Goal: Information Seeking & Learning: Learn about a topic

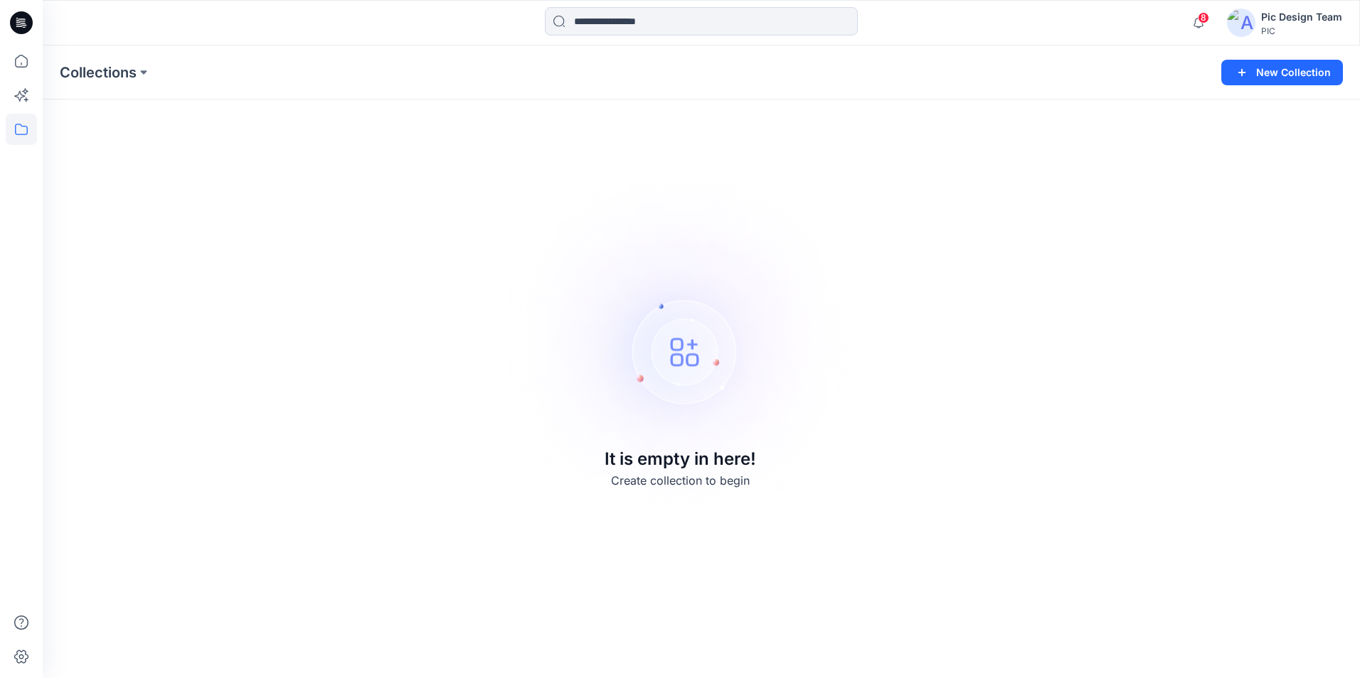
click at [1248, 21] on img at bounding box center [1241, 23] width 28 height 28
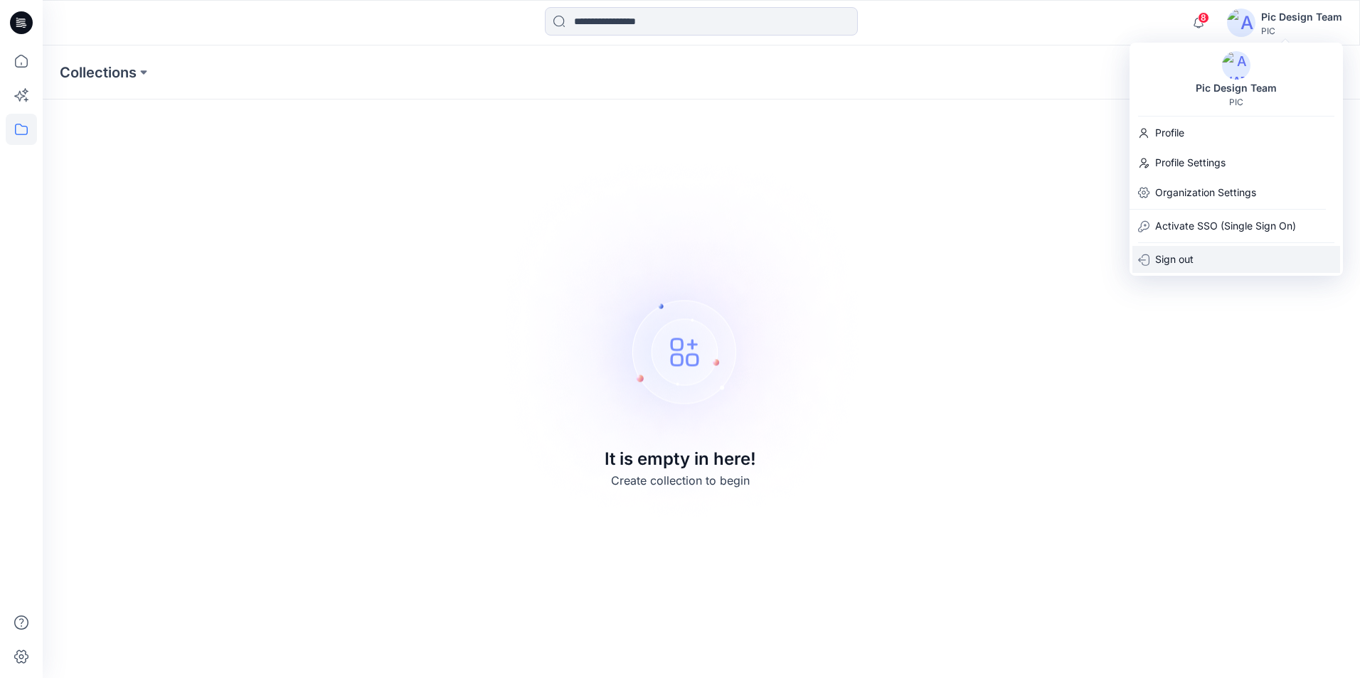
click at [1180, 256] on p "Sign out" at bounding box center [1174, 259] width 38 height 27
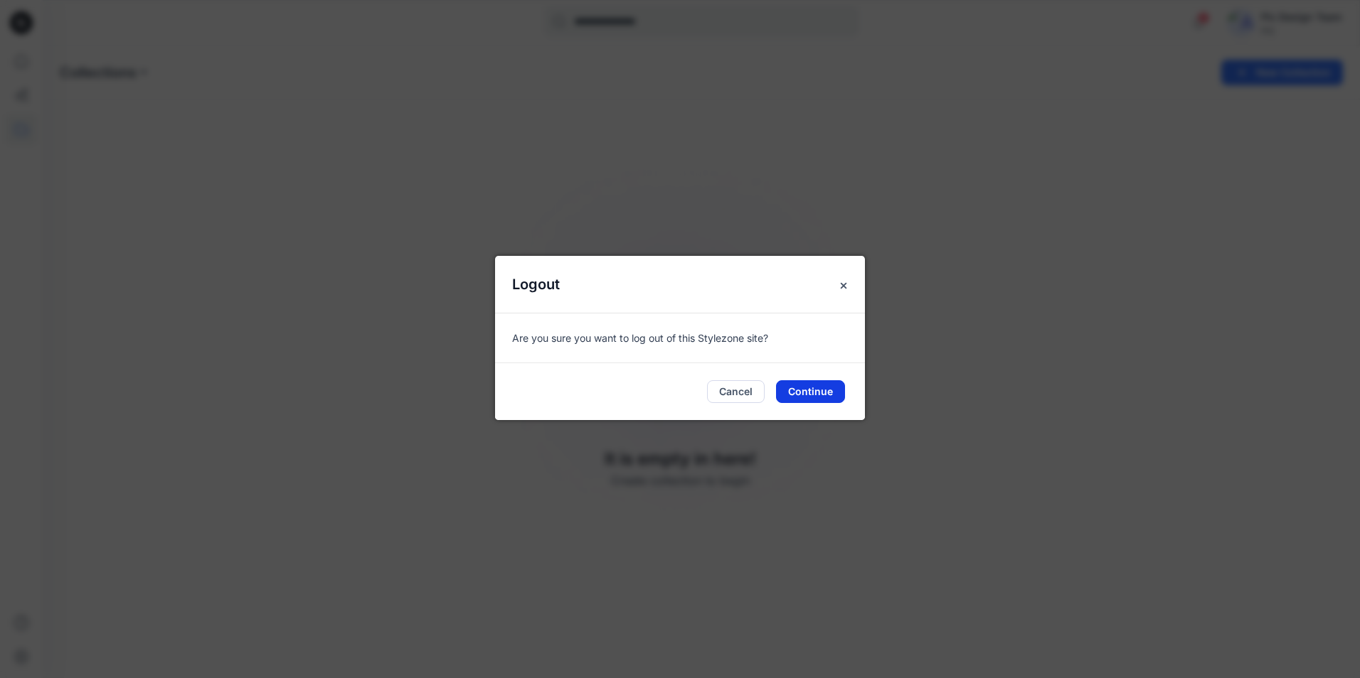
click at [801, 392] on button "Continue" at bounding box center [810, 391] width 69 height 23
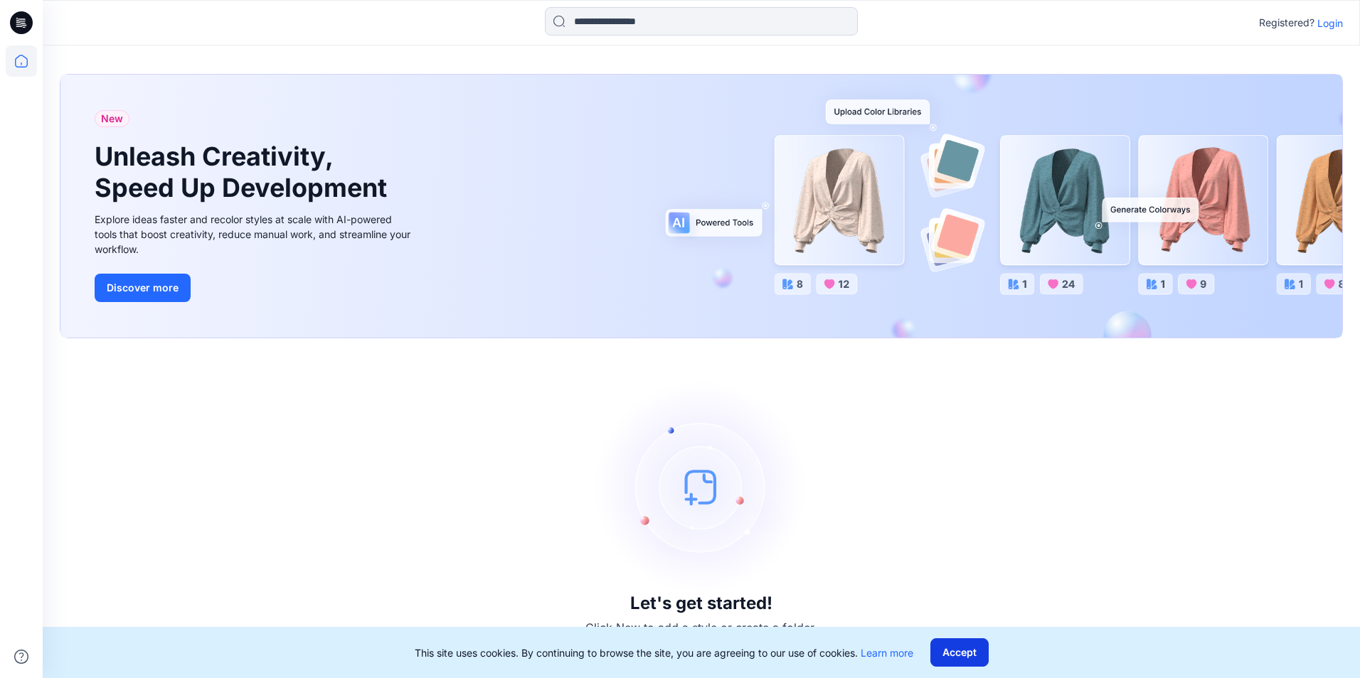
click at [958, 652] on button "Accept" at bounding box center [959, 653] width 58 height 28
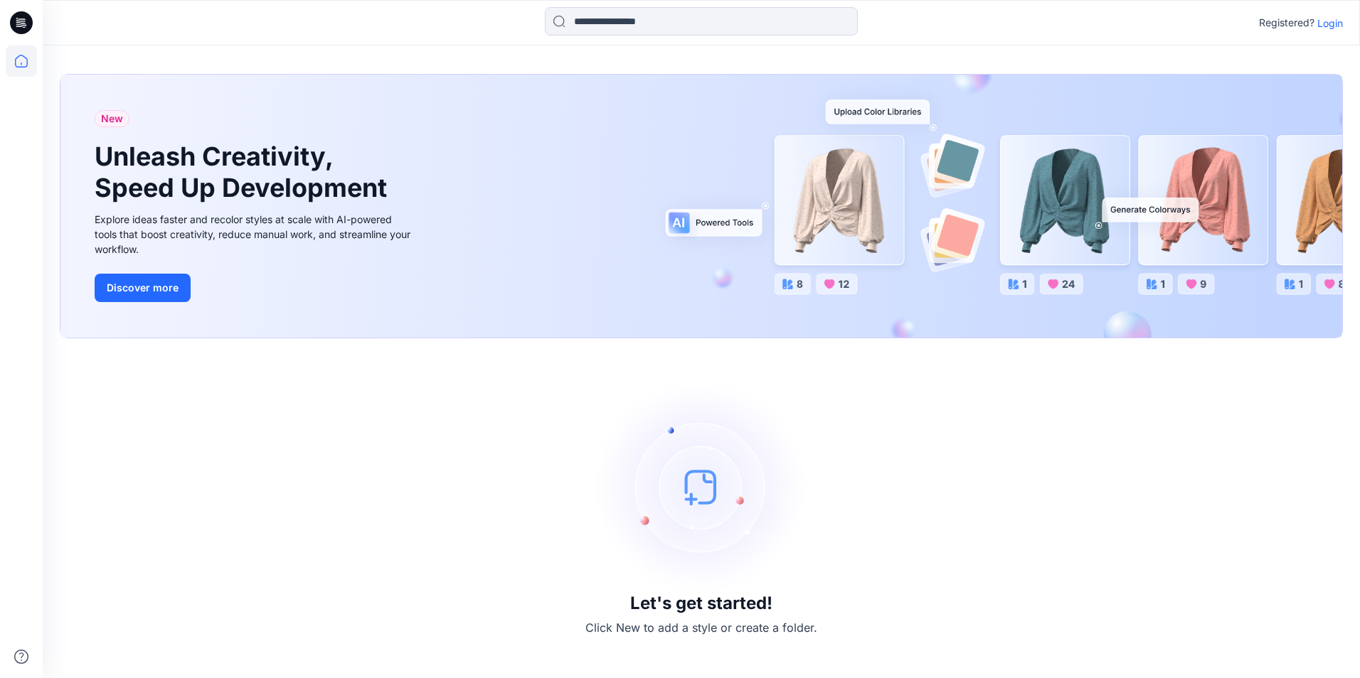
click at [1307, 26] on p "Registered?" at bounding box center [1286, 22] width 55 height 17
click at [1335, 23] on p "Login" at bounding box center [1330, 23] width 26 height 15
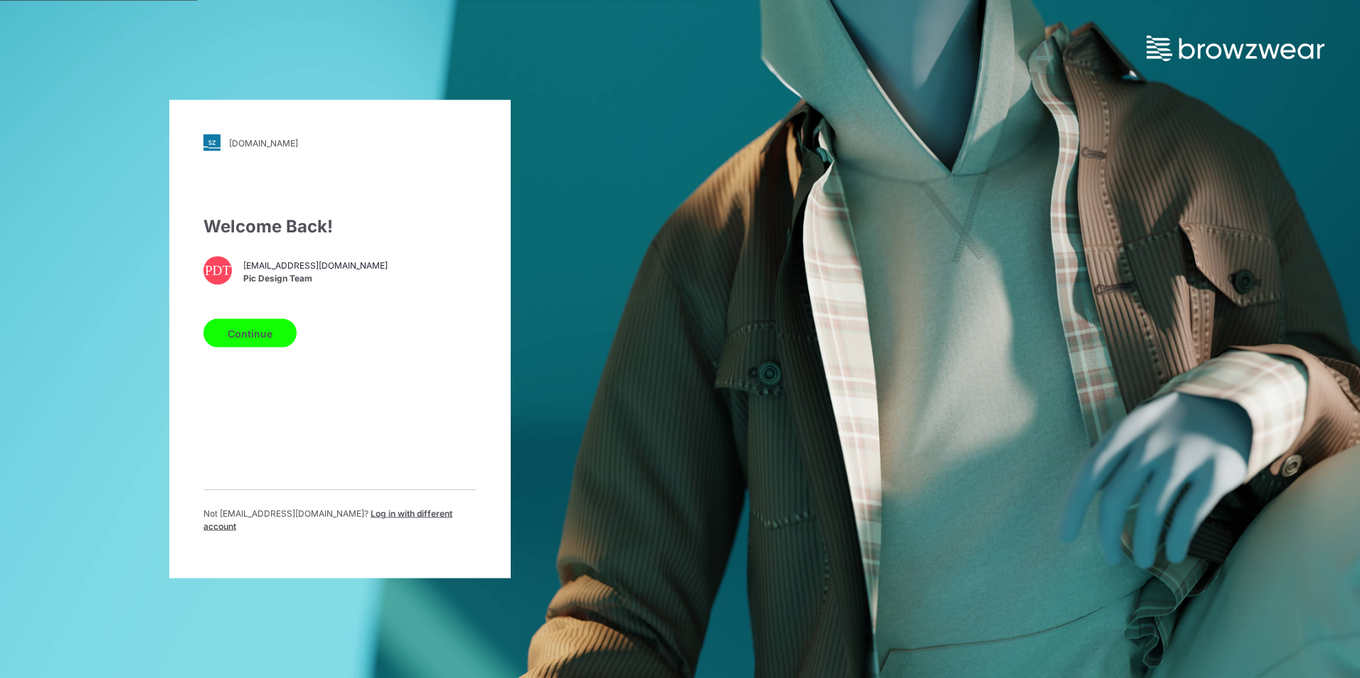
click at [246, 336] on button "Continue" at bounding box center [249, 333] width 93 height 28
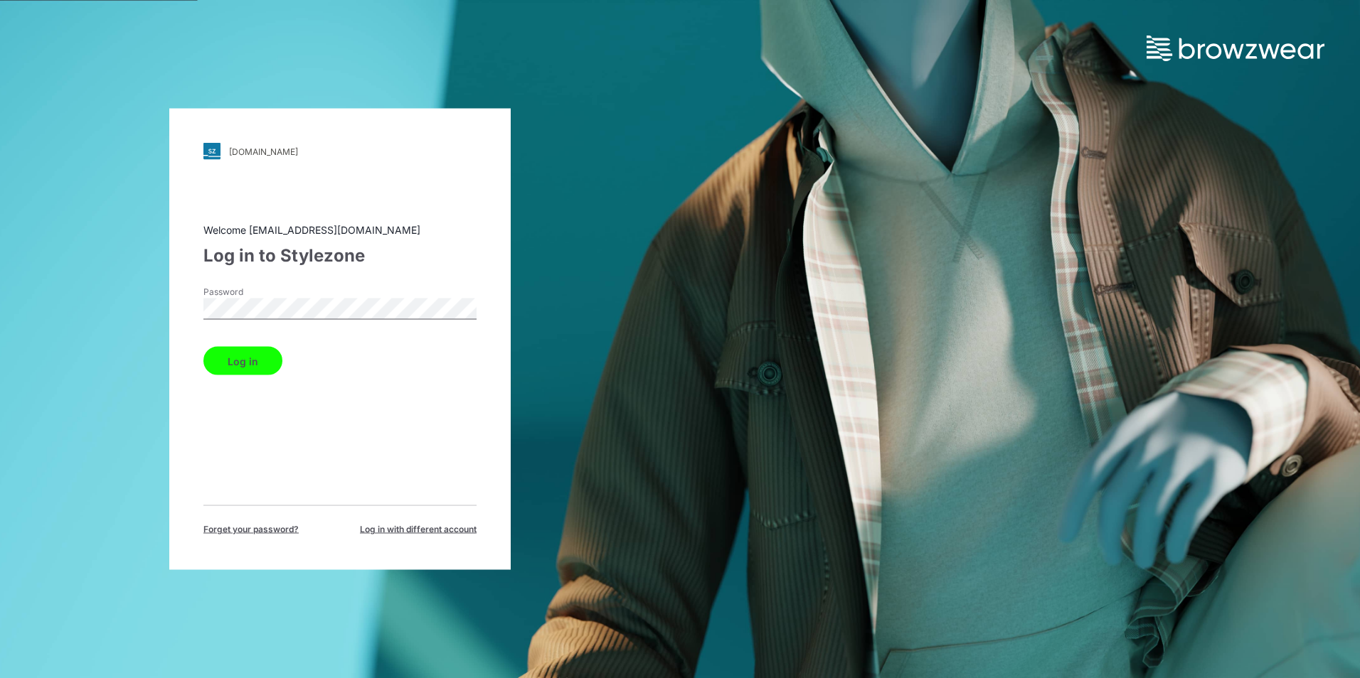
click at [254, 362] on button "Log in" at bounding box center [242, 361] width 79 height 28
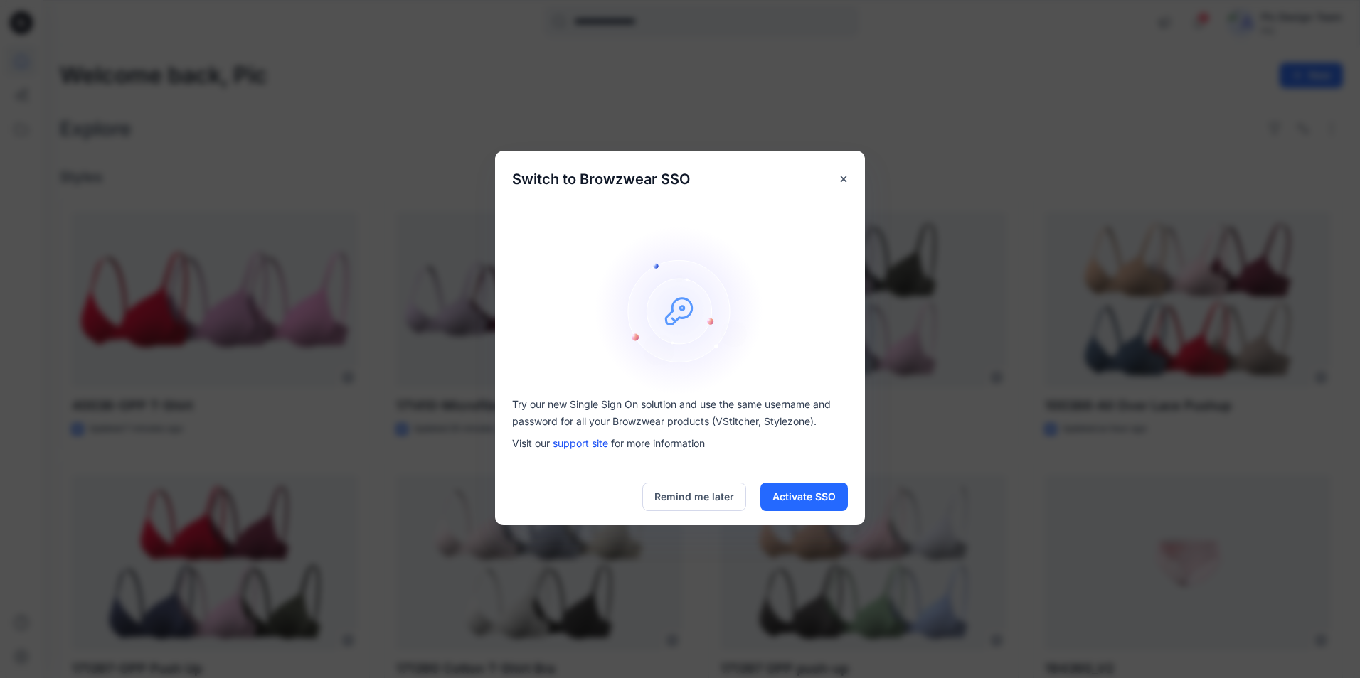
click at [1037, 373] on div "Switch to Browzwear SSO Try our new Single Sign On solution and use the same us…" at bounding box center [680, 339] width 1360 height 678
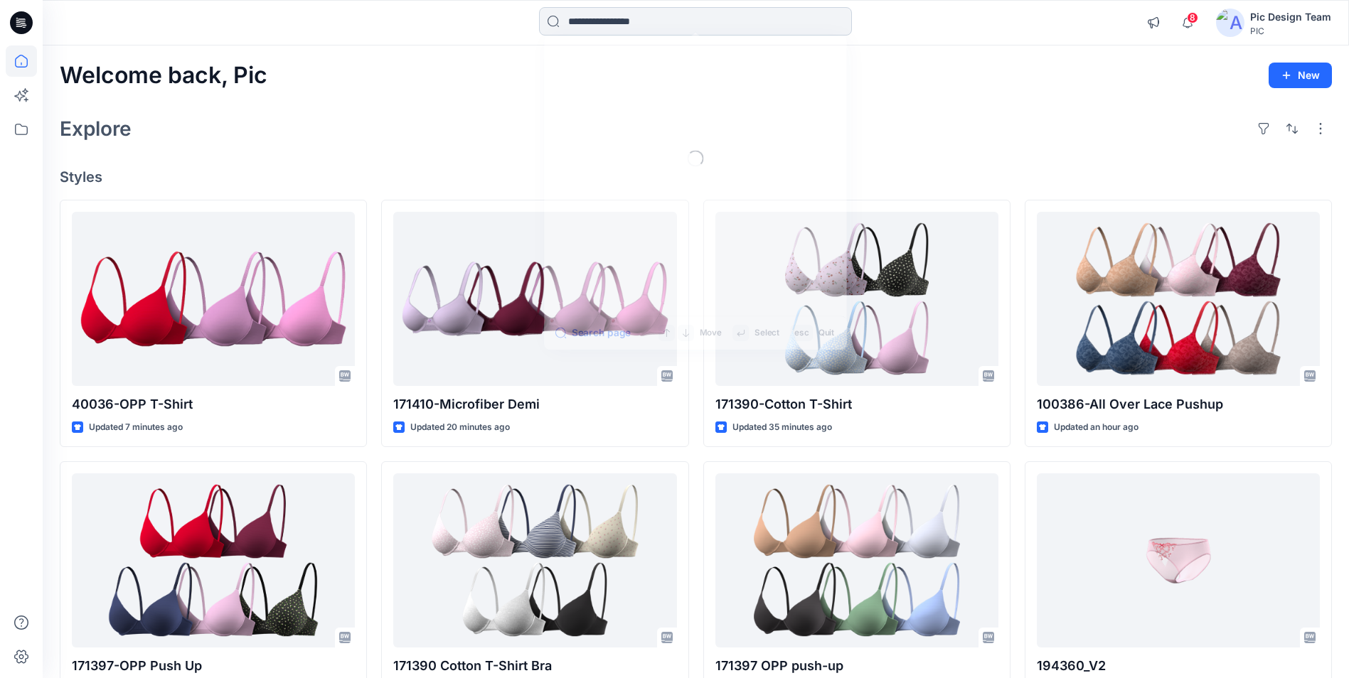
click at [630, 18] on input at bounding box center [695, 21] width 313 height 28
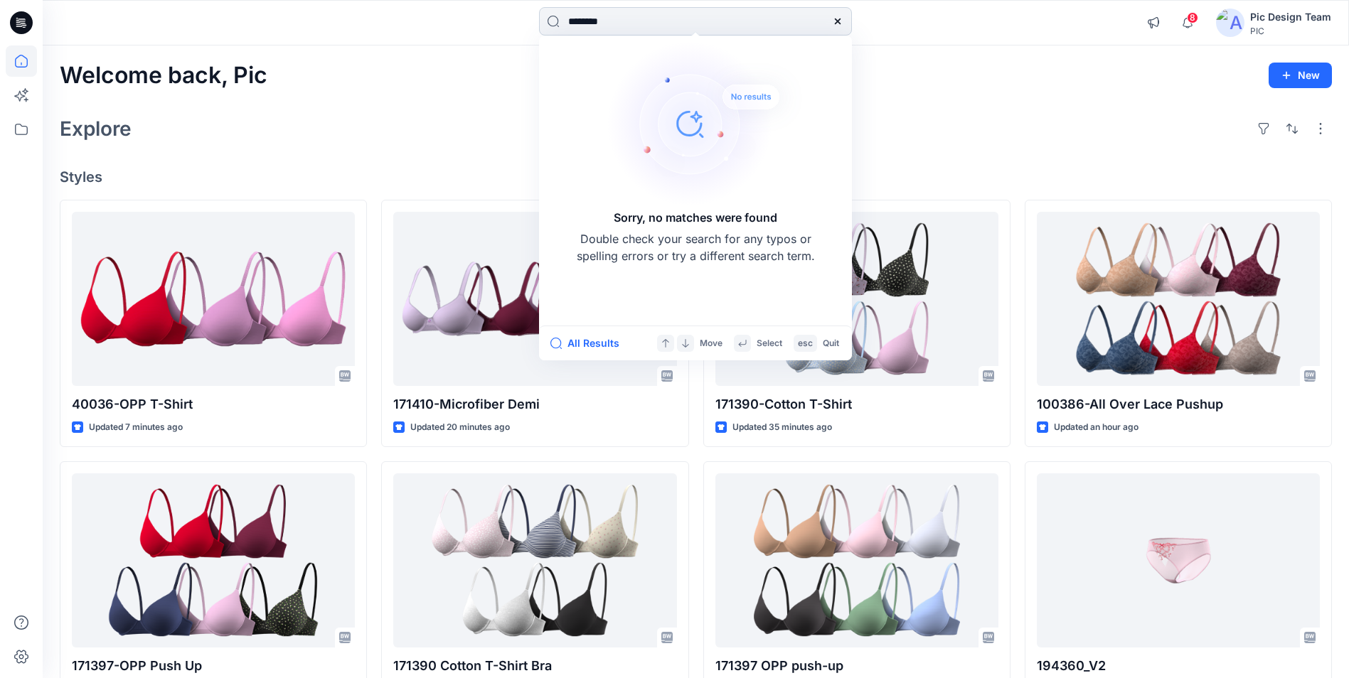
click at [591, 23] on input "********" at bounding box center [695, 21] width 313 height 28
click at [610, 22] on input "********" at bounding box center [695, 21] width 313 height 28
click at [590, 21] on input "*******" at bounding box center [695, 21] width 313 height 28
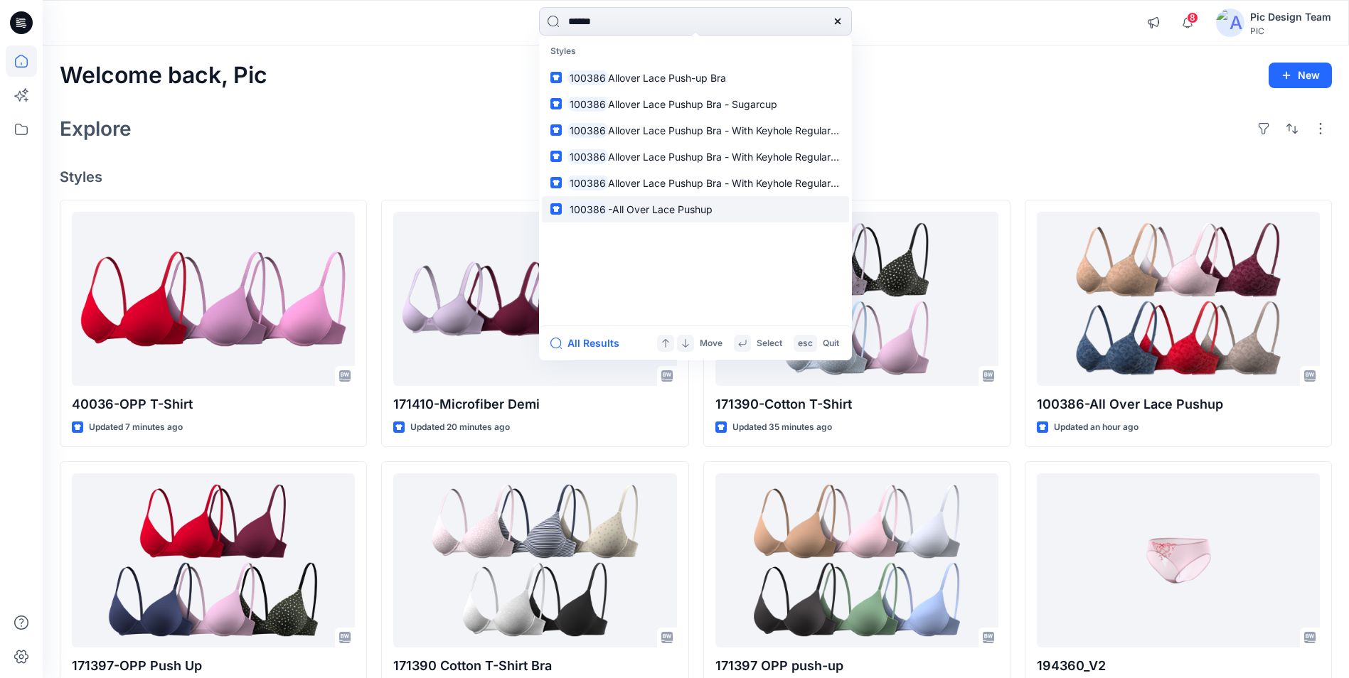
type input "******"
click at [666, 206] on span "-All Over Lace Pushup" at bounding box center [660, 209] width 105 height 12
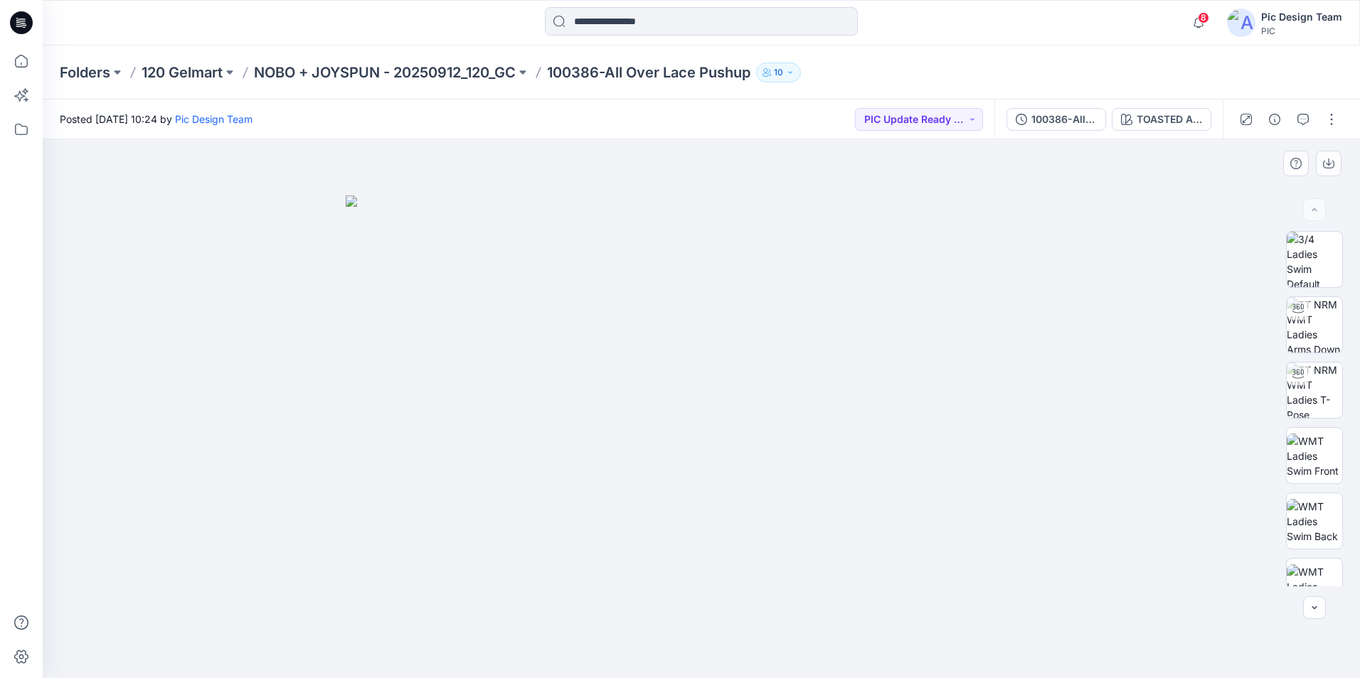
click at [249, 331] on div at bounding box center [701, 408] width 1317 height 539
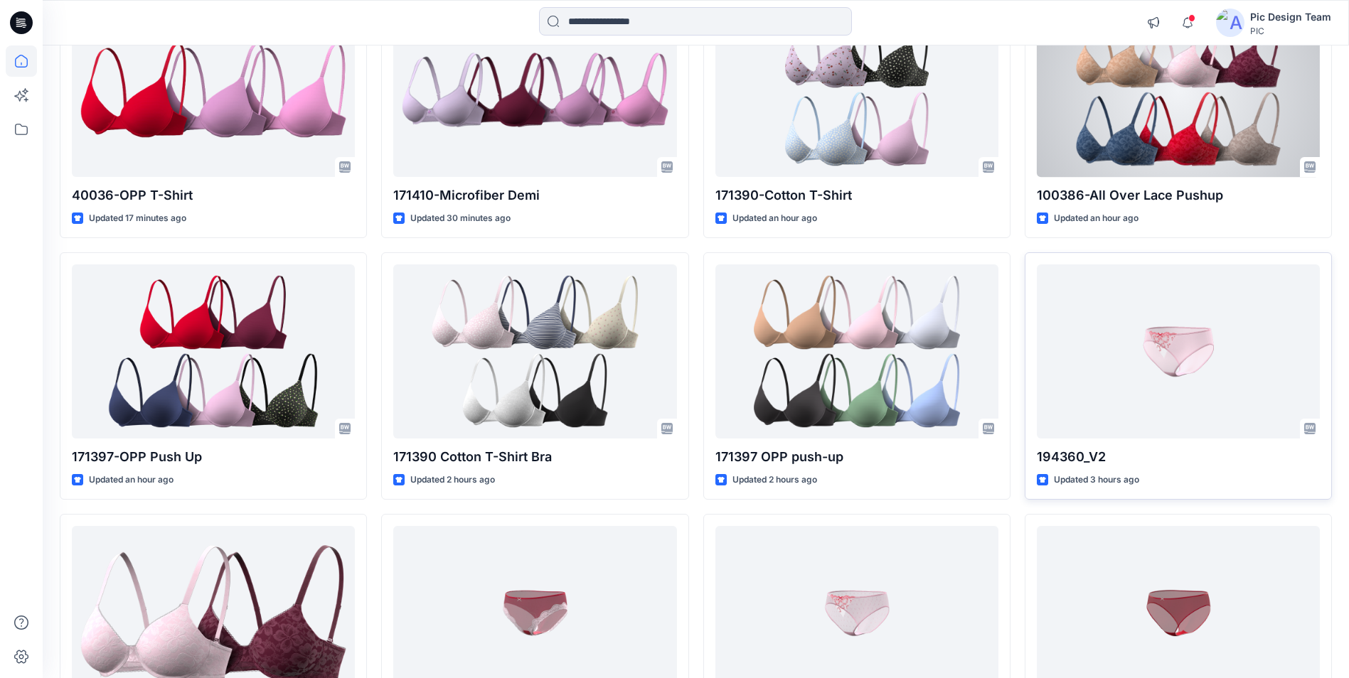
scroll to position [213, 0]
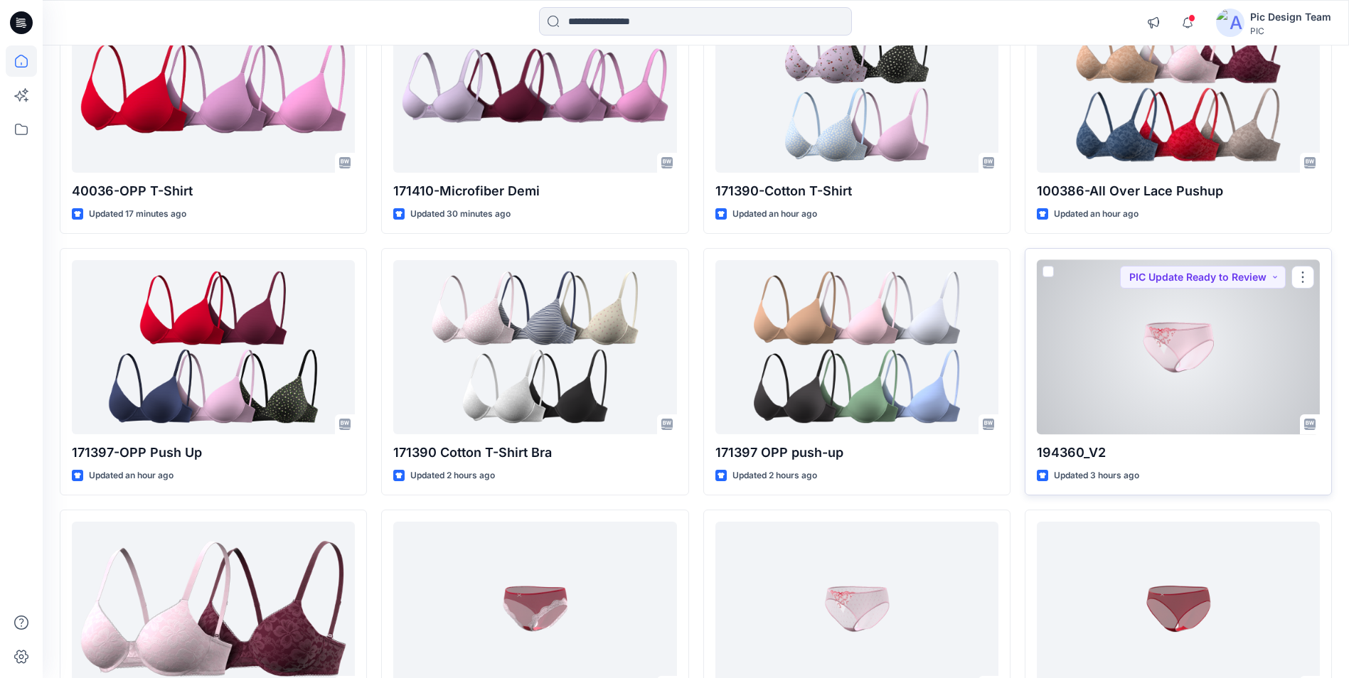
click at [1120, 335] on div at bounding box center [1178, 347] width 283 height 174
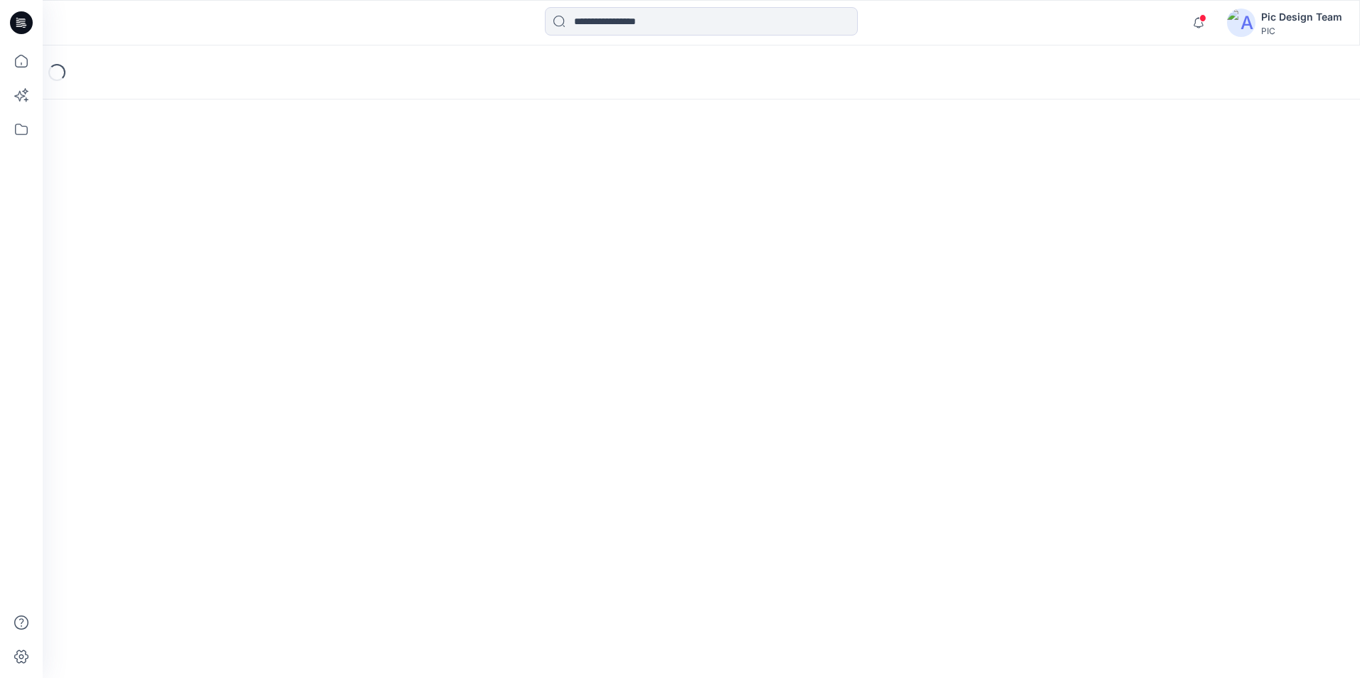
click at [1120, 335] on div "Loading..." at bounding box center [701, 362] width 1317 height 633
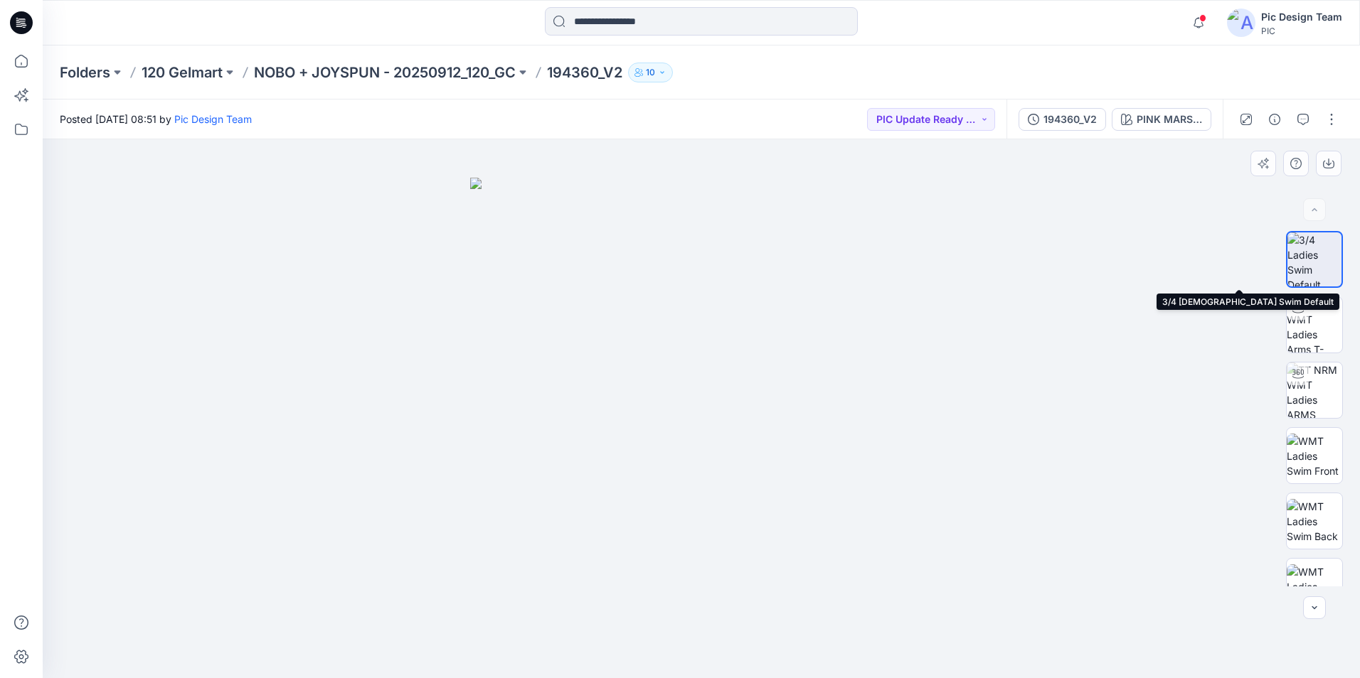
click at [1328, 262] on img at bounding box center [1314, 260] width 54 height 54
click at [1323, 249] on img at bounding box center [1314, 260] width 54 height 54
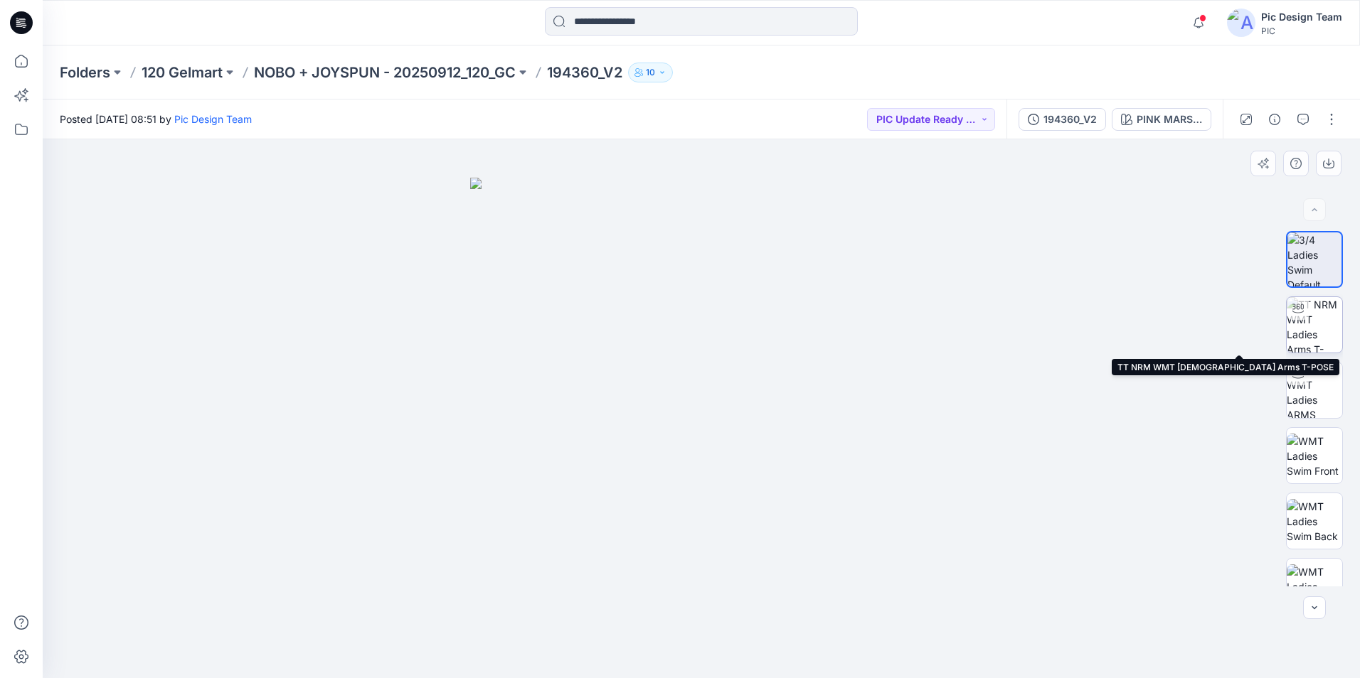
click at [1313, 328] on img at bounding box center [1313, 324] width 55 height 55
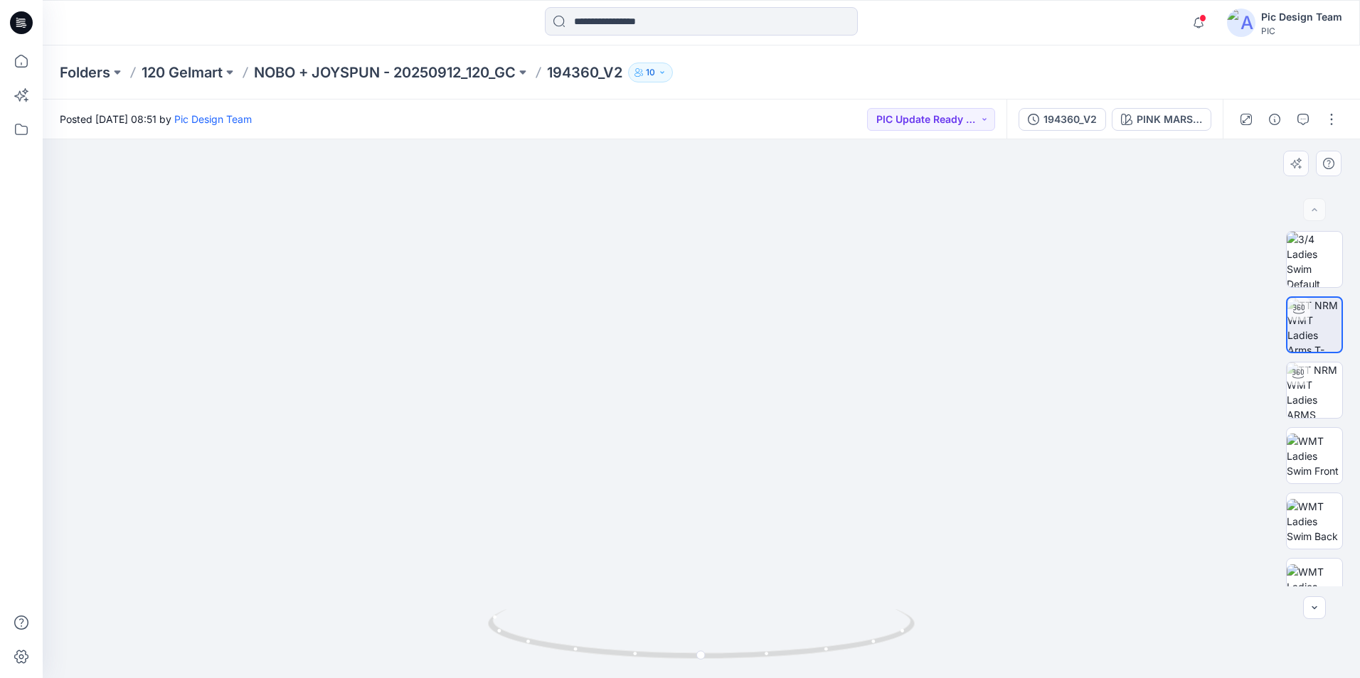
click at [705, 394] on img at bounding box center [701, 197] width 1387 height 963
click at [1308, 396] on img at bounding box center [1313, 390] width 55 height 55
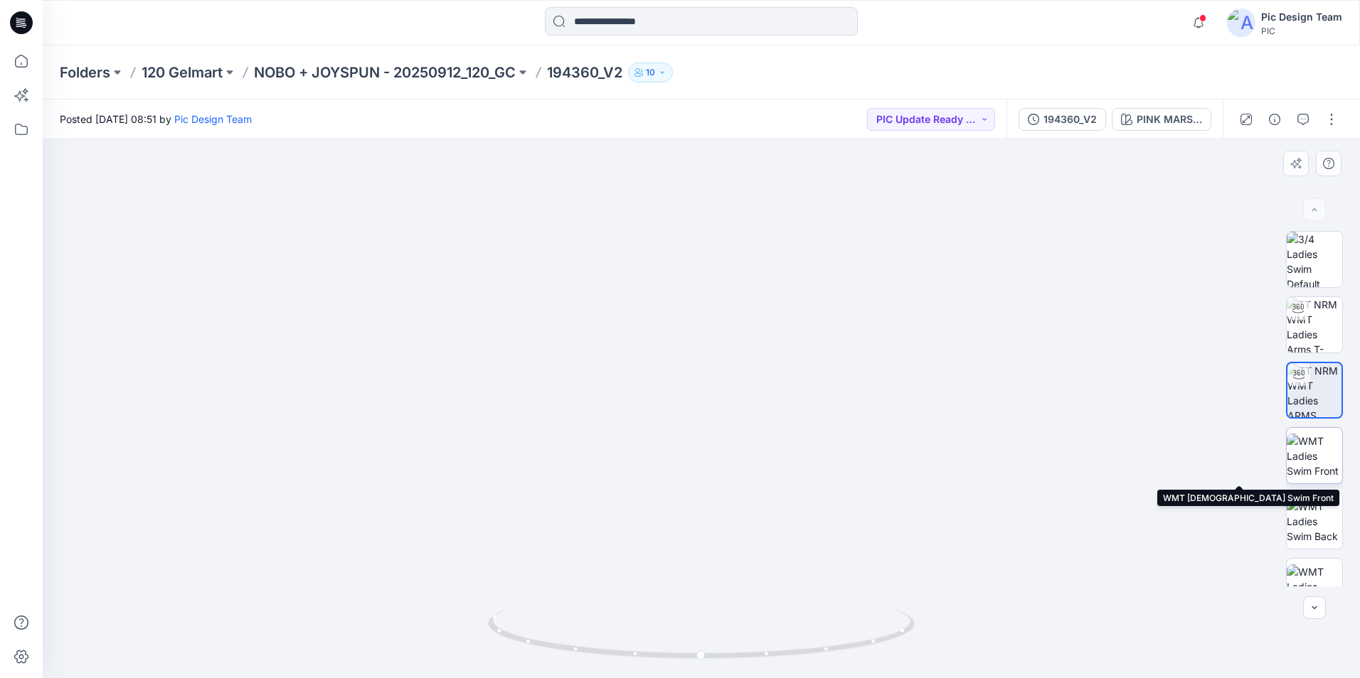
click at [1303, 455] on img at bounding box center [1313, 456] width 55 height 45
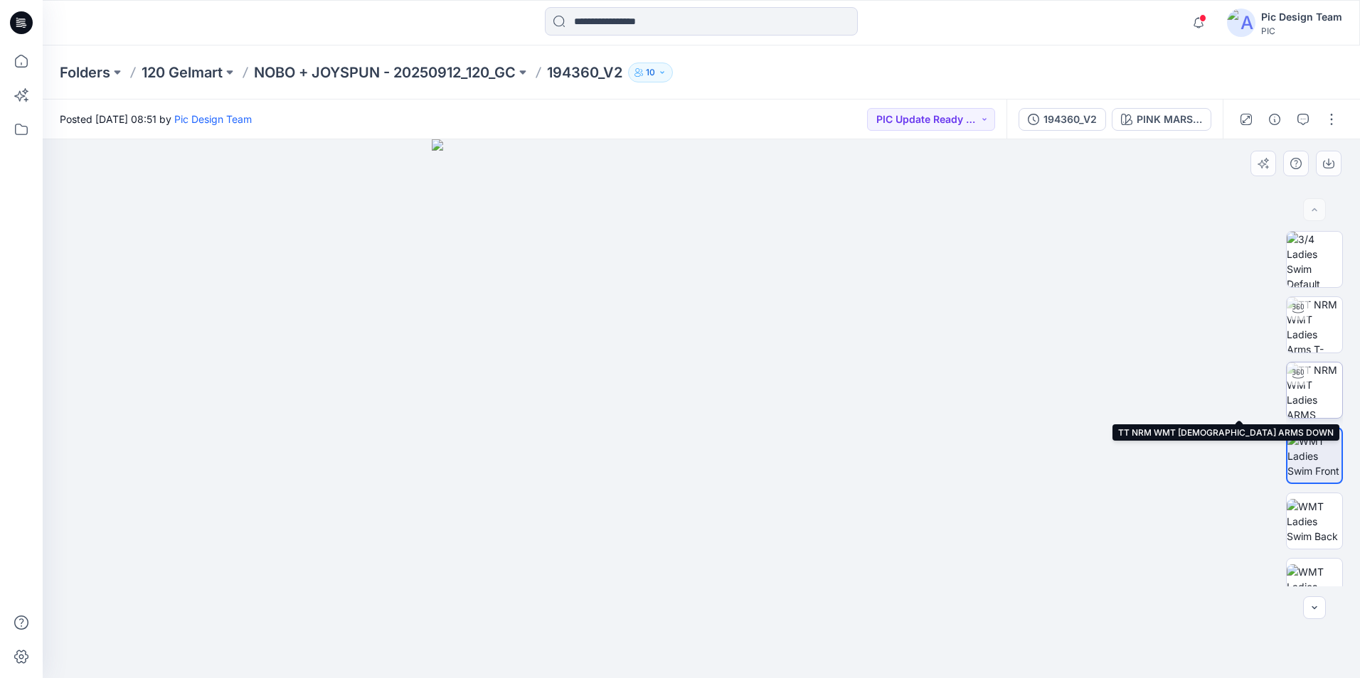
click at [1312, 398] on img at bounding box center [1313, 390] width 55 height 55
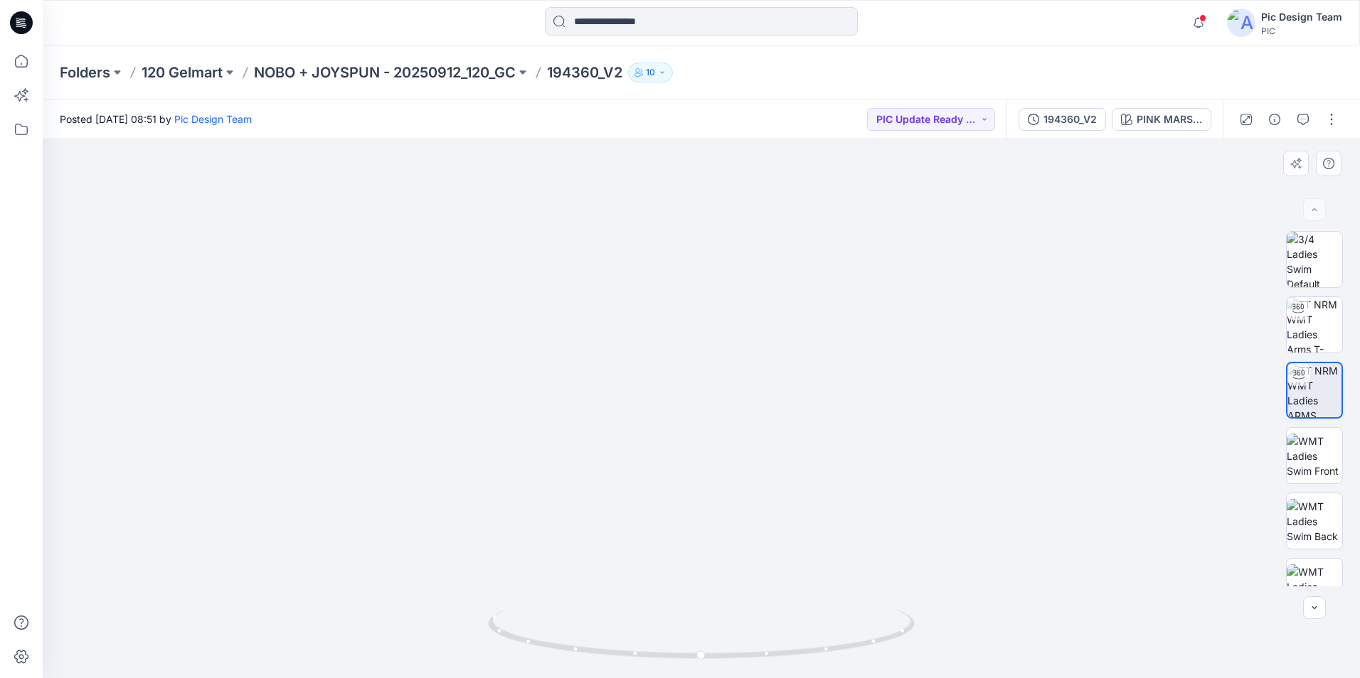
click at [1298, 342] on img at bounding box center [1313, 324] width 55 height 55
click at [1304, 462] on img at bounding box center [1313, 456] width 55 height 45
click at [1320, 536] on img at bounding box center [1313, 521] width 55 height 45
click at [978, 511] on img at bounding box center [701, 338] width 822 height 681
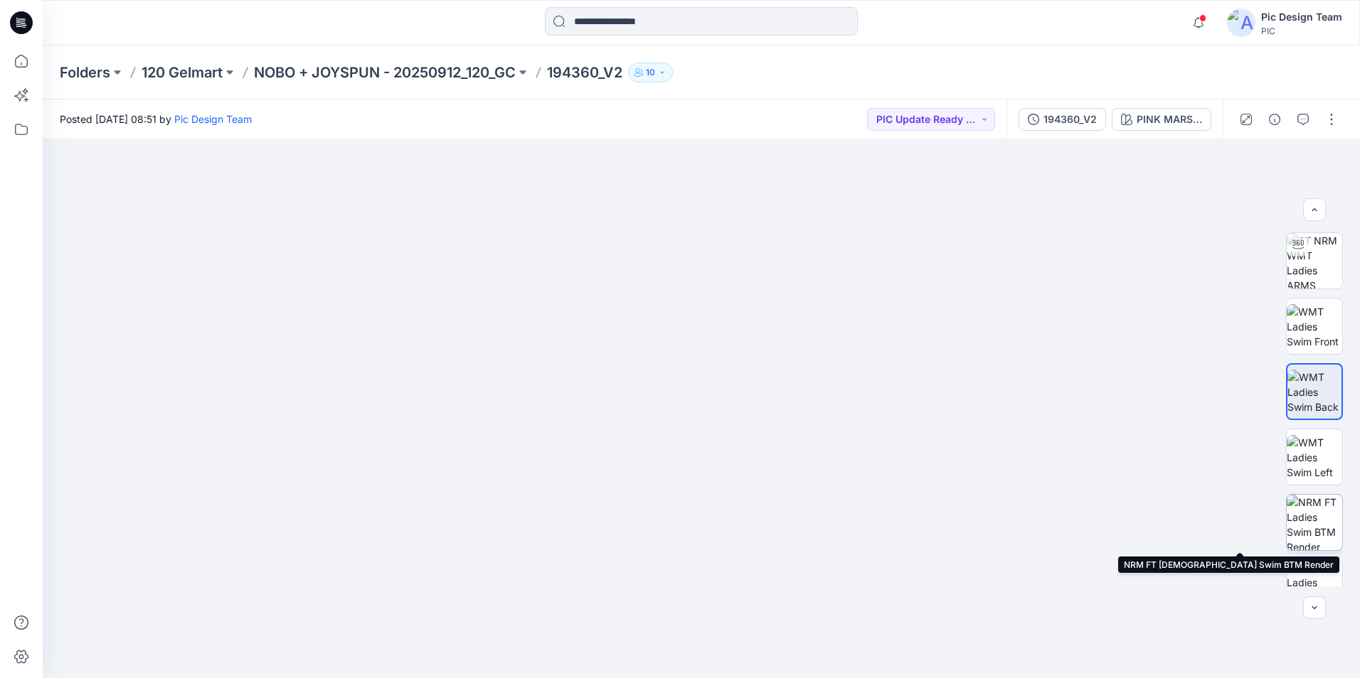
click at [1314, 511] on img at bounding box center [1313, 522] width 55 height 55
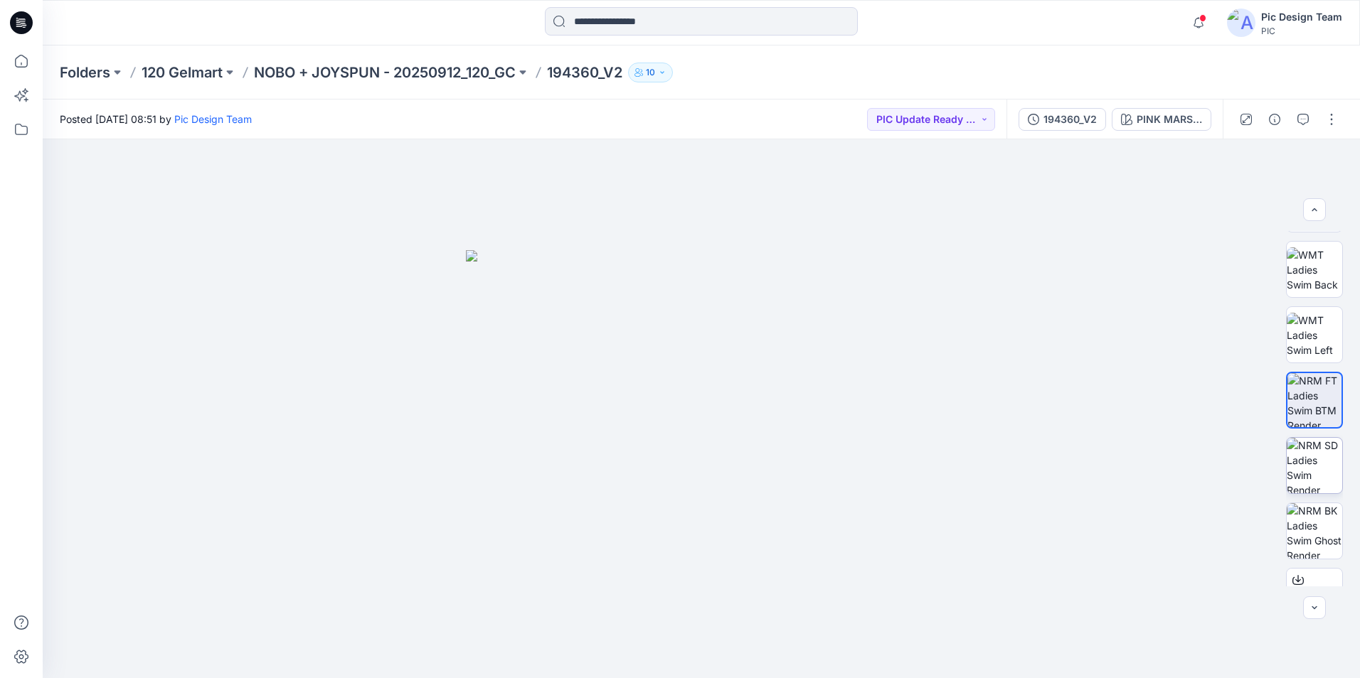
scroll to position [272, 0]
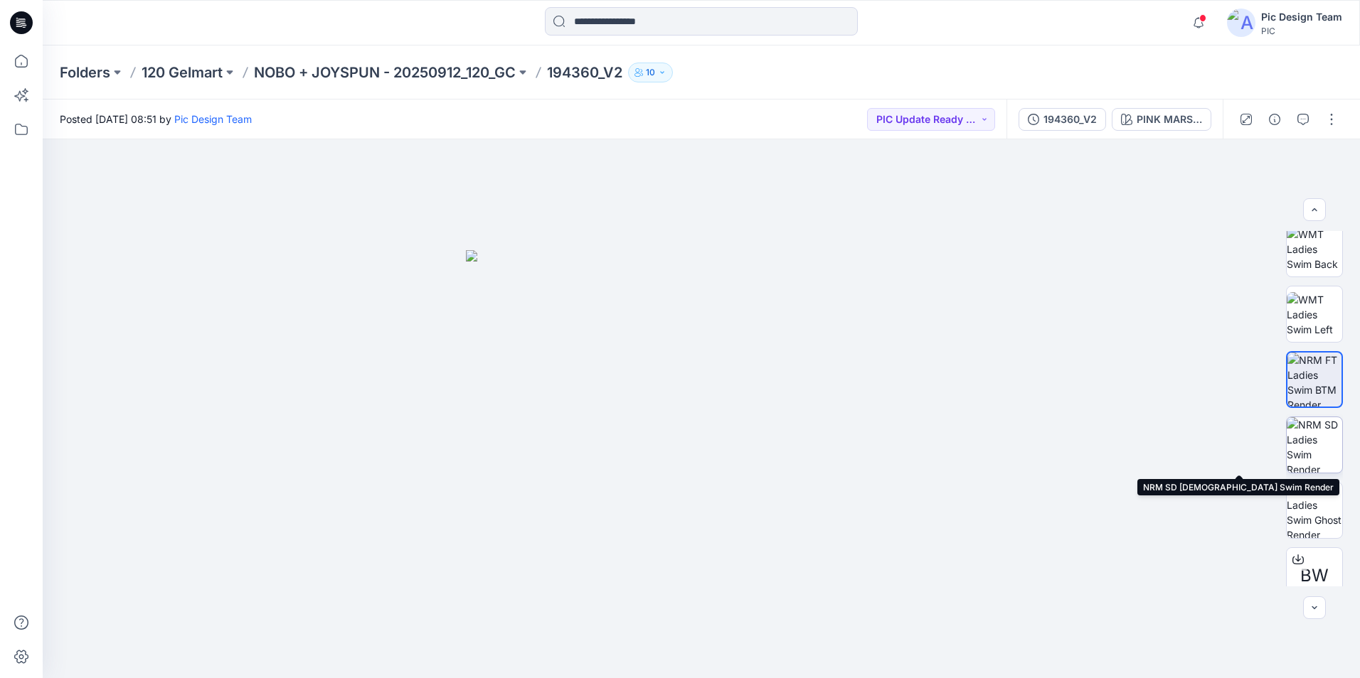
click at [1310, 456] on img at bounding box center [1313, 444] width 55 height 55
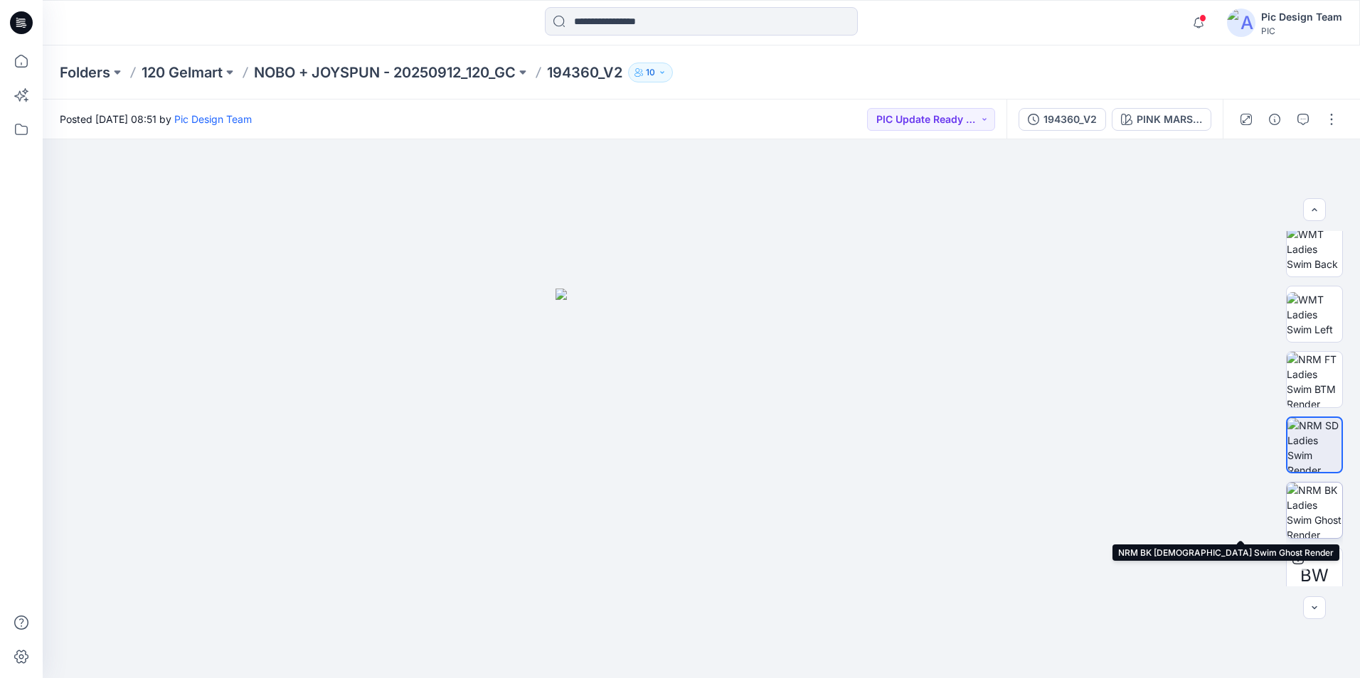
click at [1311, 499] on img at bounding box center [1313, 510] width 55 height 55
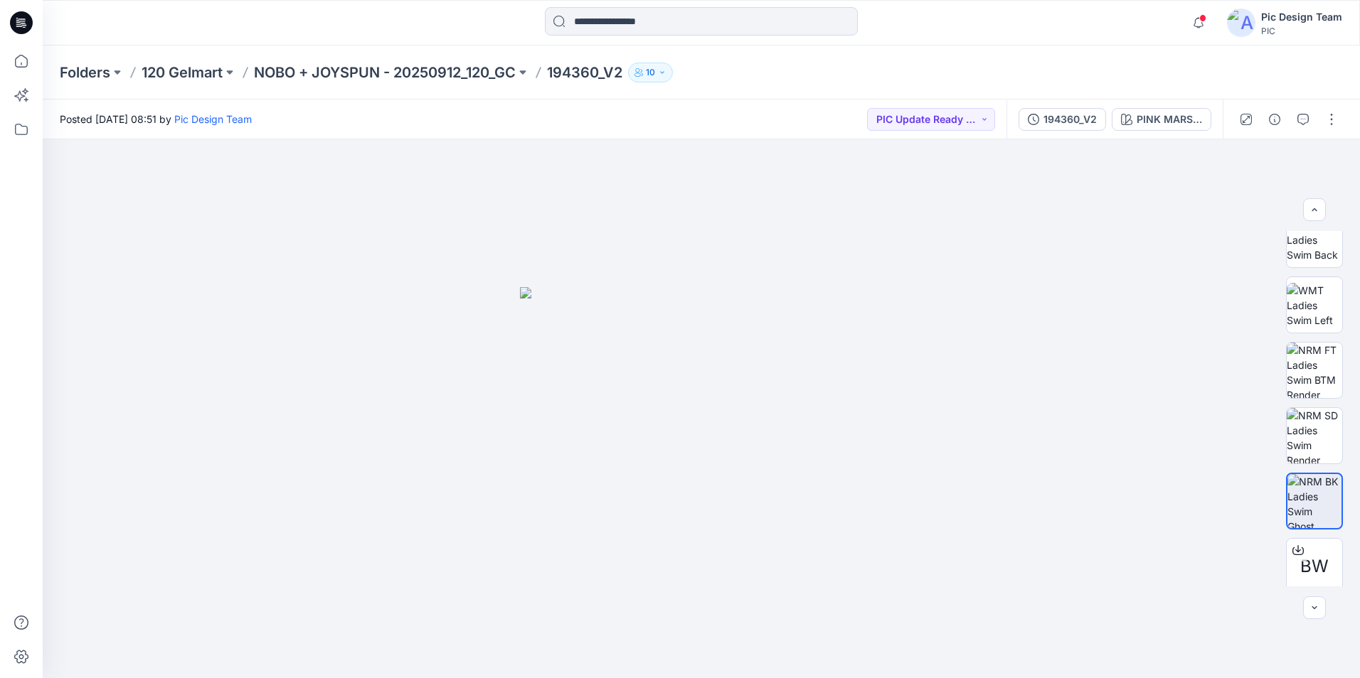
scroll to position [290, 0]
click at [1318, 422] on img at bounding box center [1313, 427] width 55 height 55
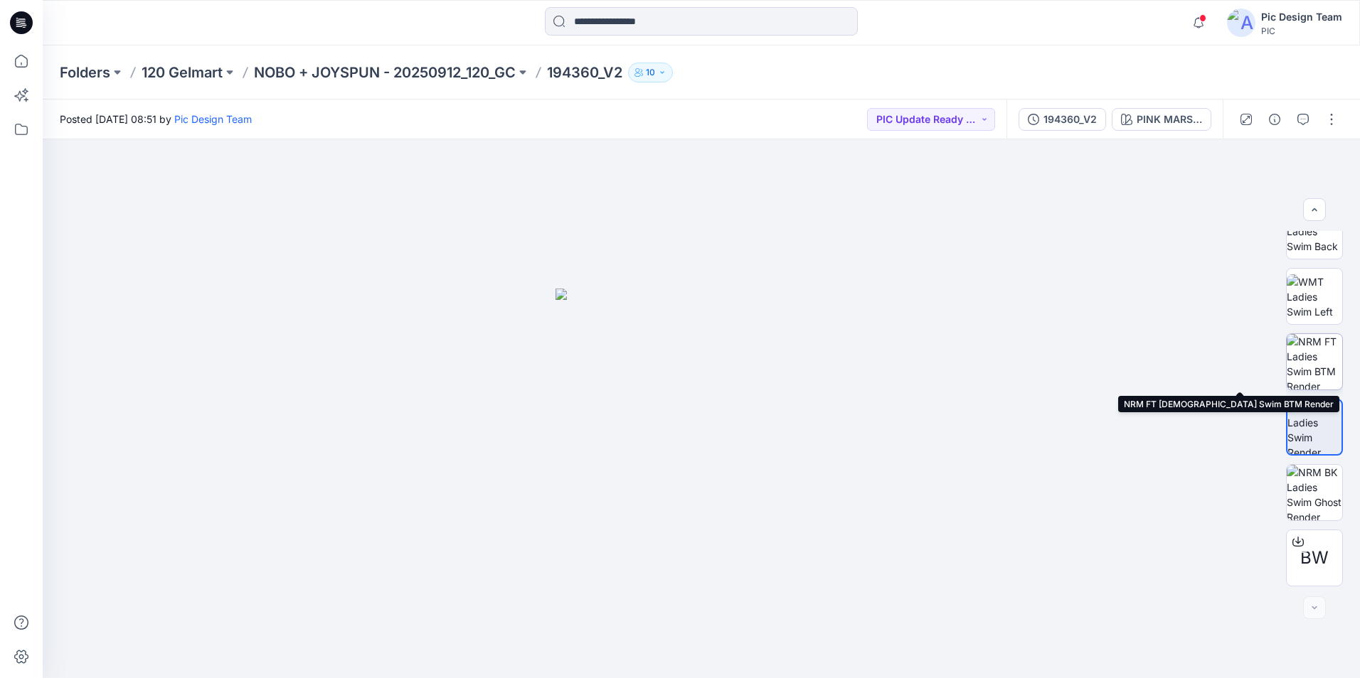
click at [1311, 371] on img at bounding box center [1313, 361] width 55 height 55
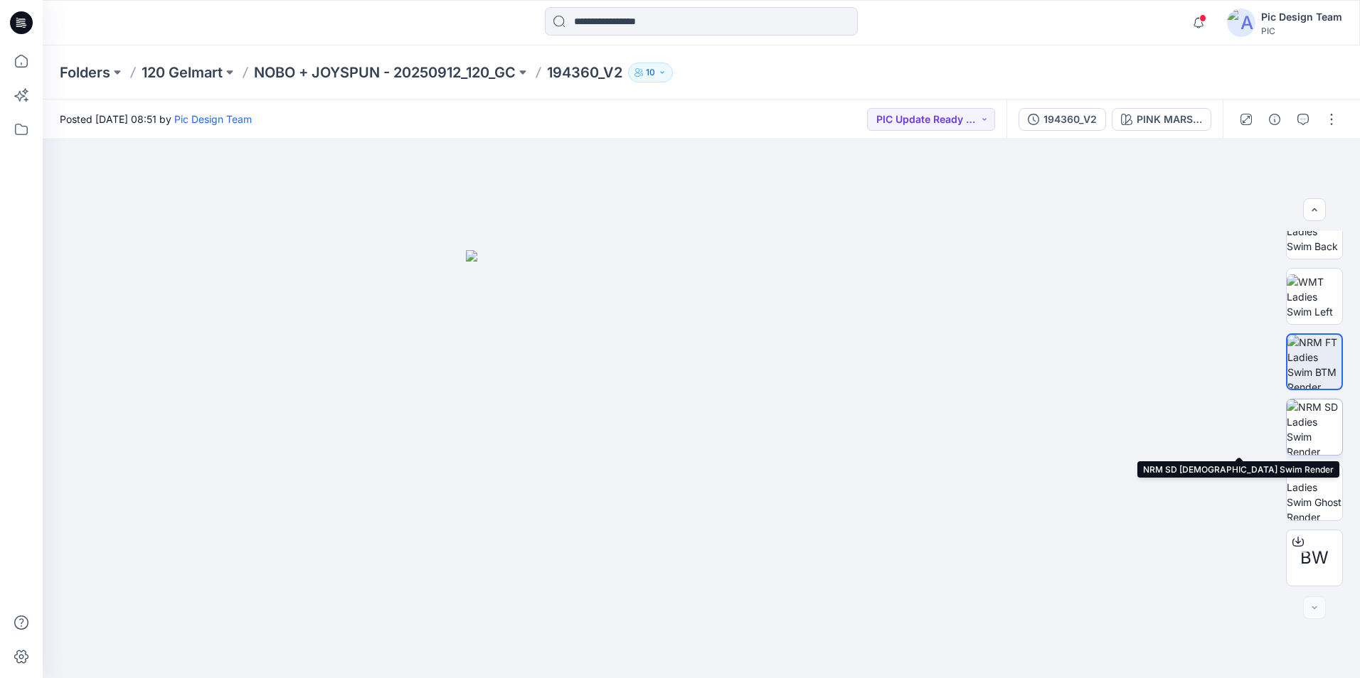
click at [1323, 439] on img at bounding box center [1313, 427] width 55 height 55
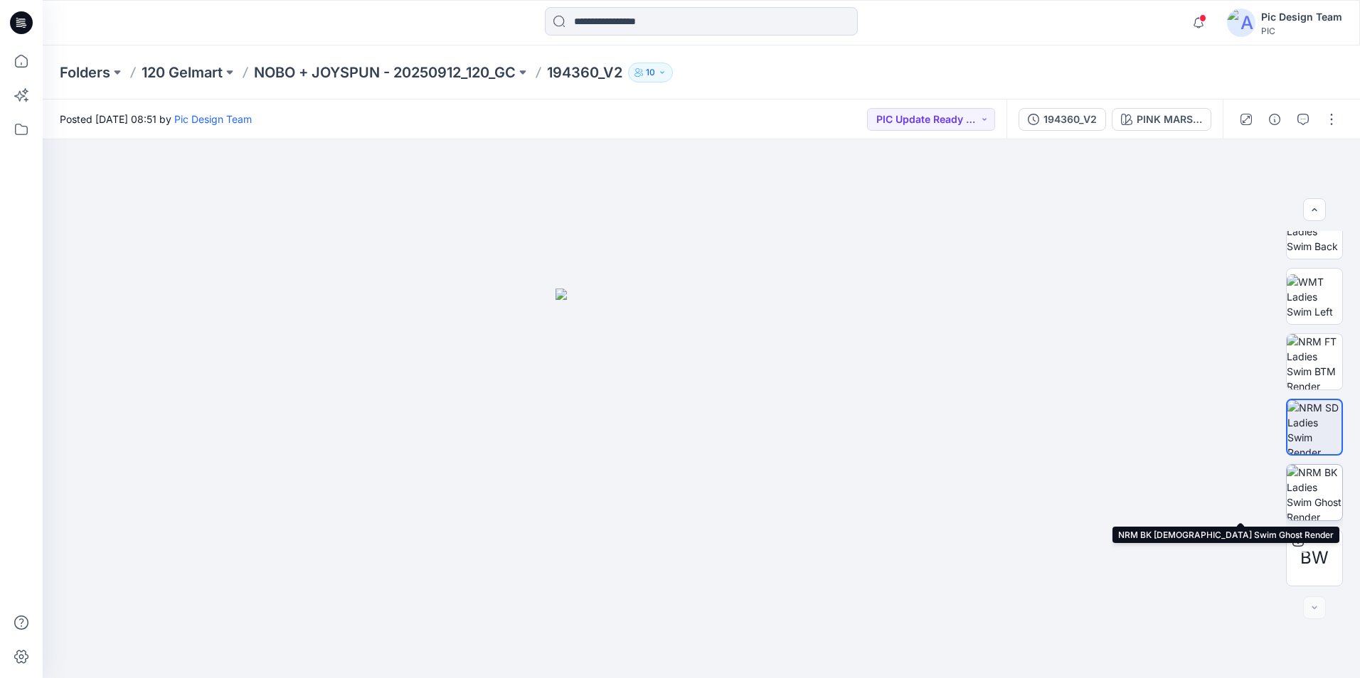
click at [1296, 491] on img at bounding box center [1313, 492] width 55 height 55
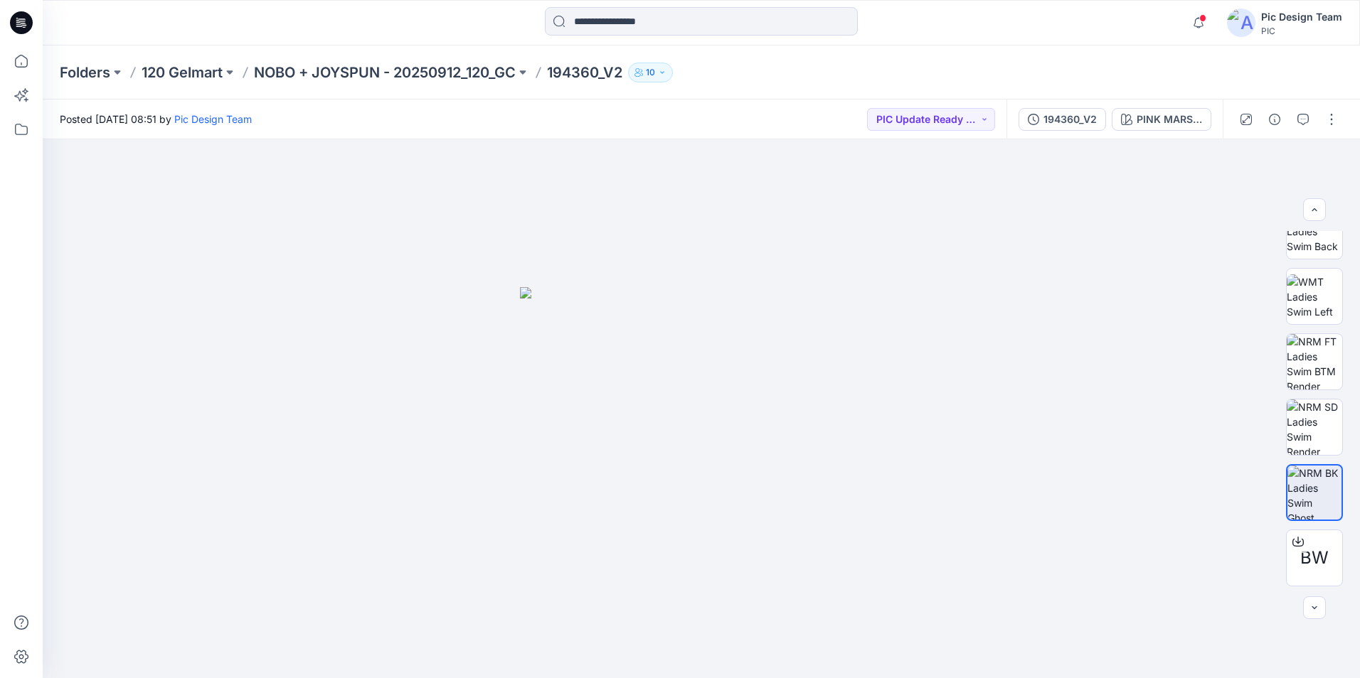
click at [1318, 412] on img at bounding box center [1313, 427] width 55 height 55
click at [1317, 502] on img at bounding box center [1314, 493] width 54 height 54
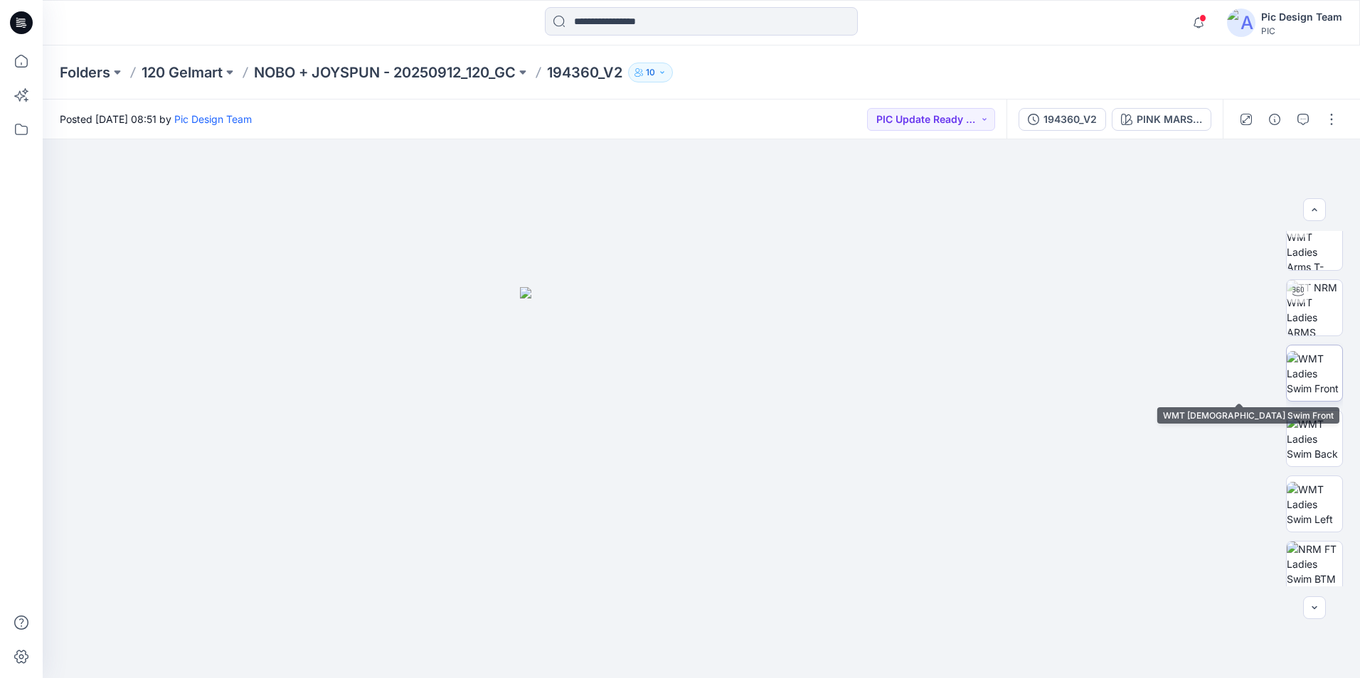
click at [1332, 359] on img at bounding box center [1313, 373] width 55 height 45
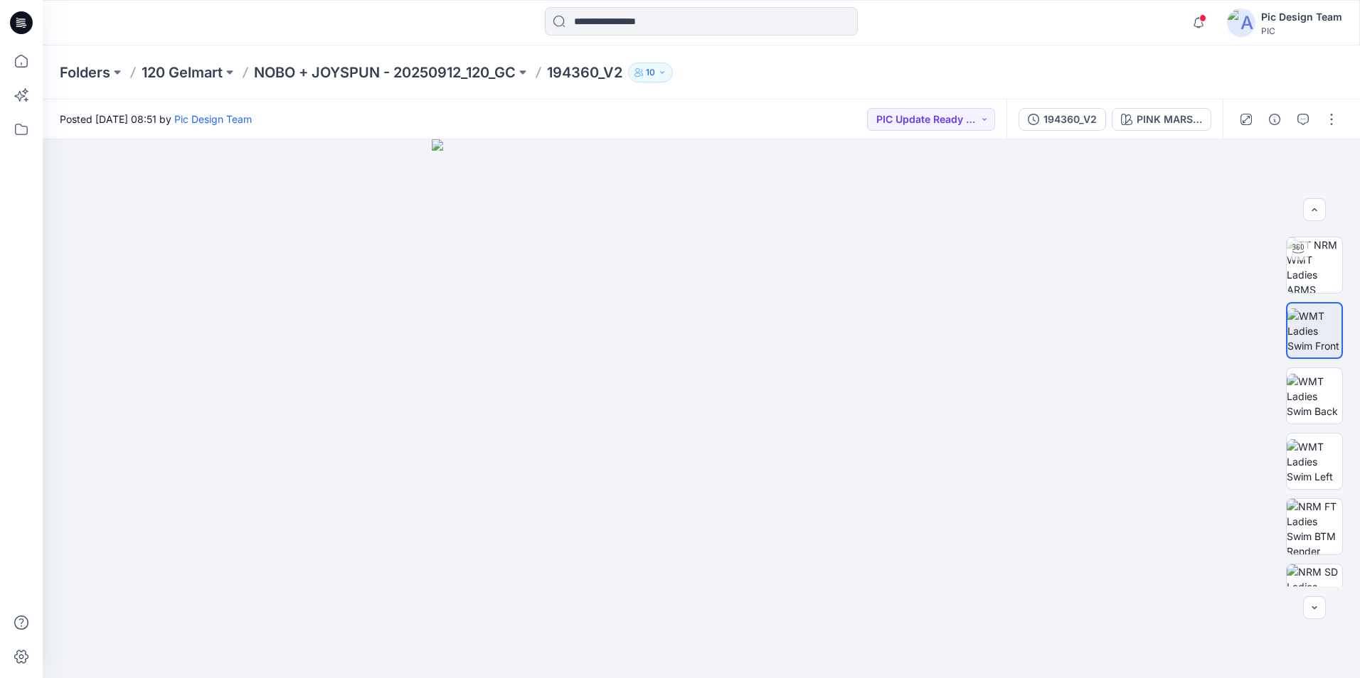
scroll to position [147, 0]
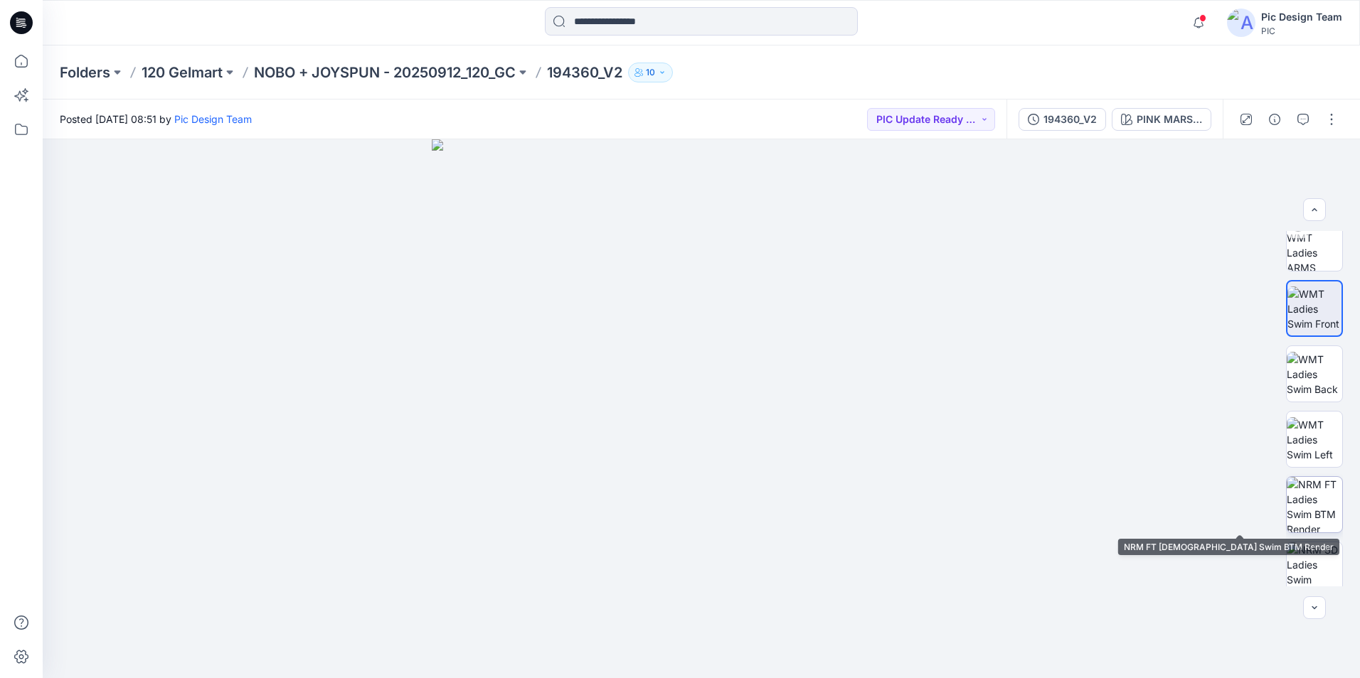
click at [1307, 499] on img at bounding box center [1313, 504] width 55 height 55
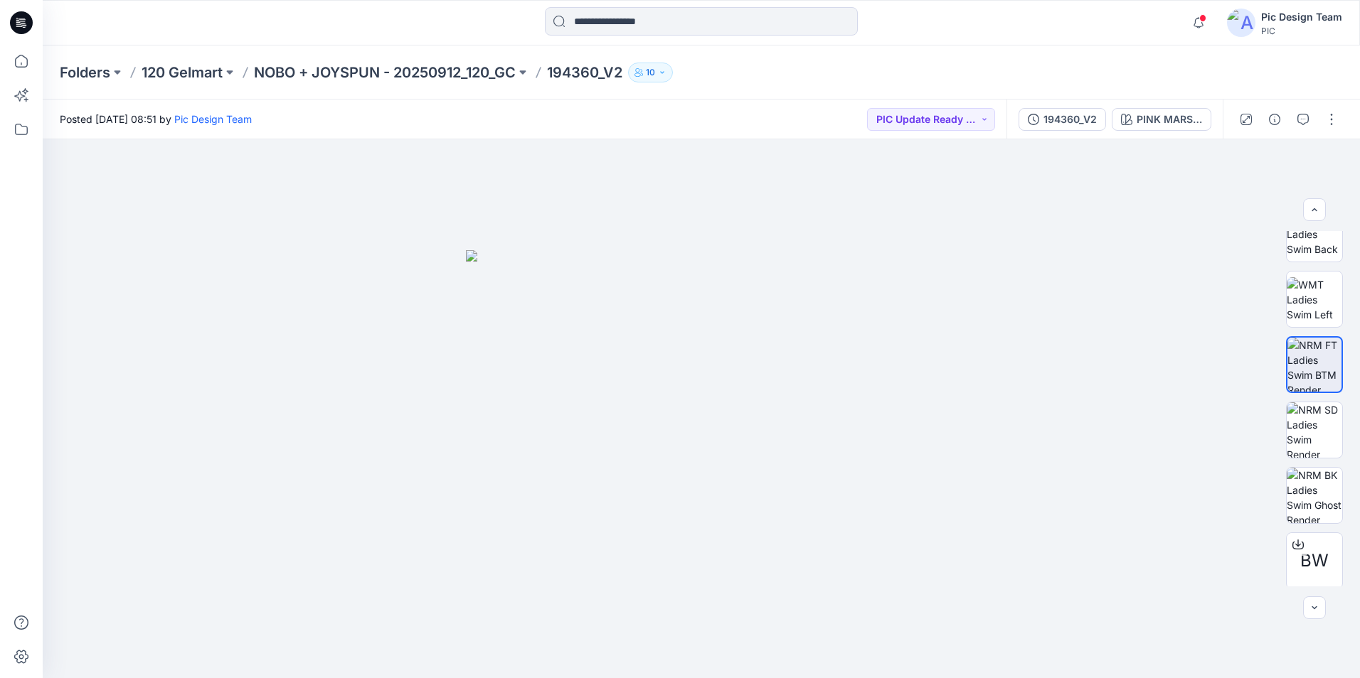
scroll to position [290, 0]
click at [1311, 502] on img at bounding box center [1313, 492] width 55 height 55
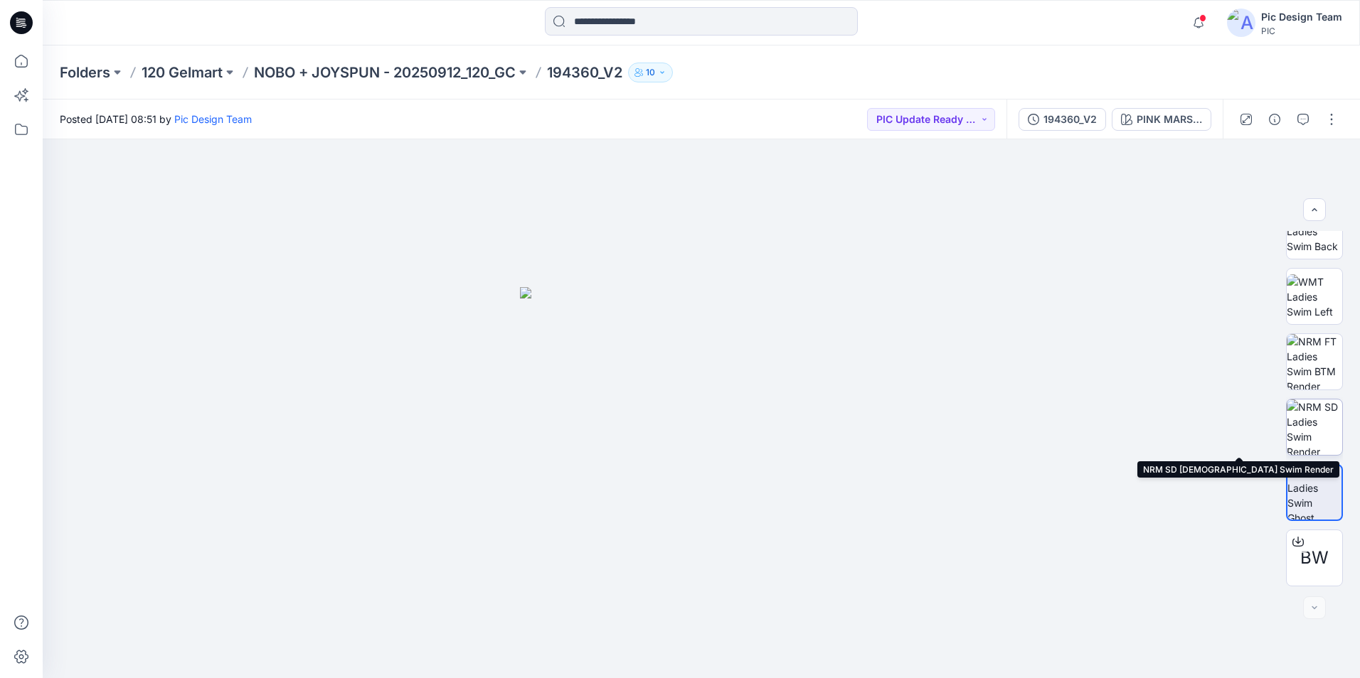
click at [1326, 428] on img at bounding box center [1313, 427] width 55 height 55
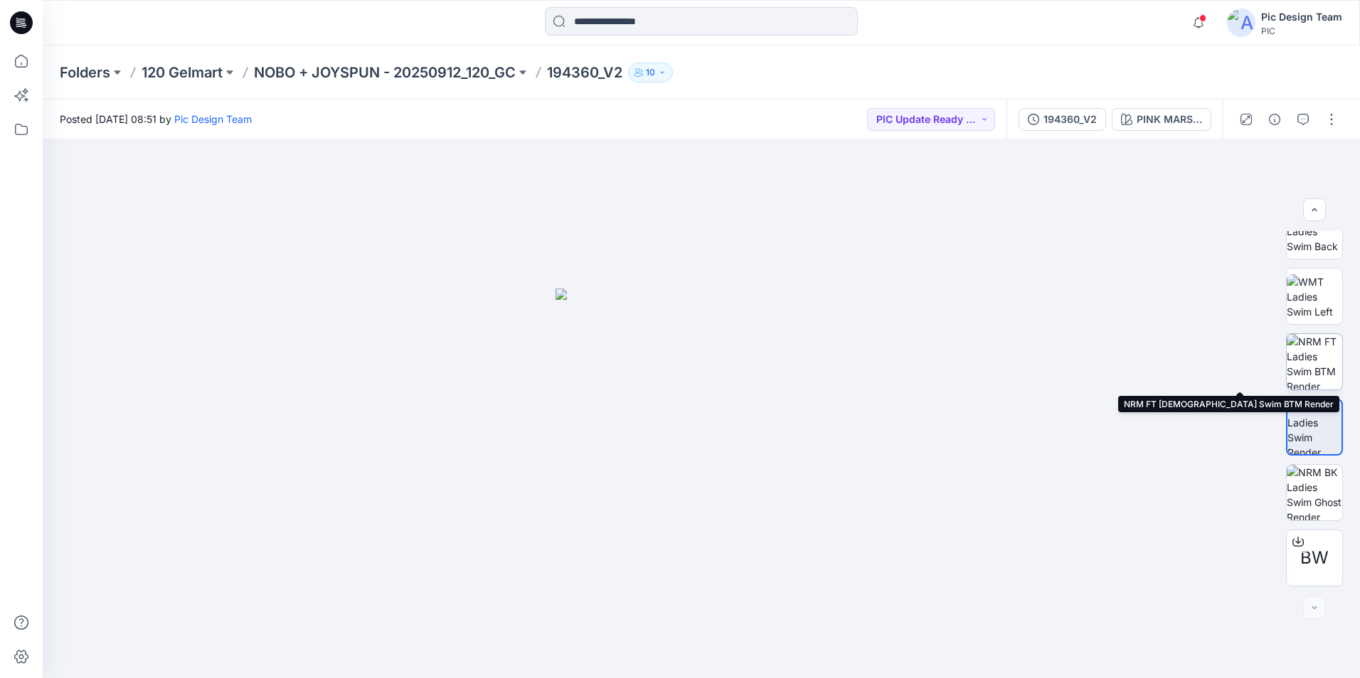
click at [1306, 366] on img at bounding box center [1313, 361] width 55 height 55
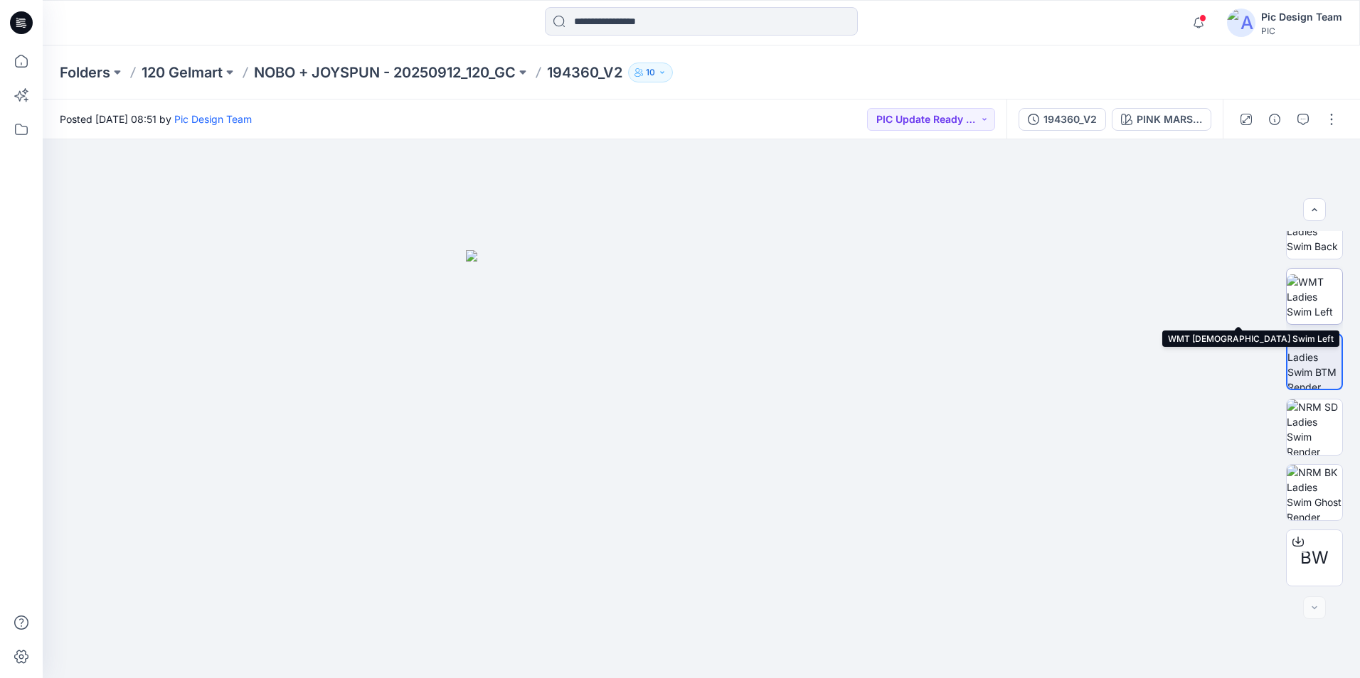
click at [1303, 299] on img at bounding box center [1313, 297] width 55 height 45
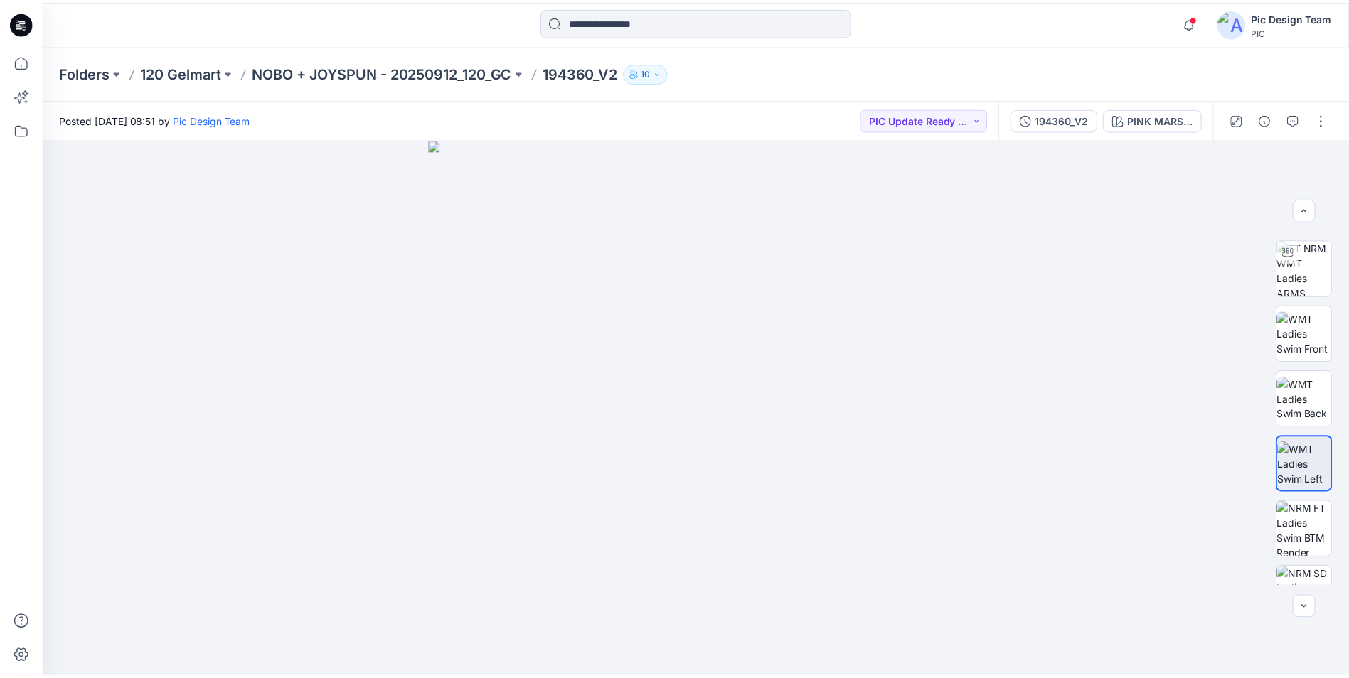
scroll to position [0, 0]
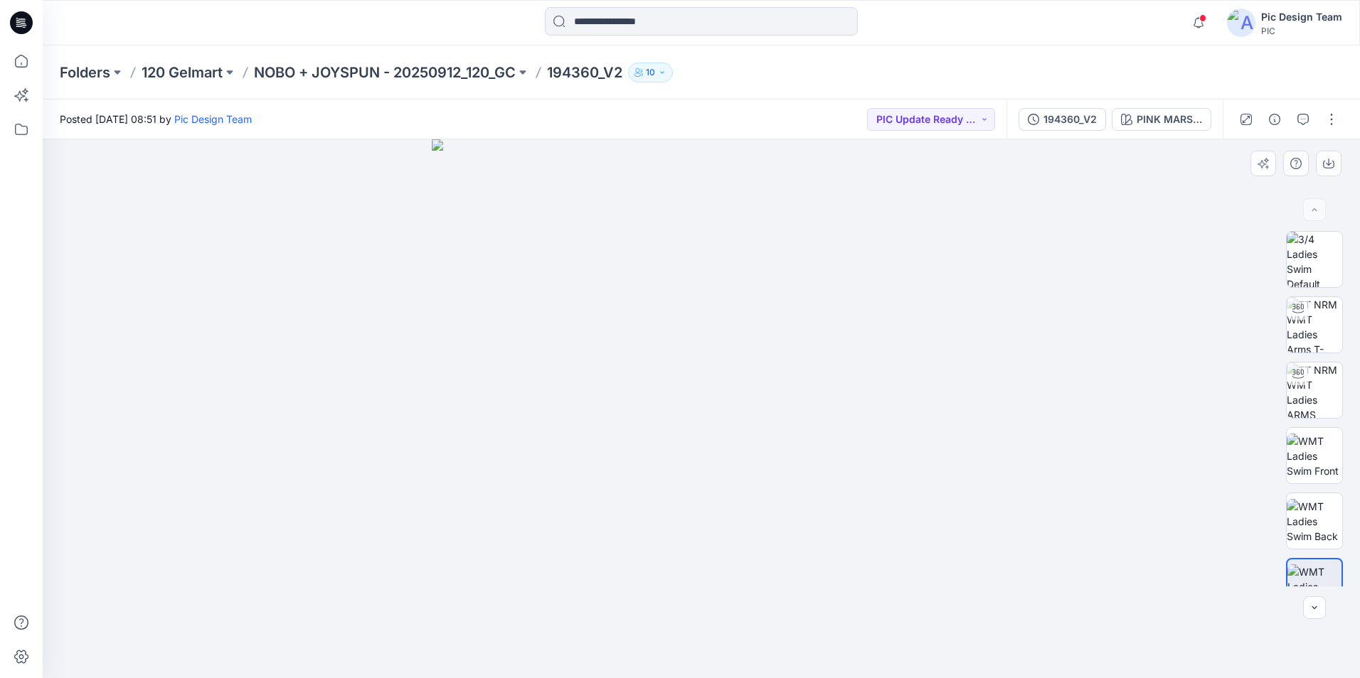
drag, startPoint x: 13, startPoint y: 1, endPoint x: 211, endPoint y: 152, distance: 249.6
click at [261, 223] on div at bounding box center [701, 408] width 1317 height 539
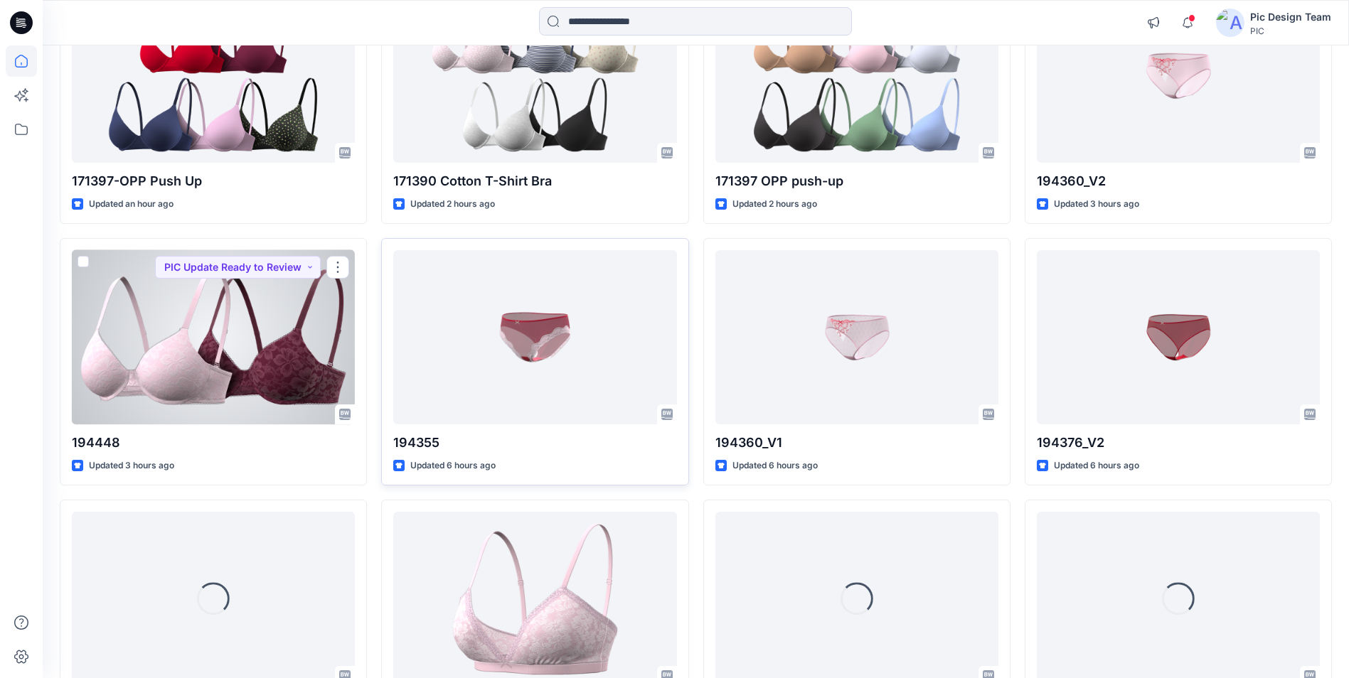
scroll to position [498, 0]
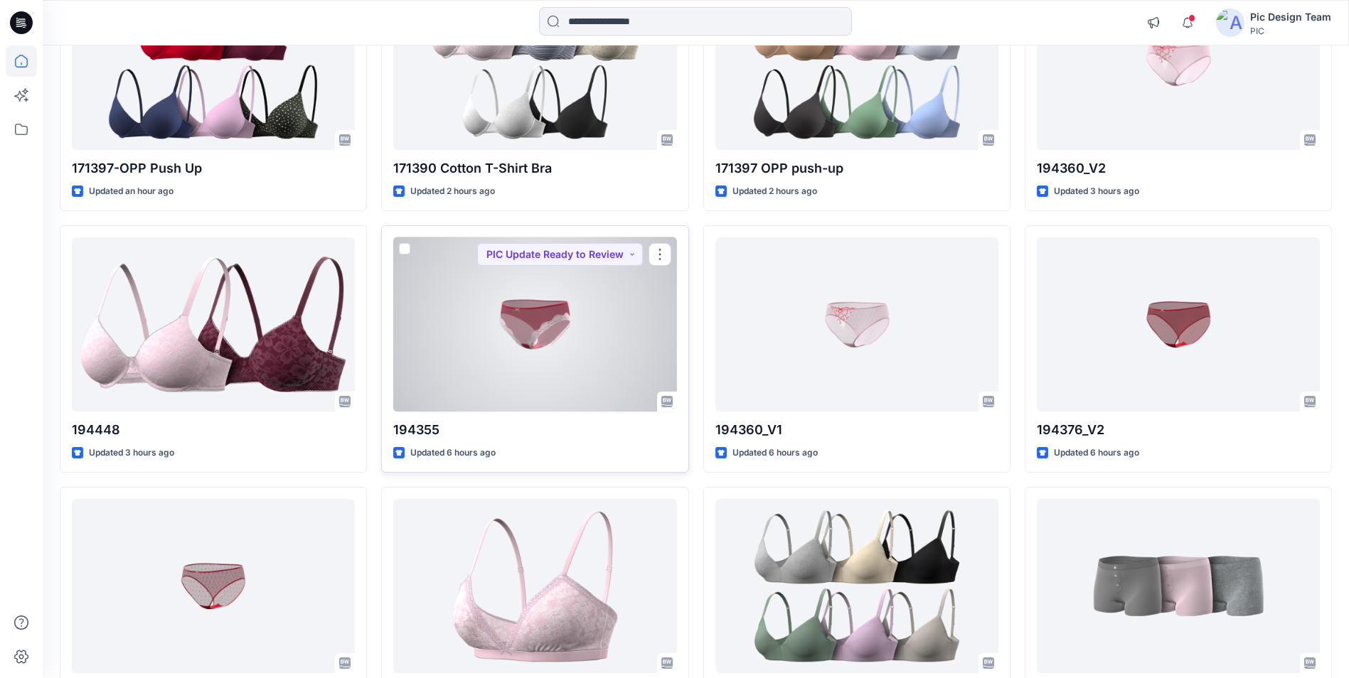
click at [548, 352] on div at bounding box center [534, 325] width 283 height 174
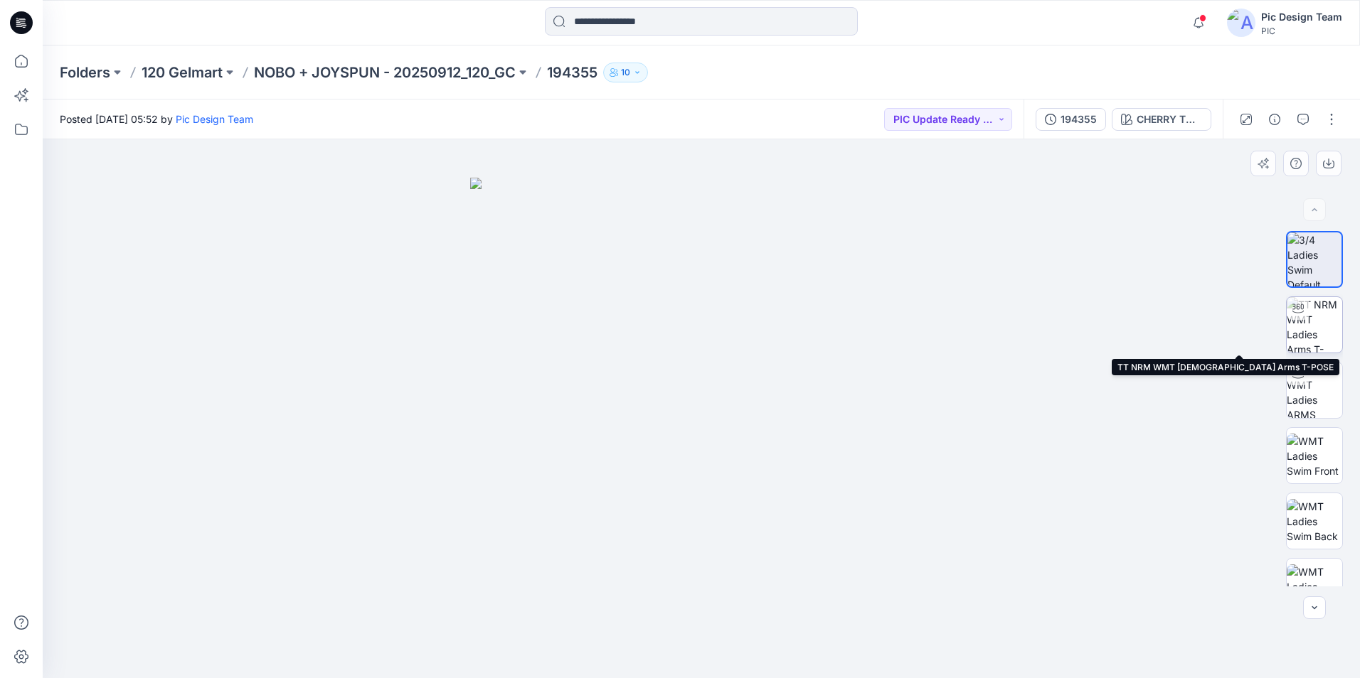
click at [1306, 331] on img at bounding box center [1313, 324] width 55 height 55
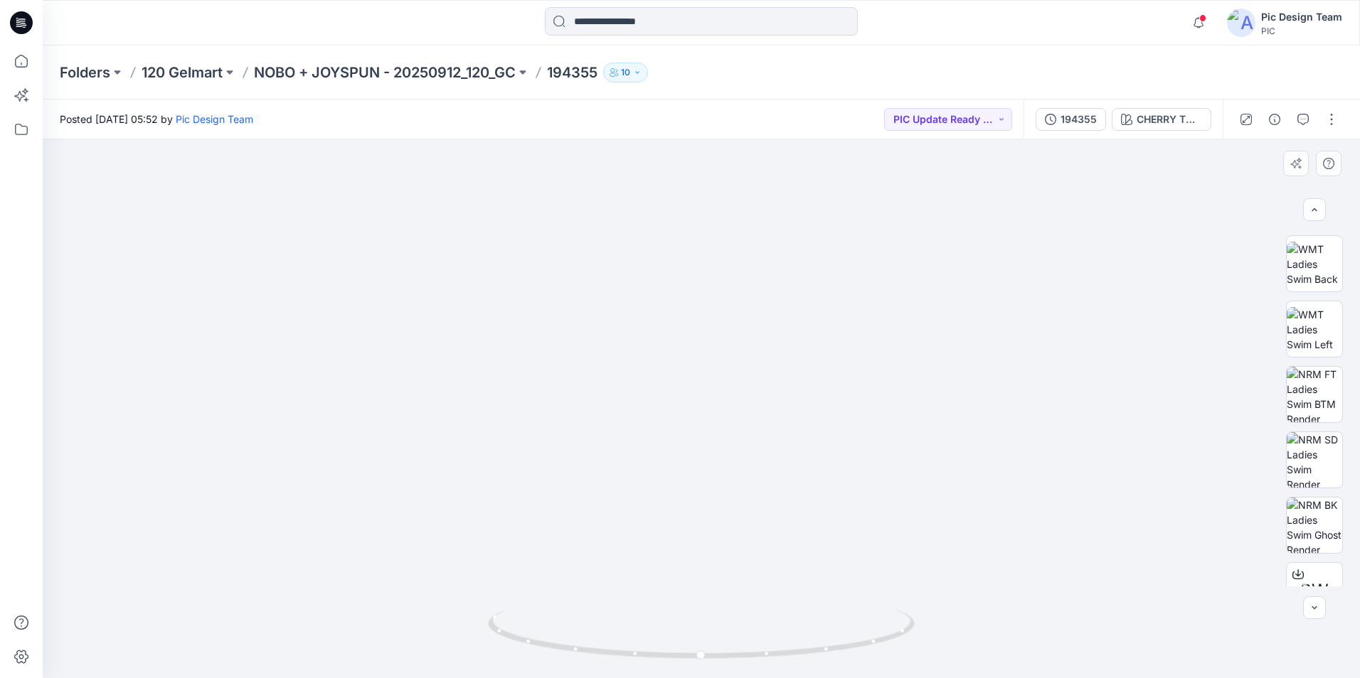
scroll to position [259, 0]
click at [1304, 395] on img at bounding box center [1313, 393] width 55 height 55
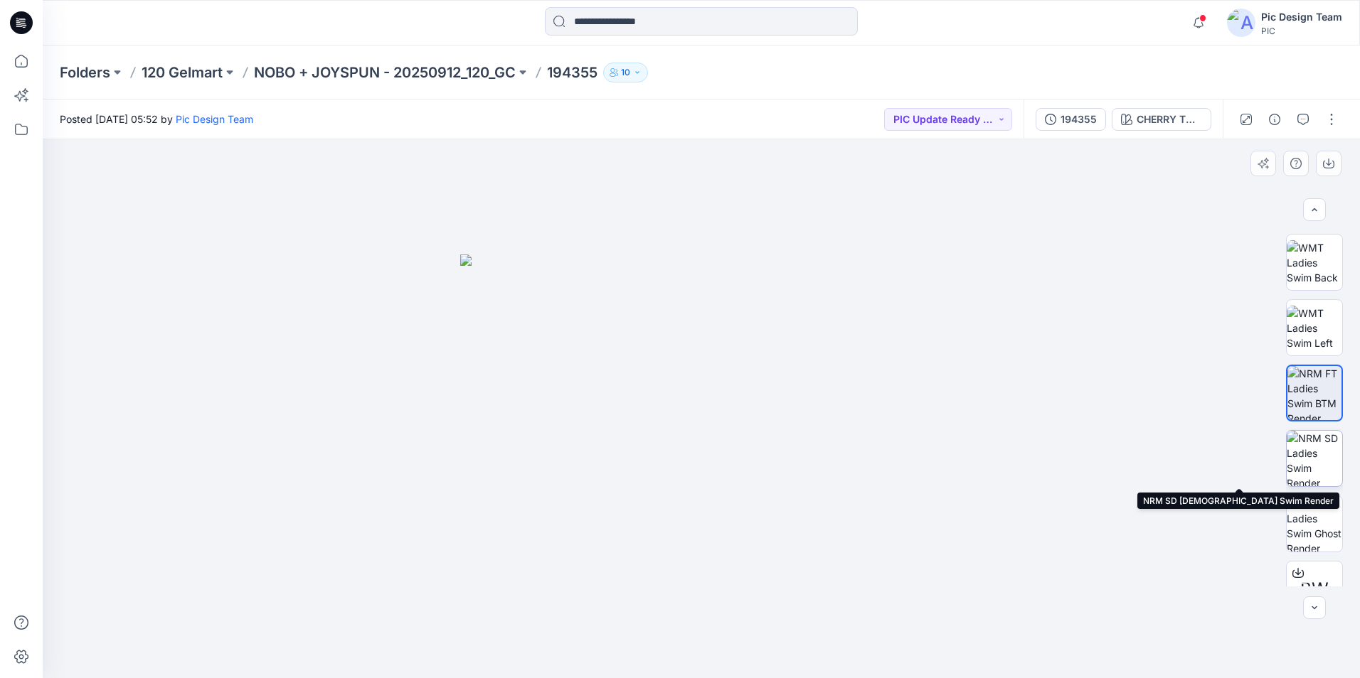
click at [1306, 457] on img at bounding box center [1313, 458] width 55 height 55
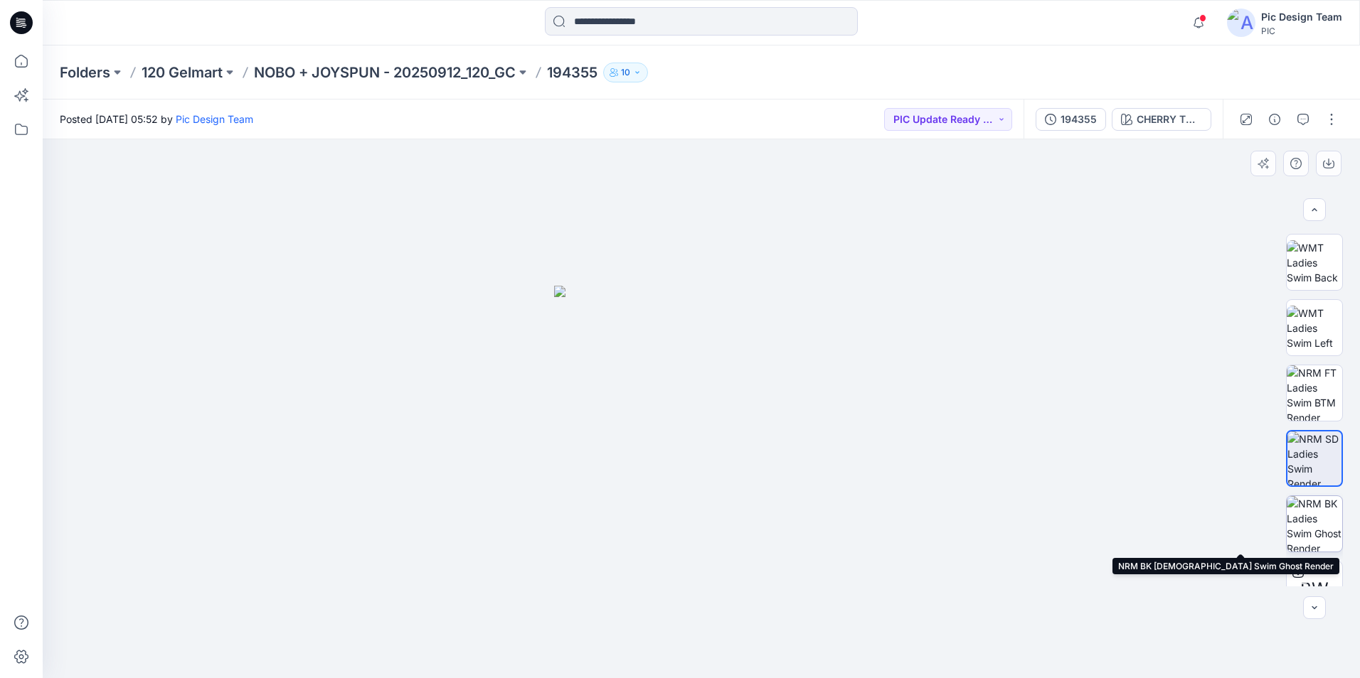
click at [1316, 531] on img at bounding box center [1313, 523] width 55 height 55
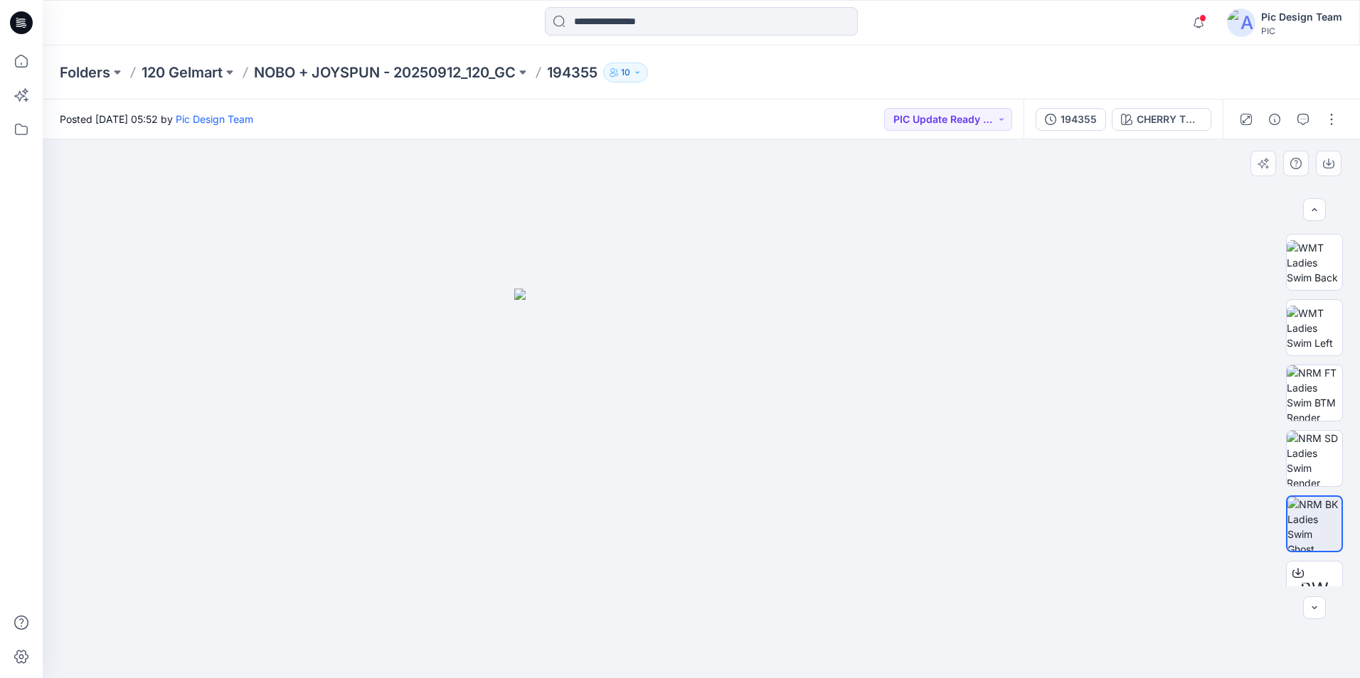
drag, startPoint x: 1338, startPoint y: 390, endPoint x: 1341, endPoint y: 398, distance: 8.1
click at [1341, 398] on div "BW" at bounding box center [1314, 409] width 57 height 356
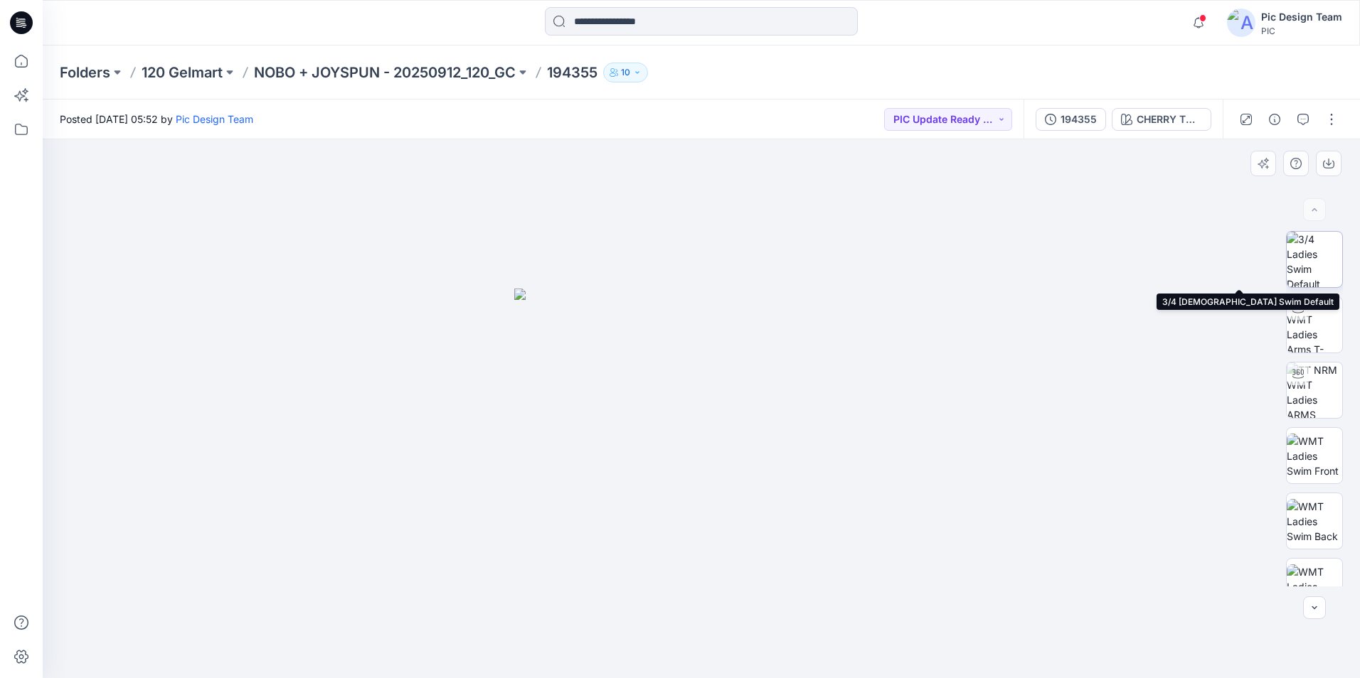
click at [1314, 255] on img at bounding box center [1313, 259] width 55 height 55
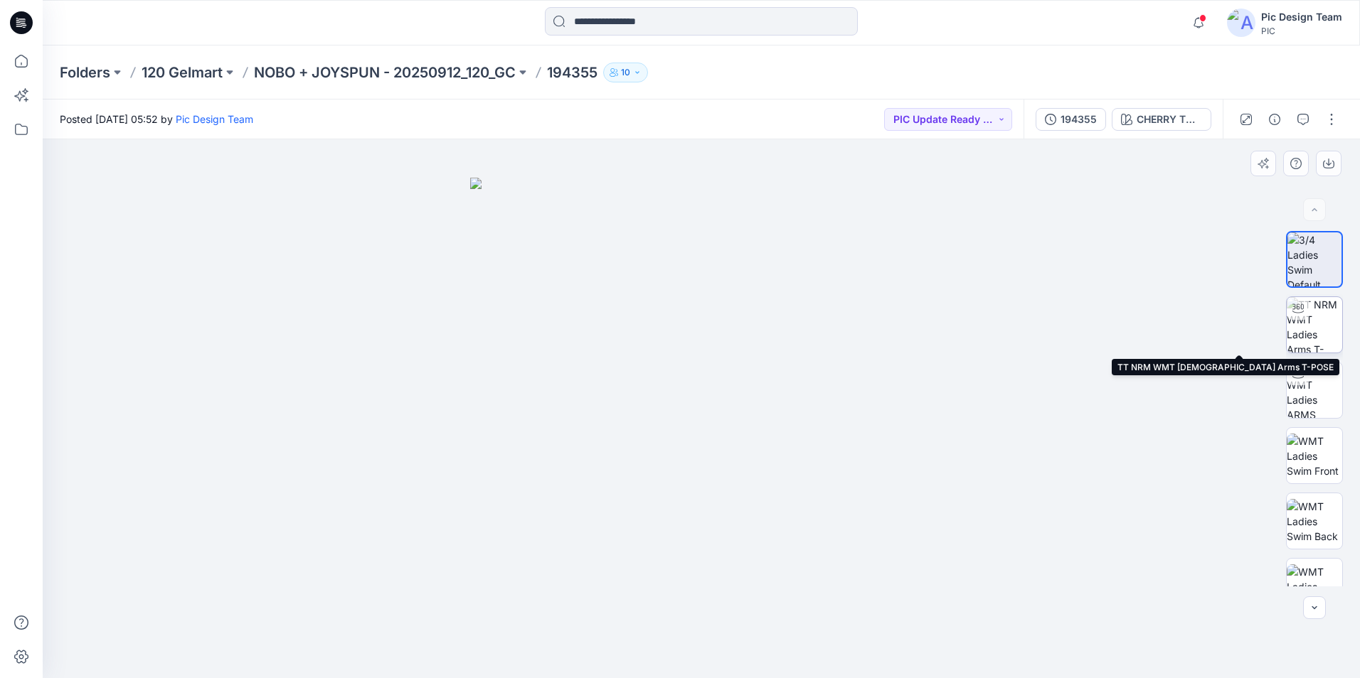
click at [1314, 325] on img at bounding box center [1313, 324] width 55 height 55
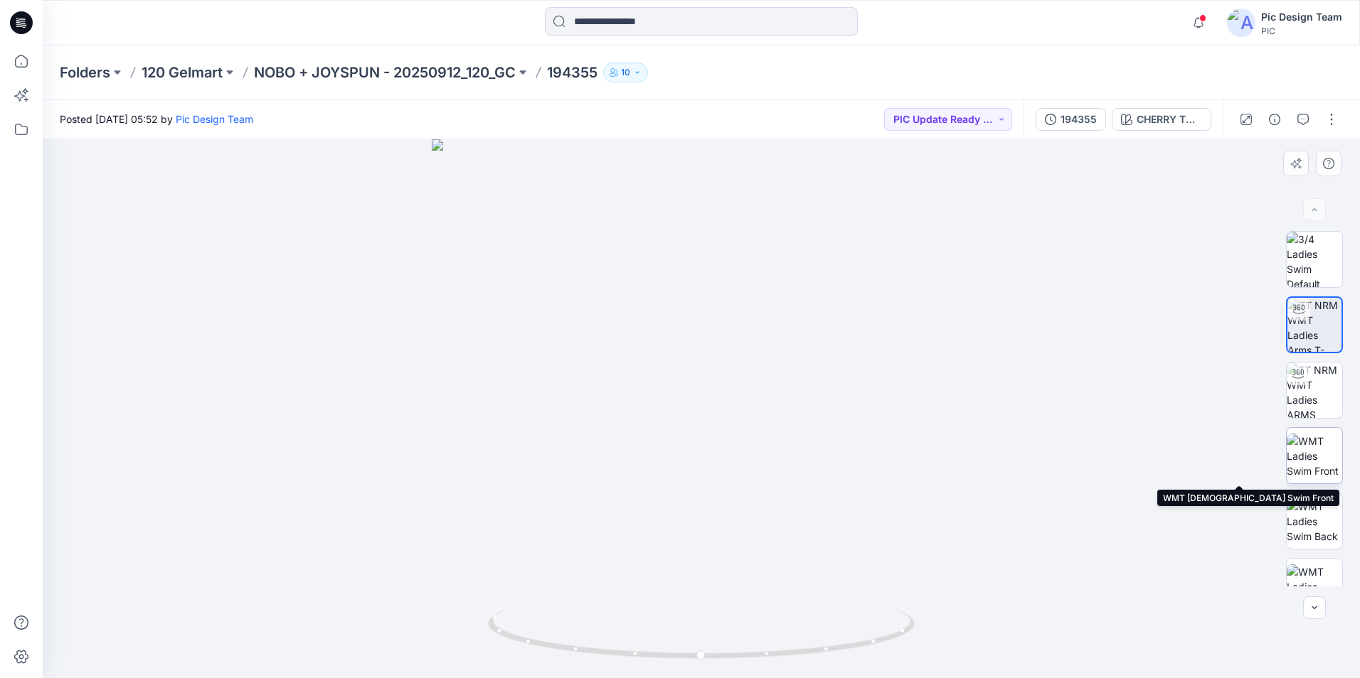
click at [1296, 467] on img at bounding box center [1313, 456] width 55 height 45
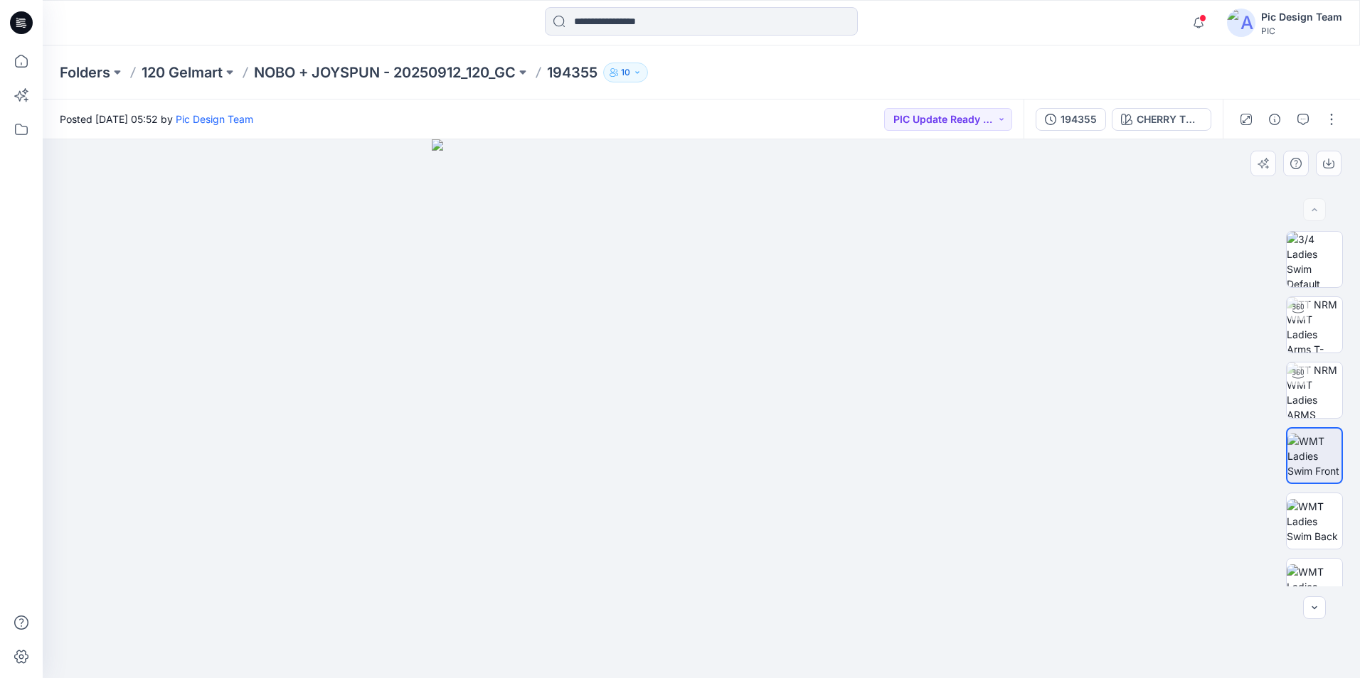
scroll to position [1, 0]
click at [1308, 453] on img at bounding box center [1314, 454] width 54 height 45
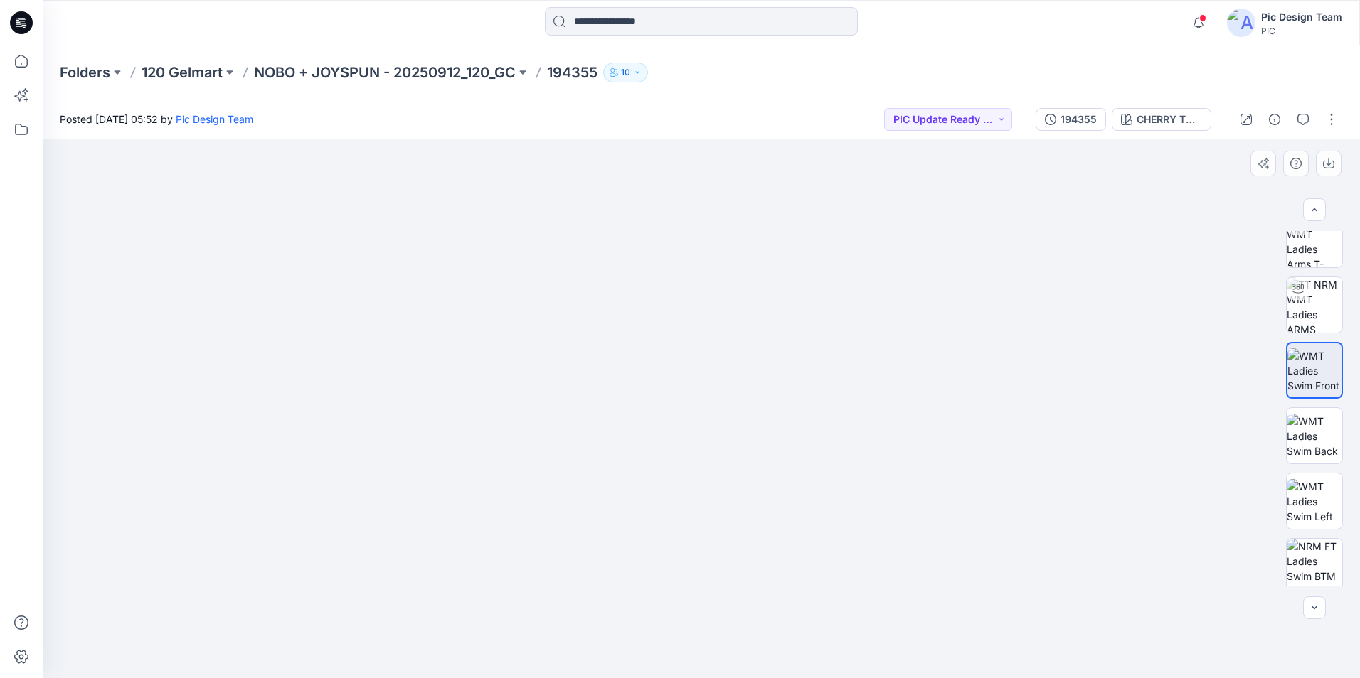
scroll to position [87, 0]
click at [1313, 426] on img at bounding box center [1313, 434] width 55 height 45
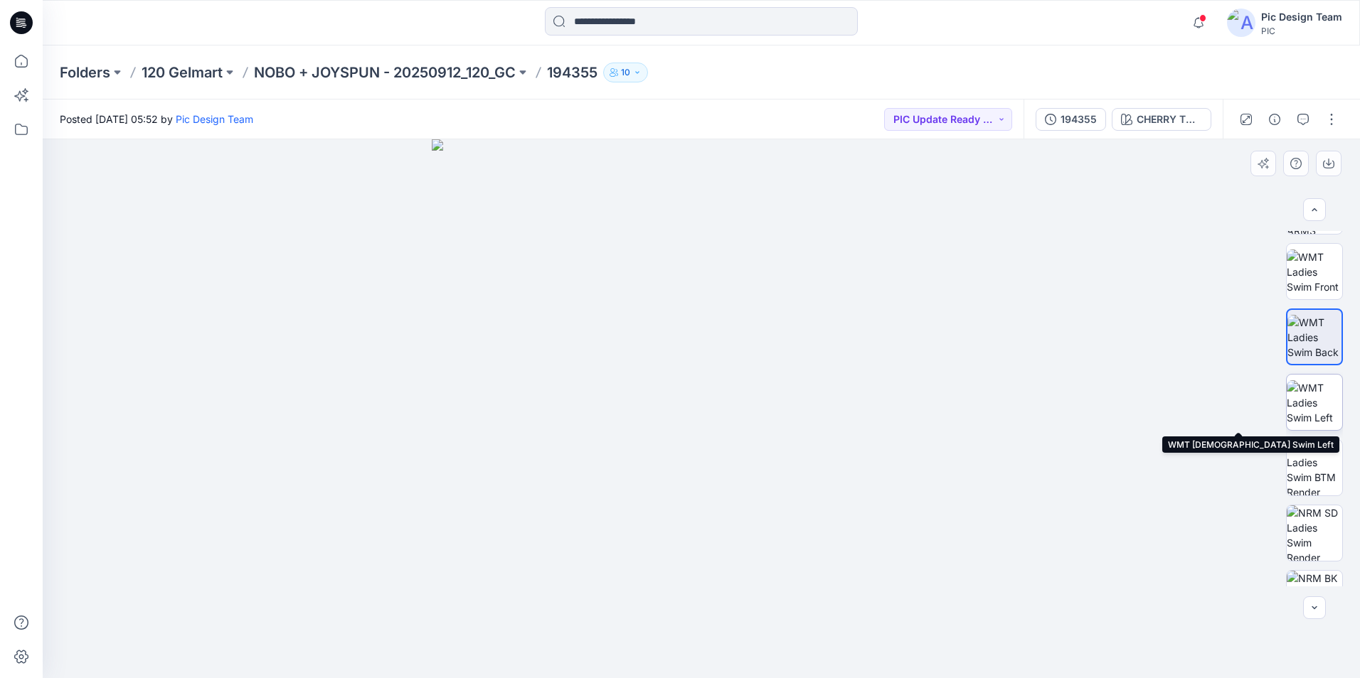
click at [1312, 413] on img at bounding box center [1313, 402] width 55 height 45
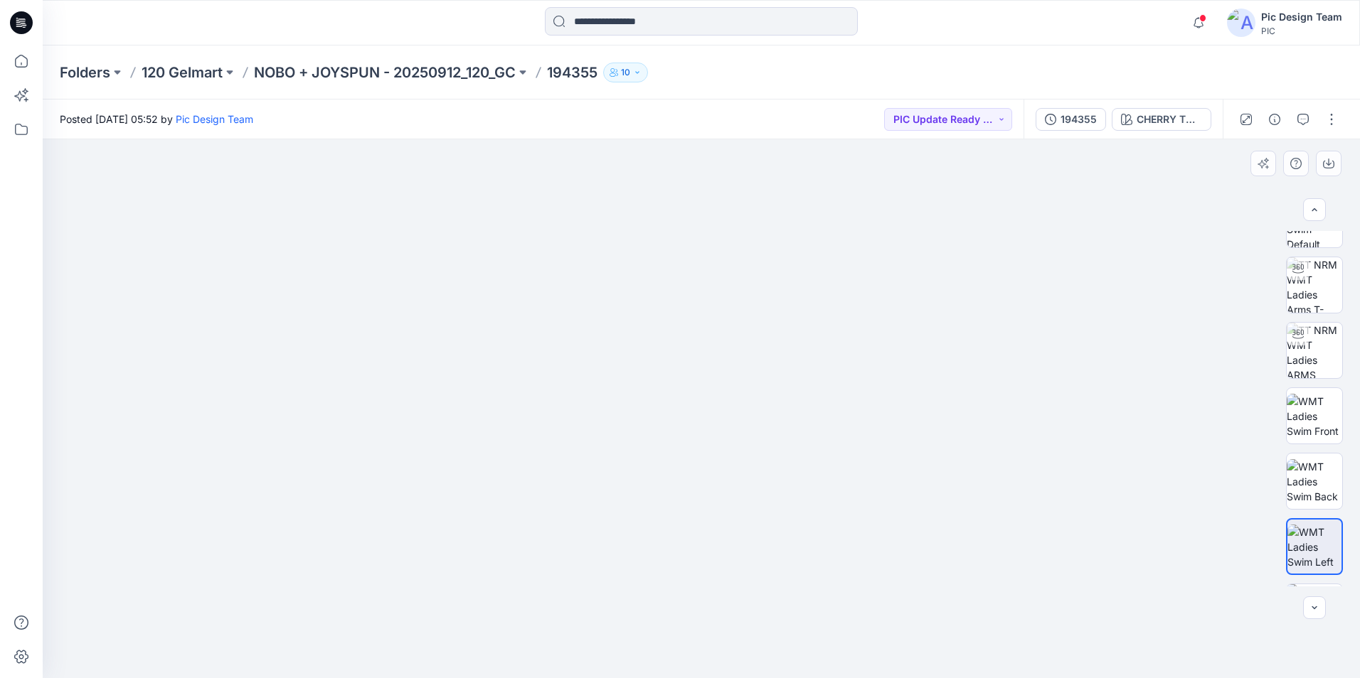
scroll to position [0, 0]
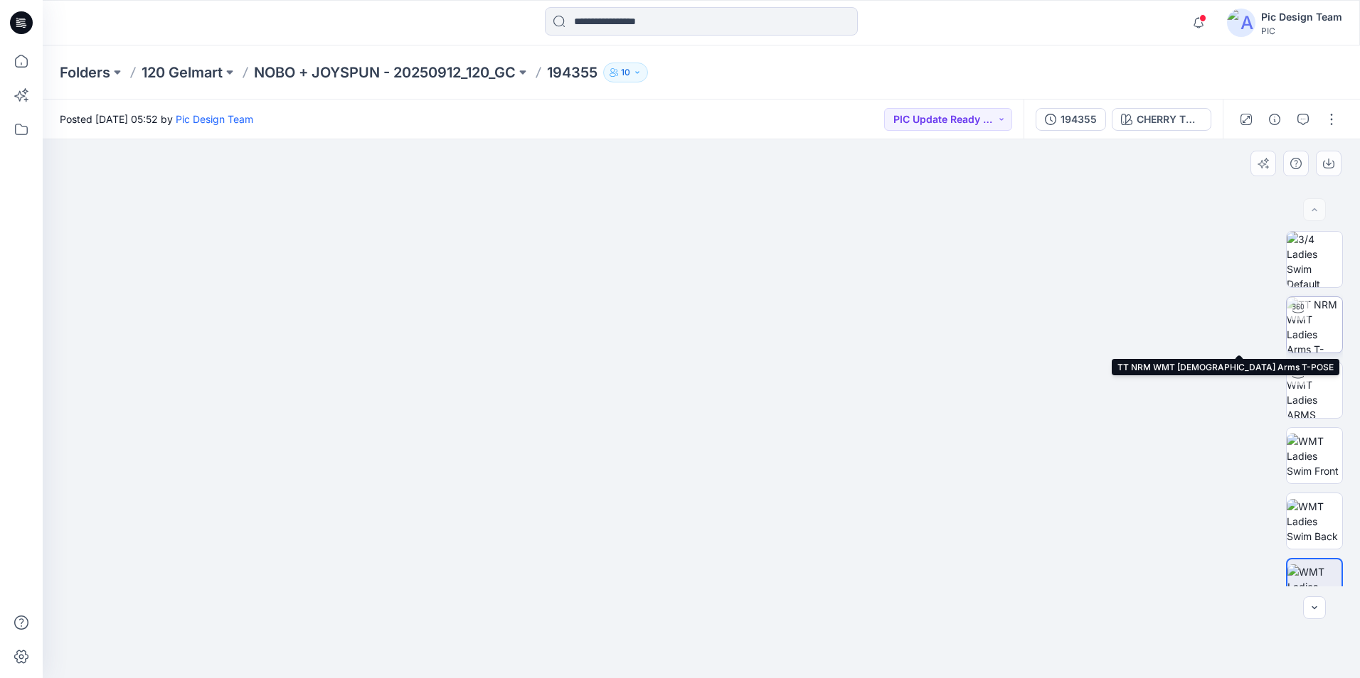
click at [1302, 319] on div at bounding box center [1297, 308] width 23 height 23
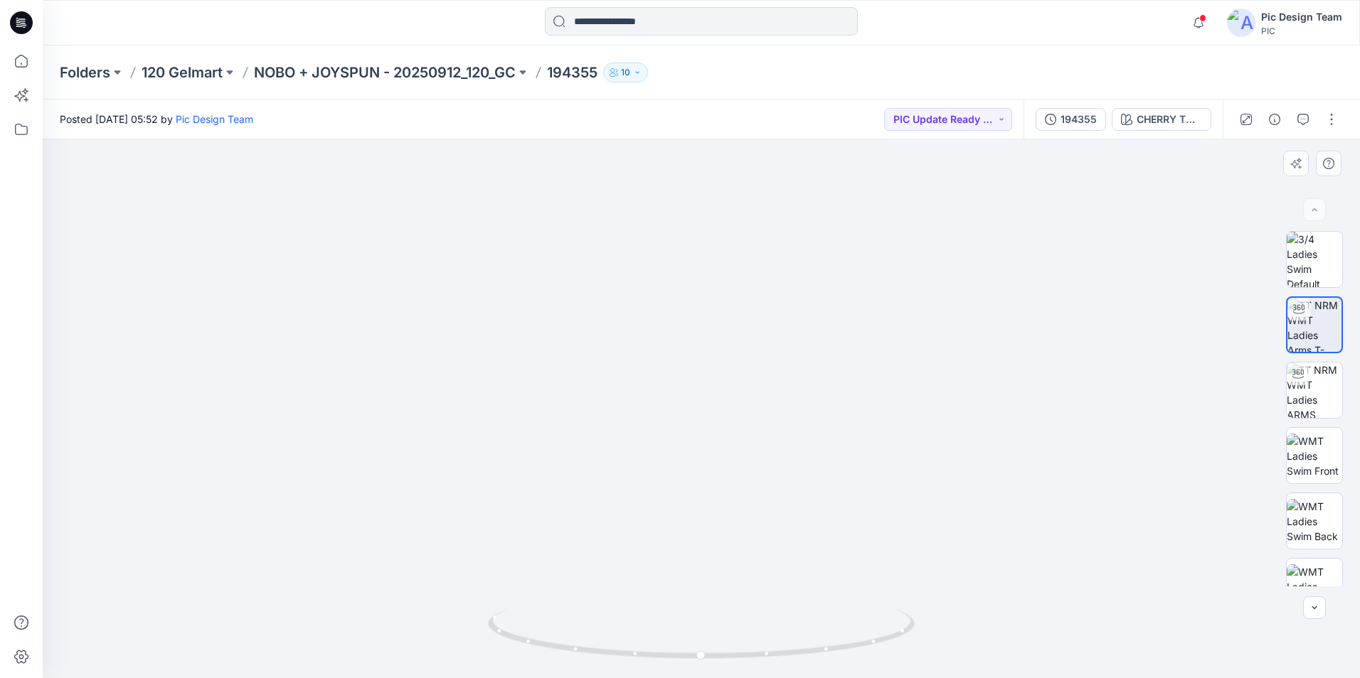
click at [1037, 593] on img at bounding box center [702, 374] width 678 height 608
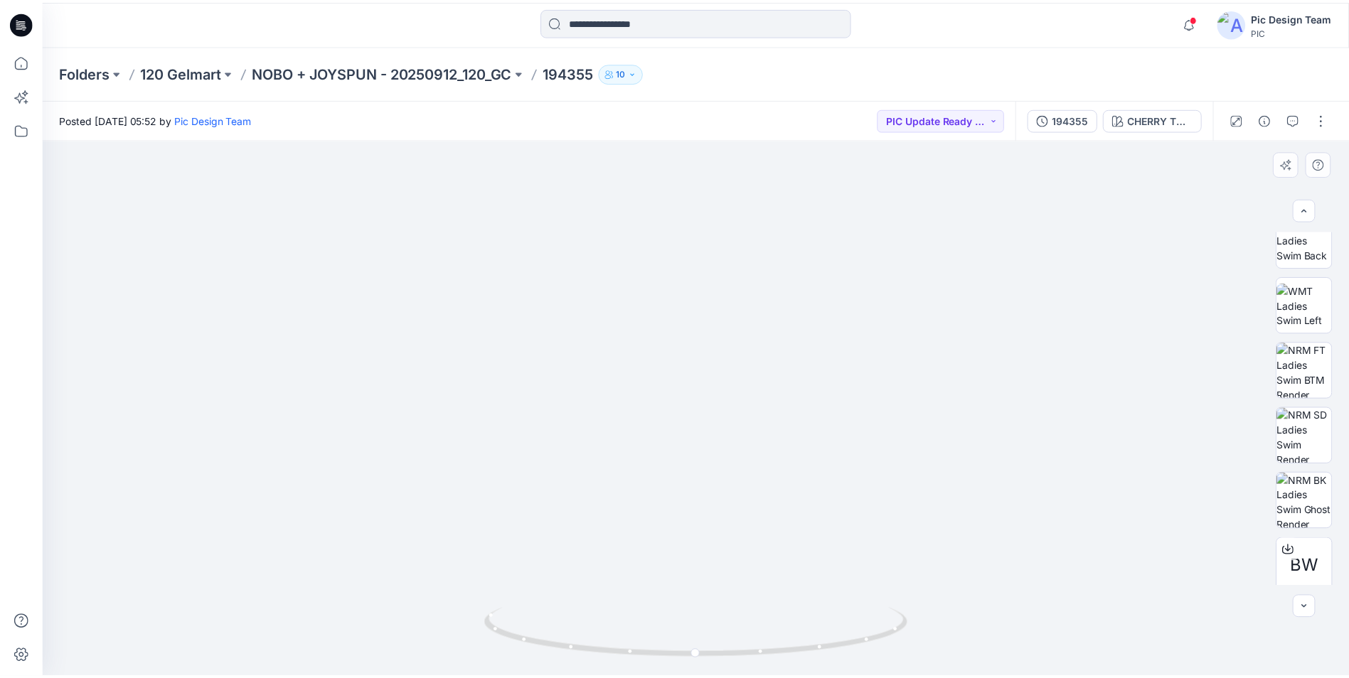
scroll to position [290, 0]
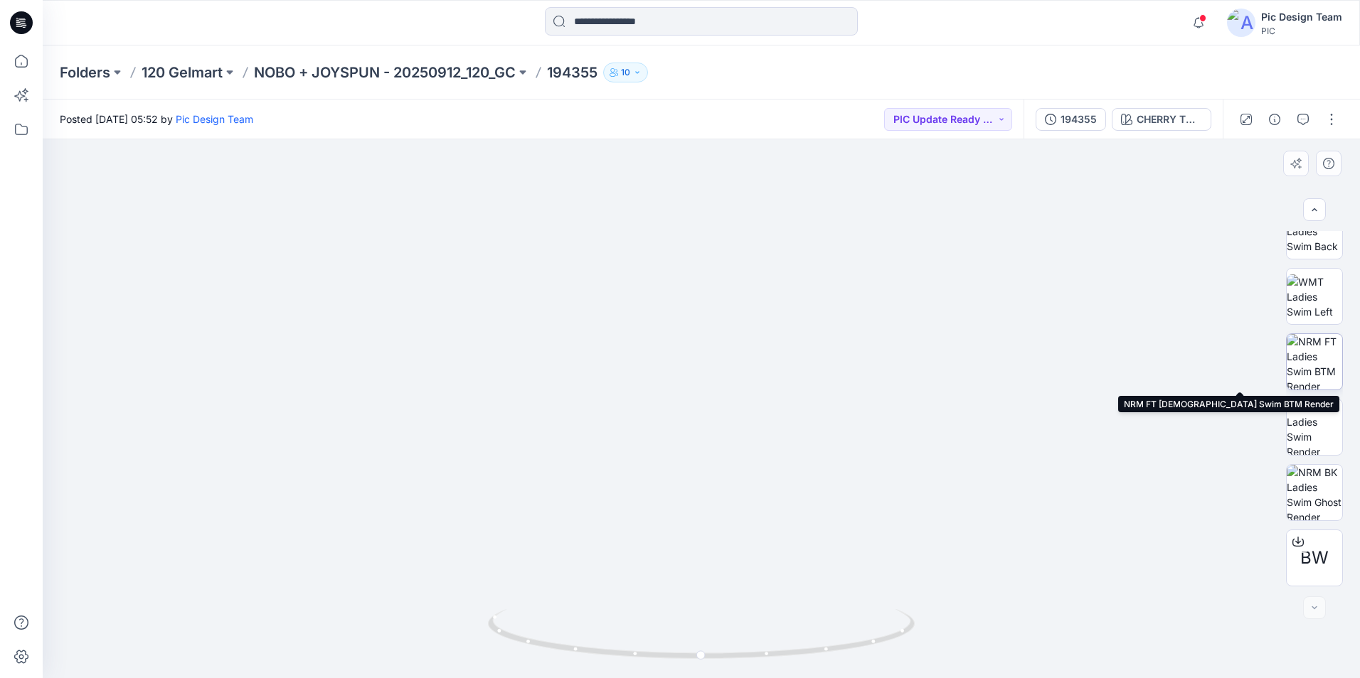
click at [1298, 355] on img at bounding box center [1313, 361] width 55 height 55
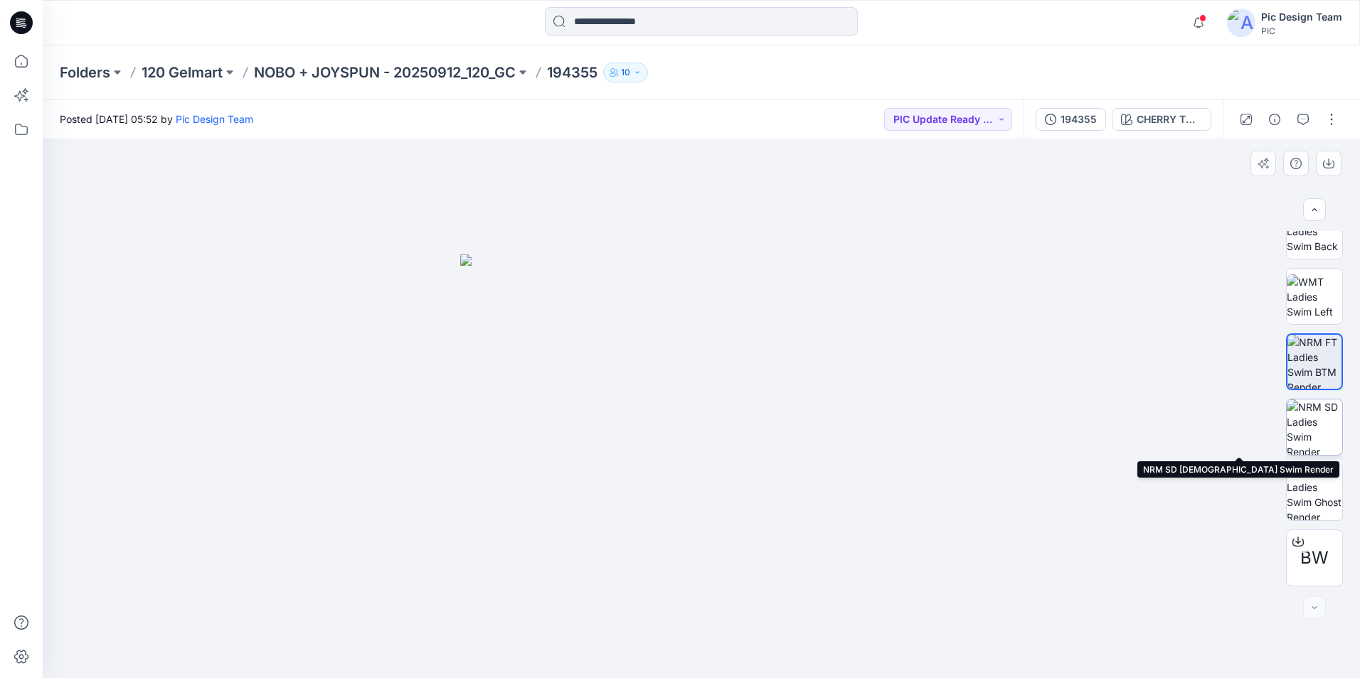
click at [1303, 435] on img at bounding box center [1313, 427] width 55 height 55
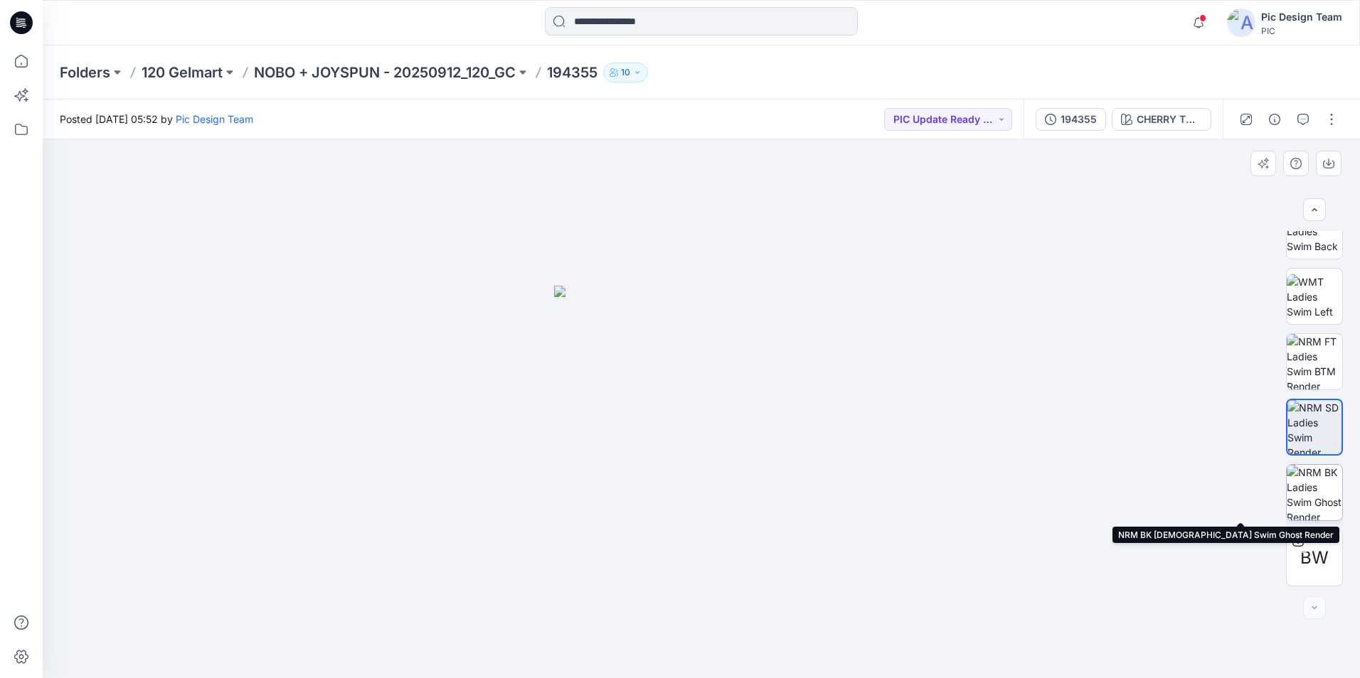
drag, startPoint x: 1311, startPoint y: 486, endPoint x: 1289, endPoint y: 494, distance: 23.8
click at [1311, 486] on img at bounding box center [1313, 492] width 55 height 55
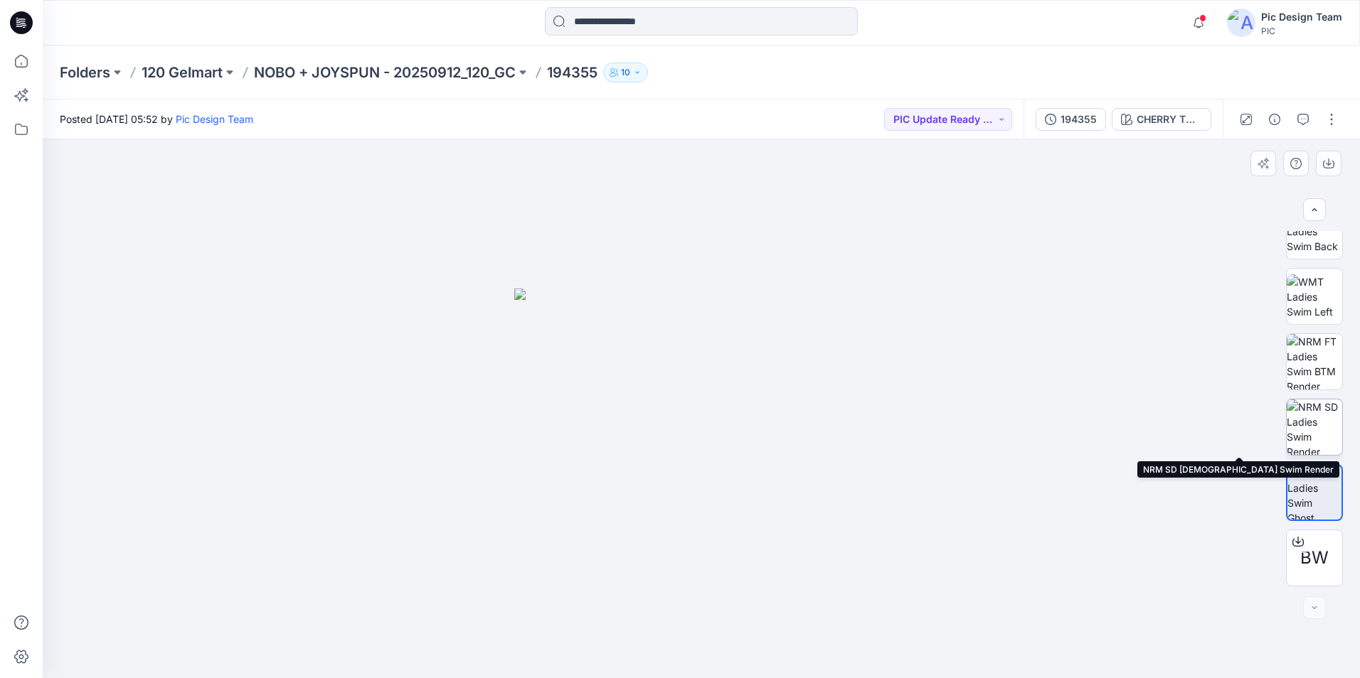
click at [1298, 437] on img at bounding box center [1313, 427] width 55 height 55
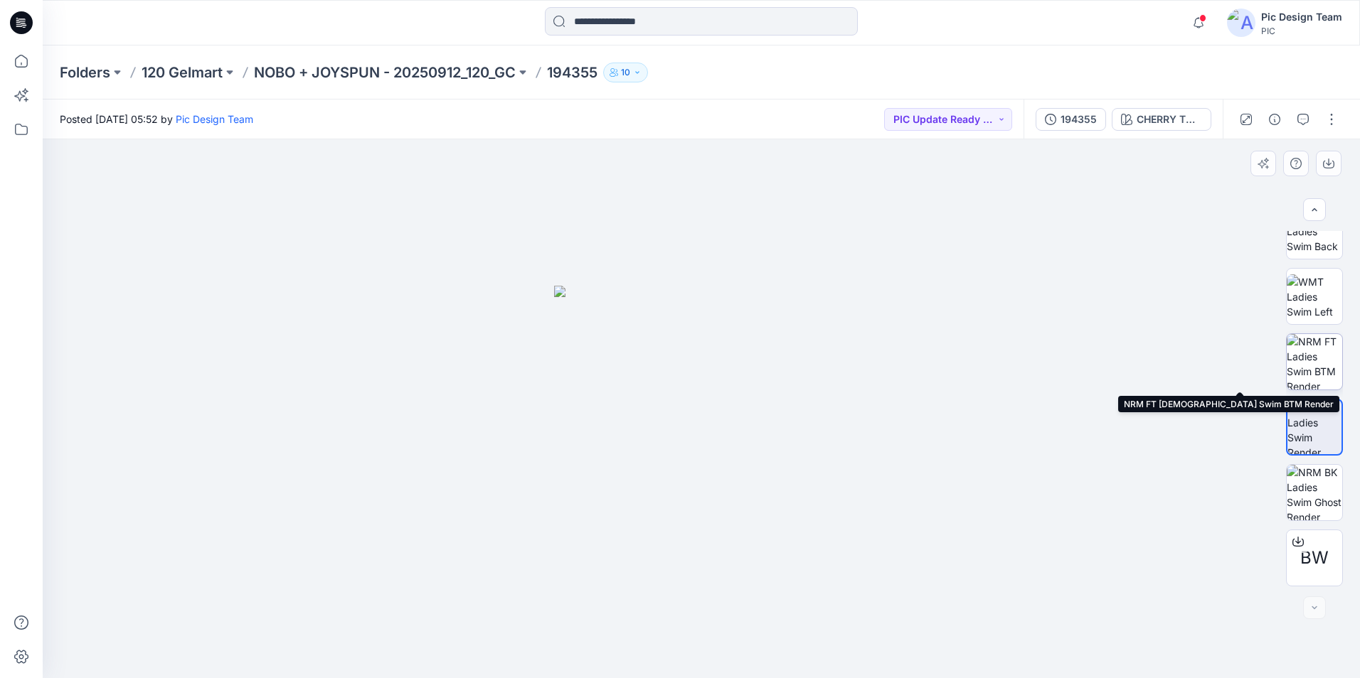
click at [1307, 355] on img at bounding box center [1313, 361] width 55 height 55
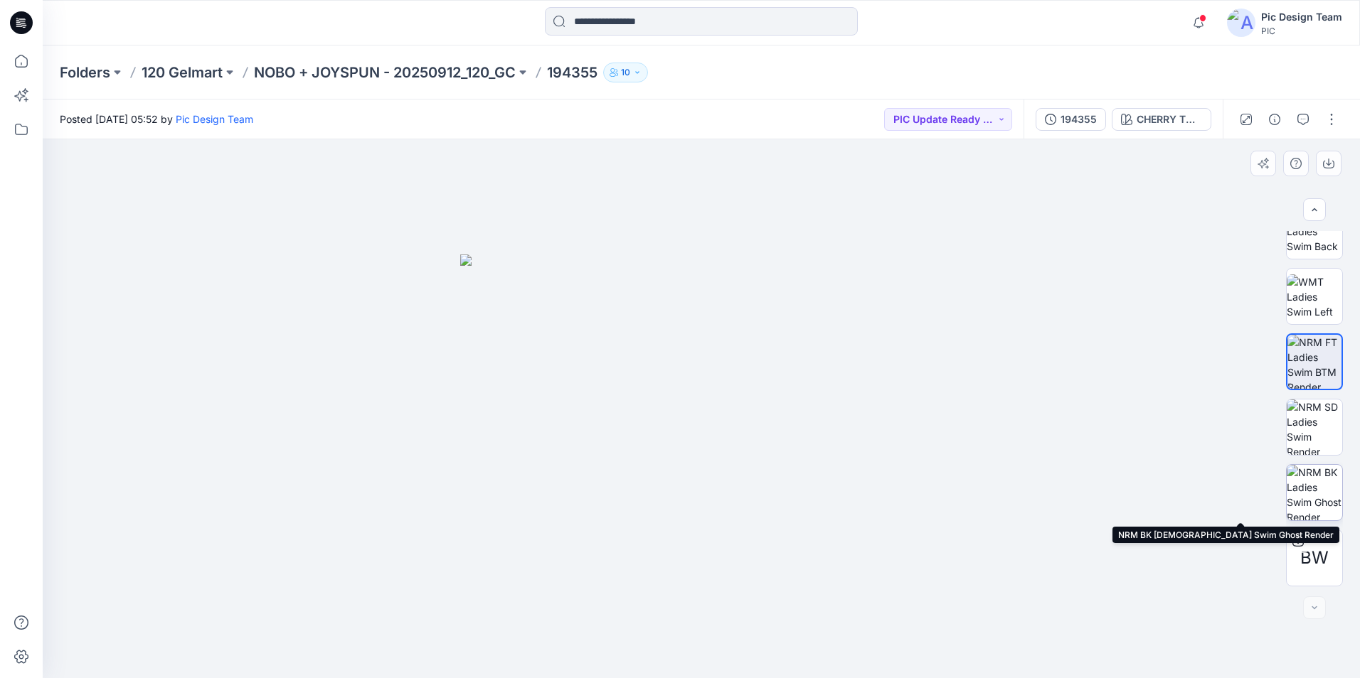
click at [1308, 494] on img at bounding box center [1313, 492] width 55 height 55
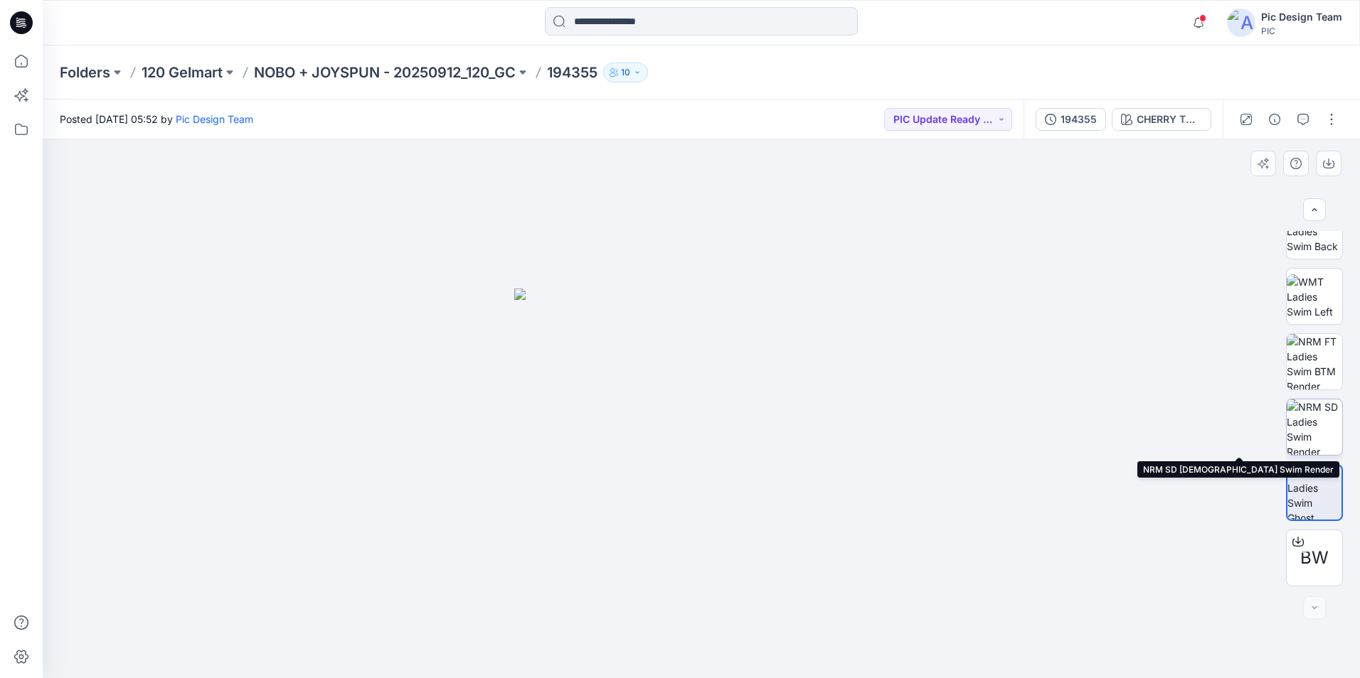
click at [1314, 428] on img at bounding box center [1313, 427] width 55 height 55
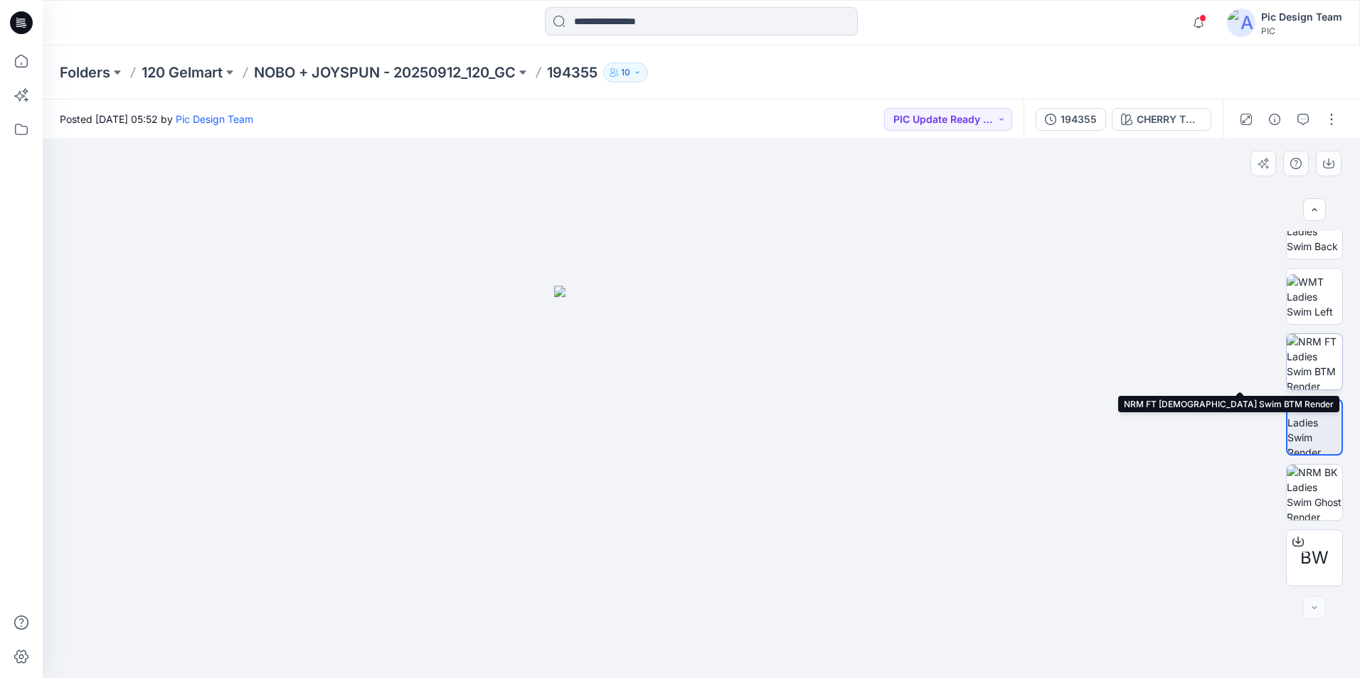
click at [1307, 356] on img at bounding box center [1313, 361] width 55 height 55
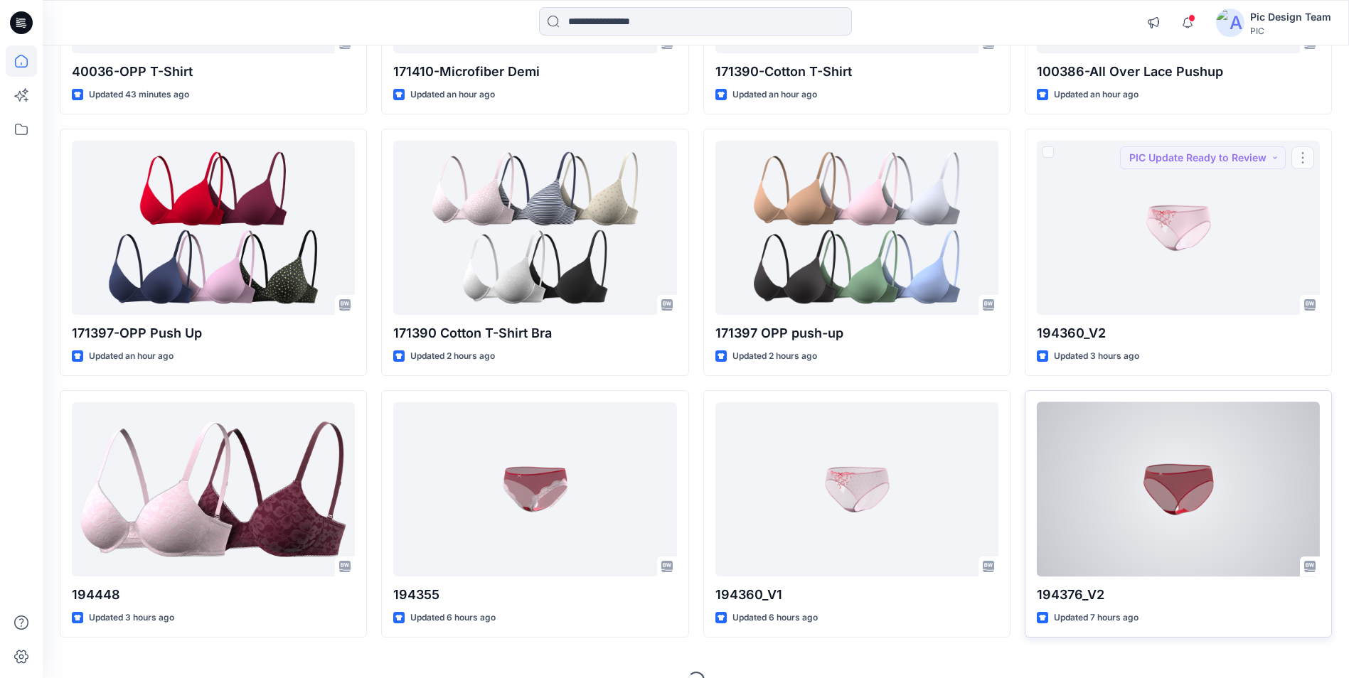
scroll to position [361, 0]
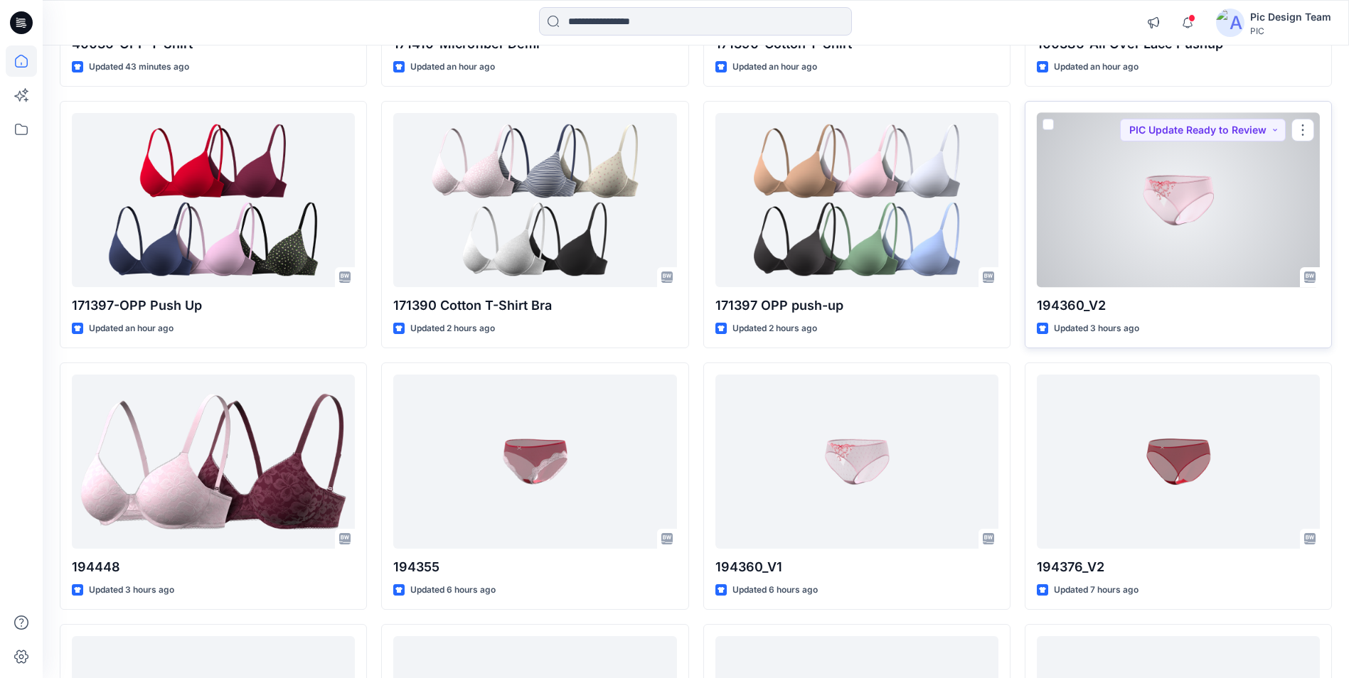
click at [1174, 198] on div at bounding box center [1178, 200] width 283 height 174
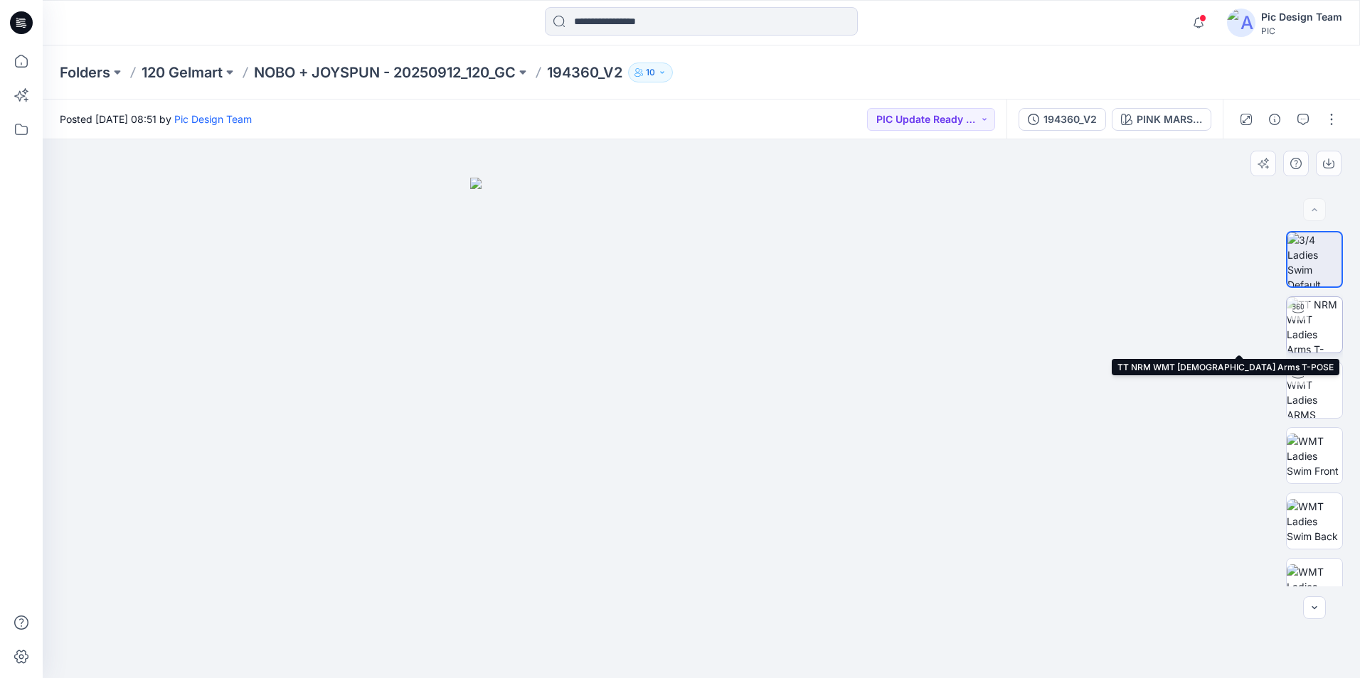
click at [1318, 336] on img at bounding box center [1313, 324] width 55 height 55
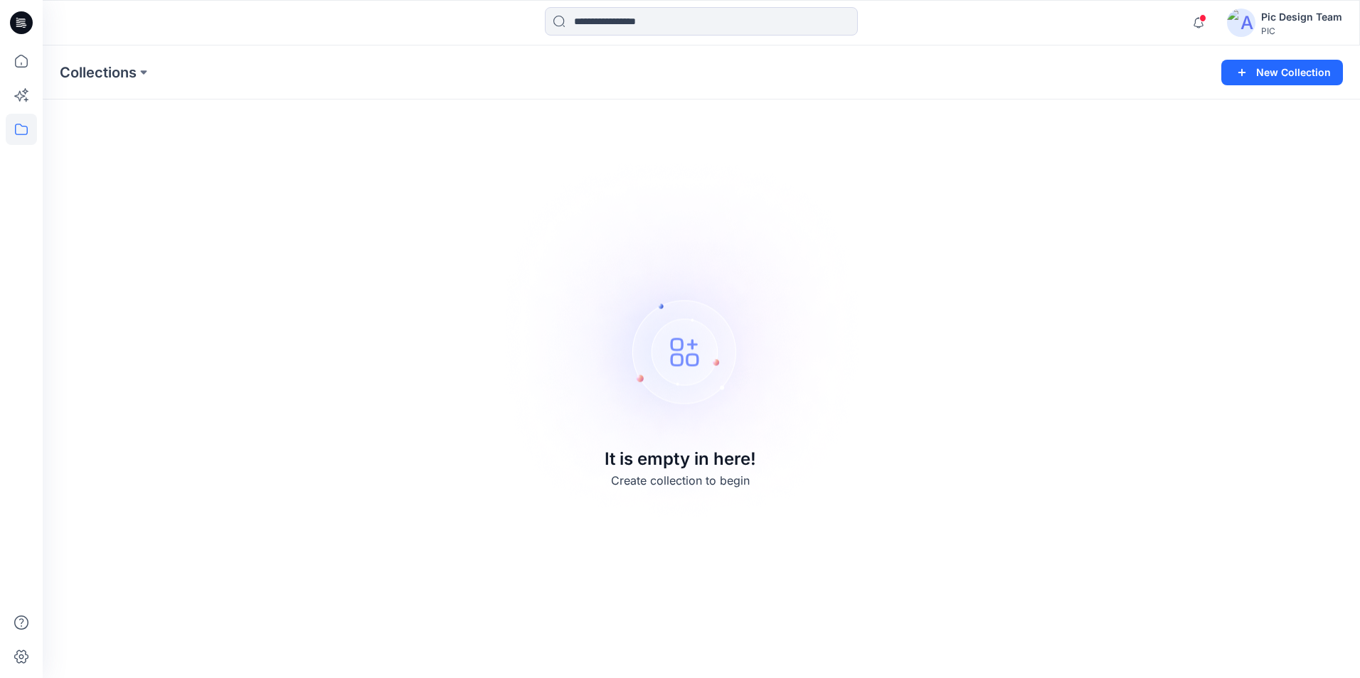
click at [1269, 16] on div "Pic Design Team" at bounding box center [1301, 17] width 81 height 17
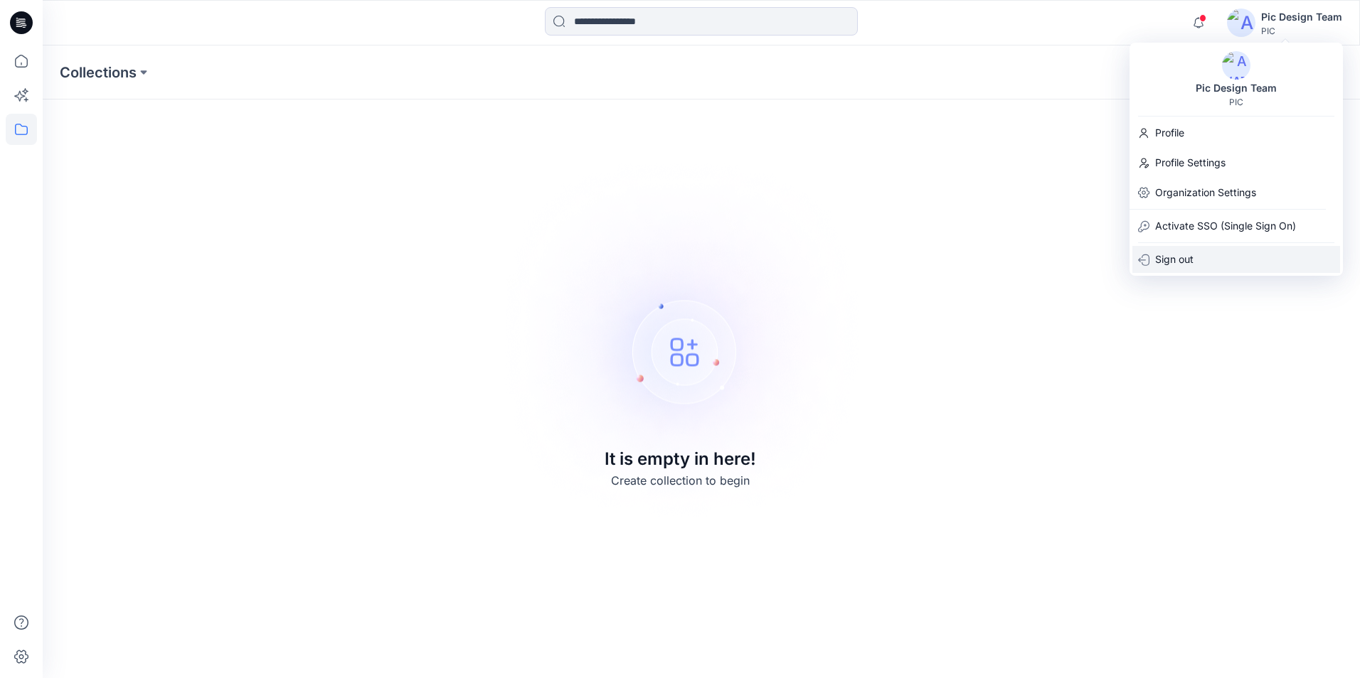
click at [1173, 259] on p "Sign out" at bounding box center [1174, 259] width 38 height 27
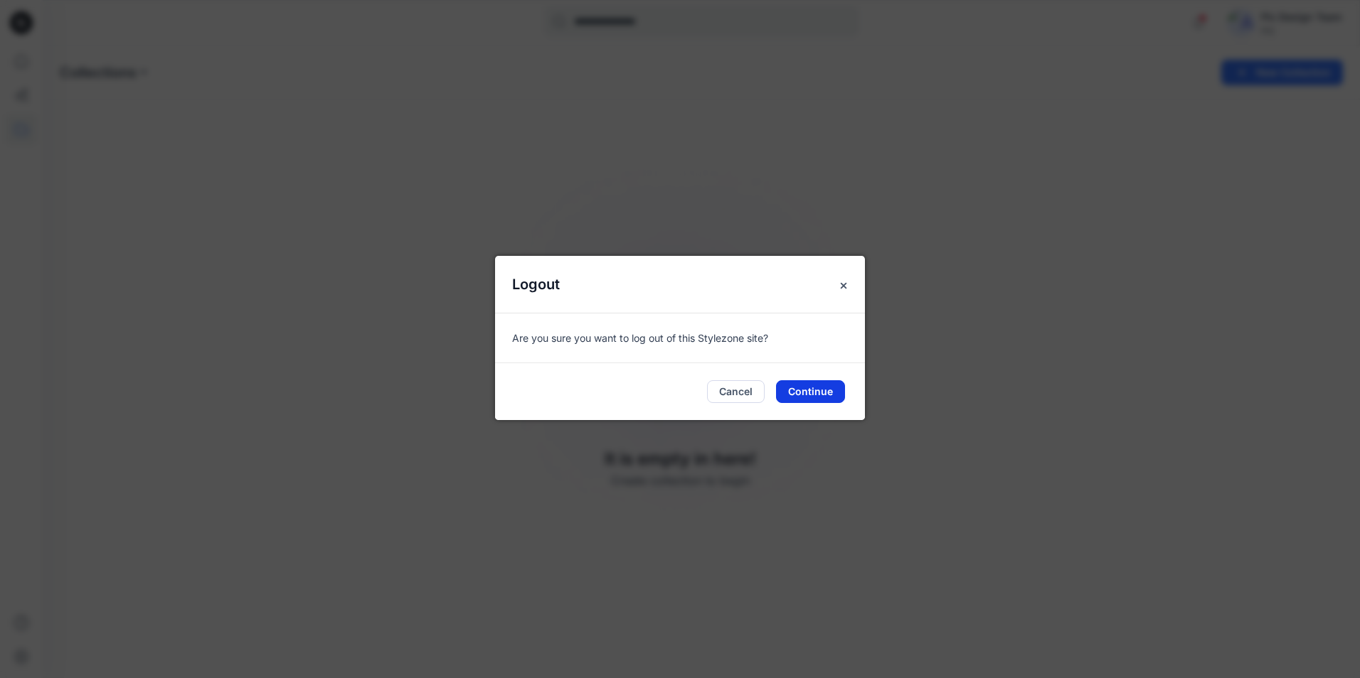
click at [813, 392] on button "Continue" at bounding box center [810, 391] width 69 height 23
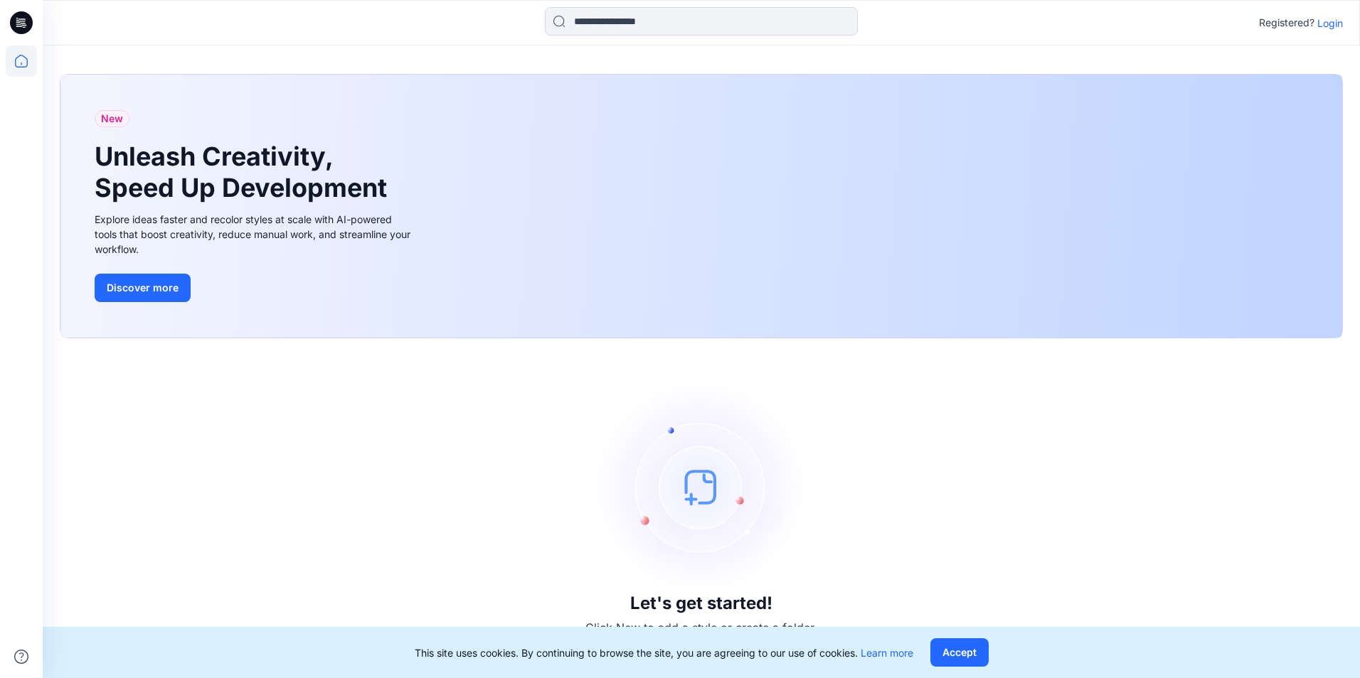
click at [1329, 22] on p "Login" at bounding box center [1330, 23] width 26 height 15
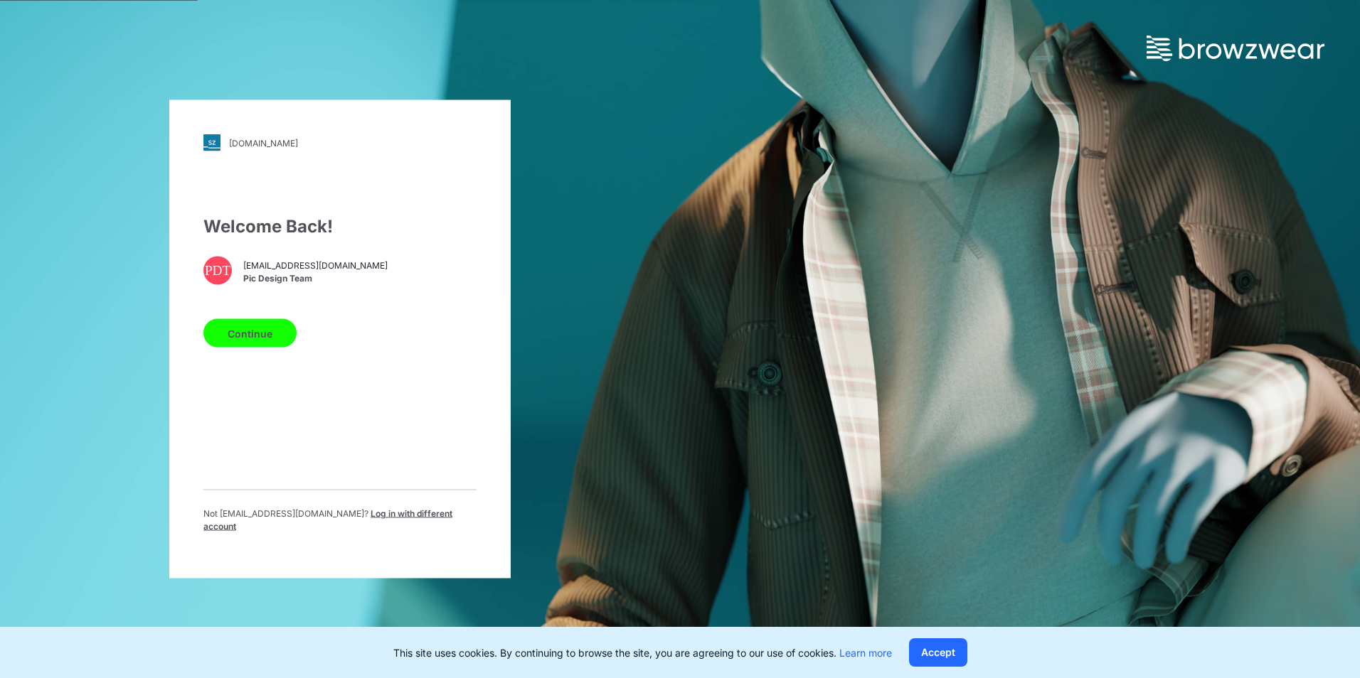
click at [251, 348] on button "Continue" at bounding box center [249, 333] width 93 height 28
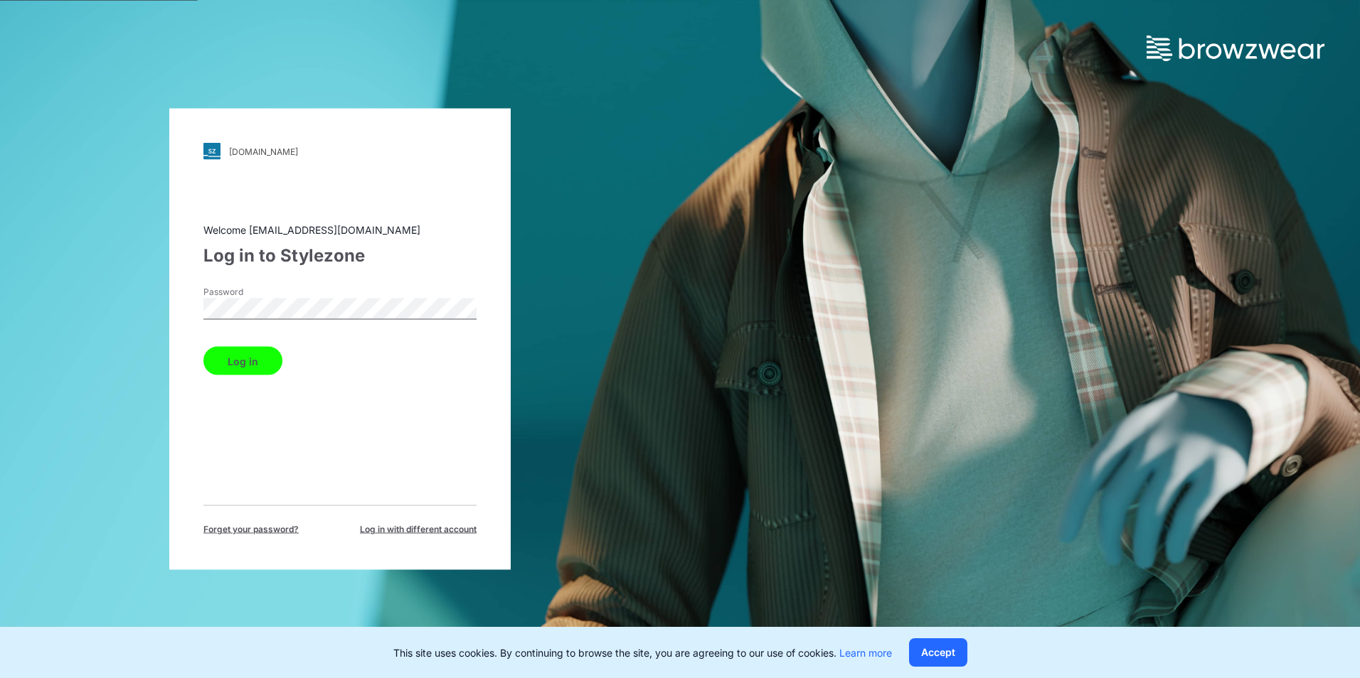
click at [257, 358] on button "Log in" at bounding box center [242, 361] width 79 height 28
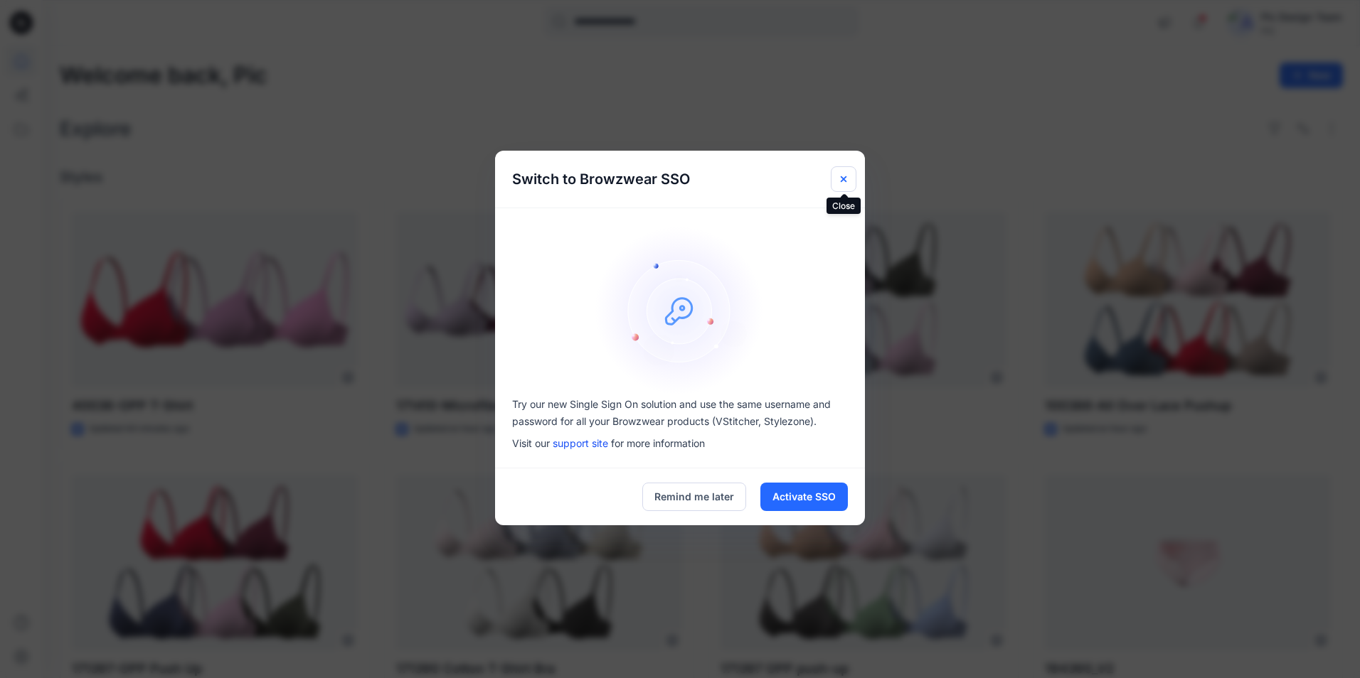
click at [842, 178] on icon "Close" at bounding box center [843, 179] width 11 height 11
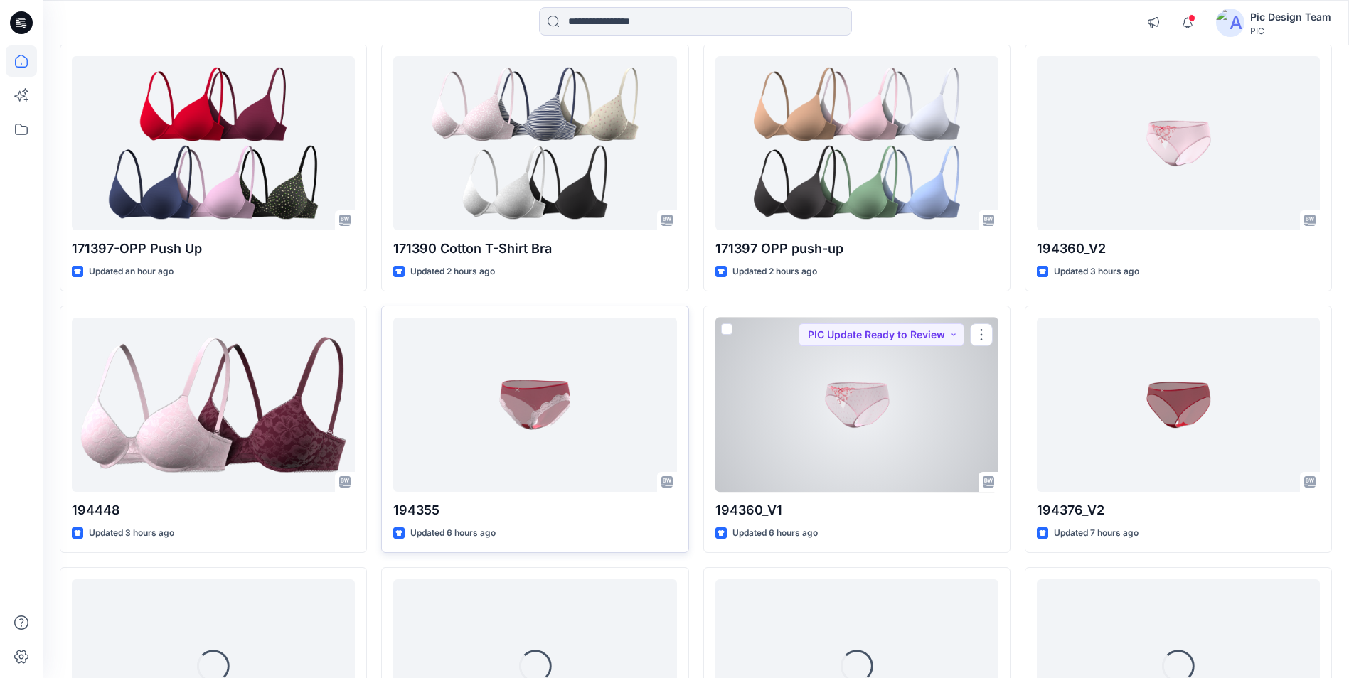
scroll to position [432, 0]
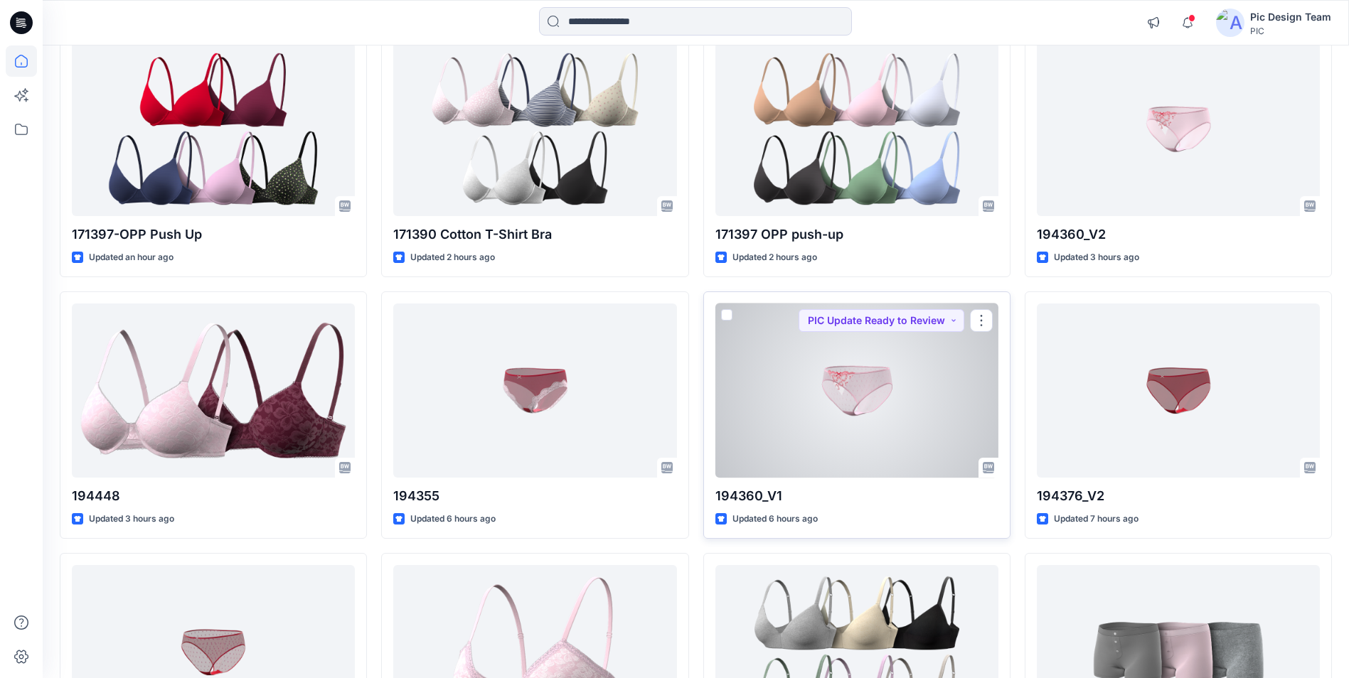
click at [860, 380] on div at bounding box center [856, 391] width 283 height 174
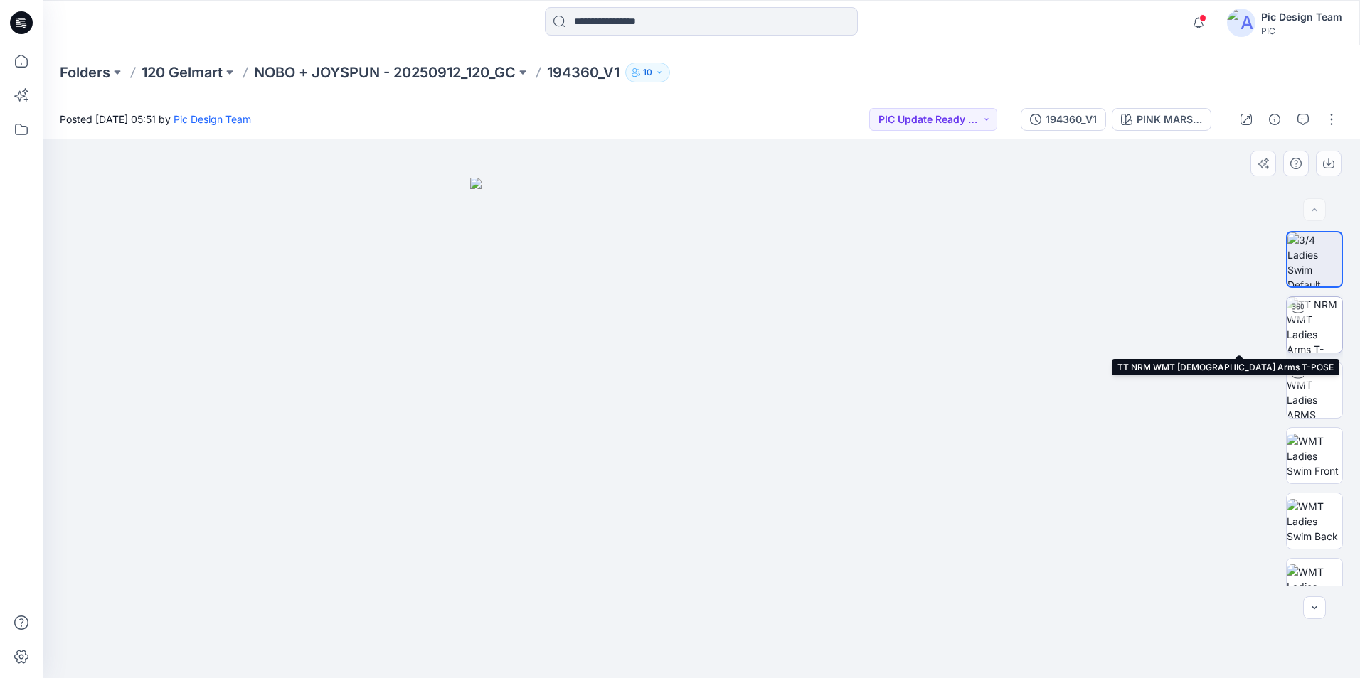
click at [1319, 325] on img at bounding box center [1313, 324] width 55 height 55
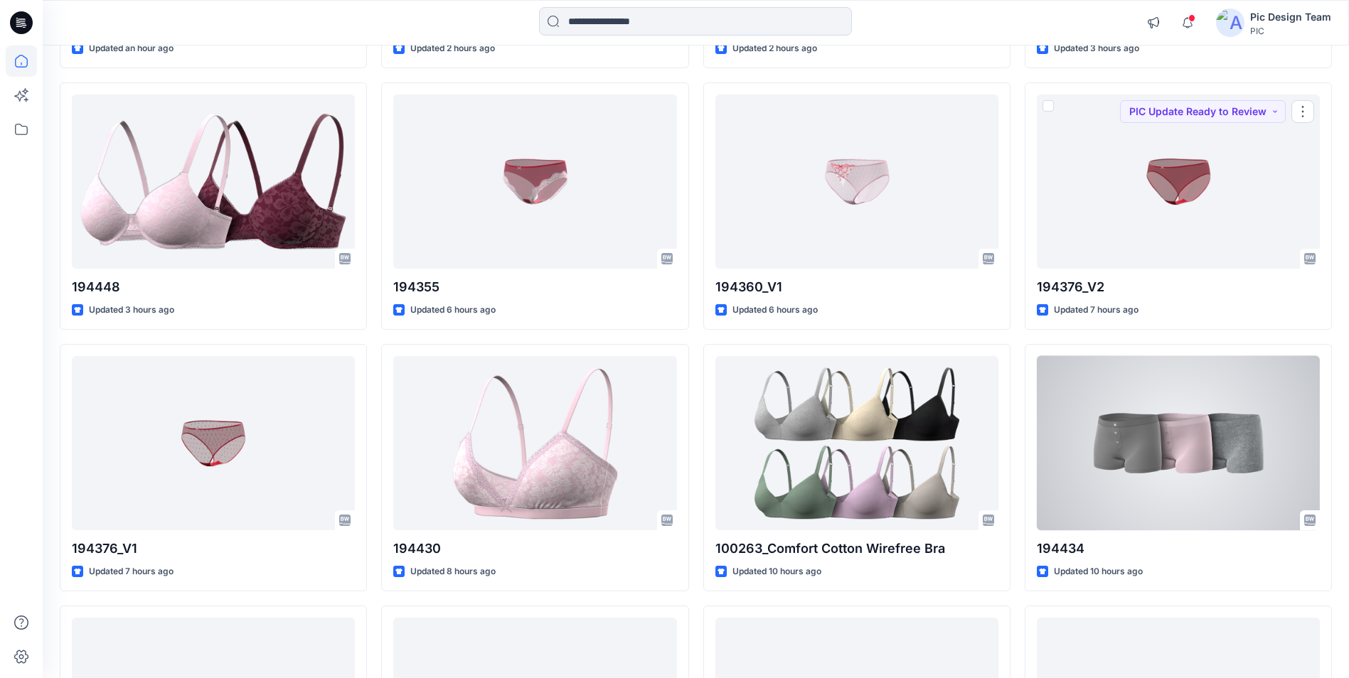
scroll to position [645, 0]
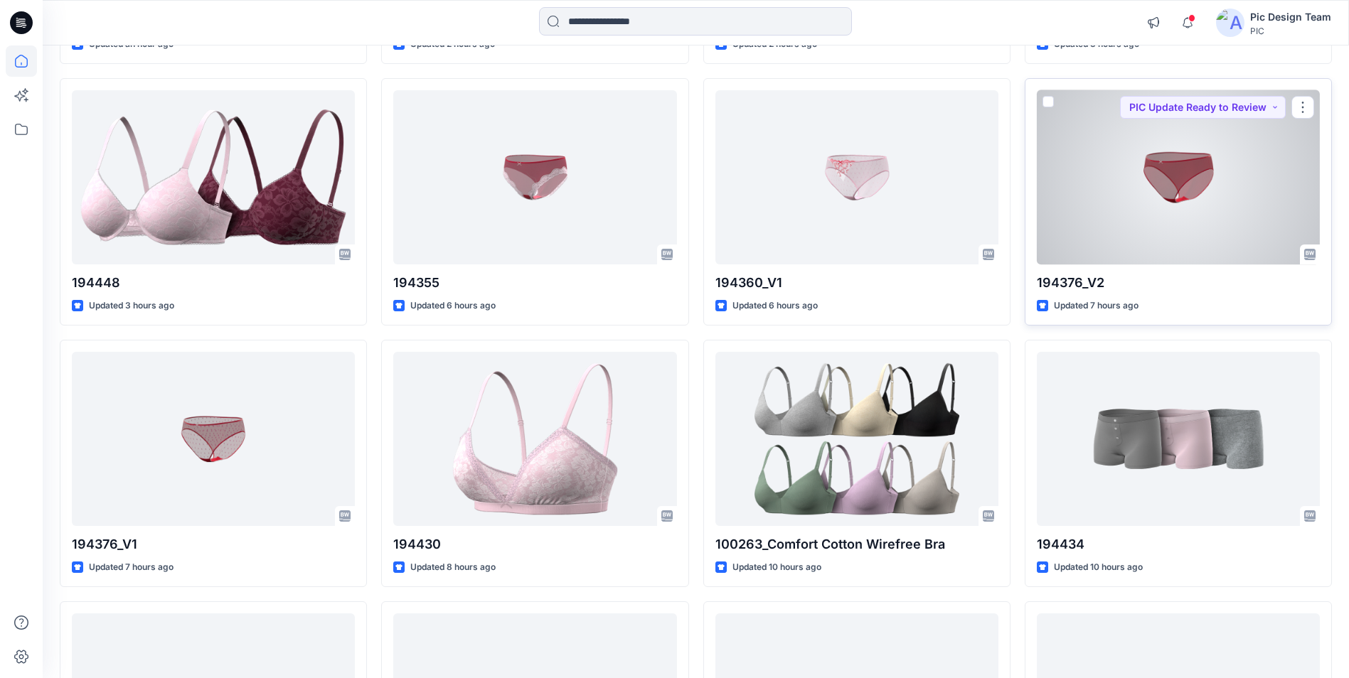
click at [1139, 171] on div at bounding box center [1178, 177] width 283 height 174
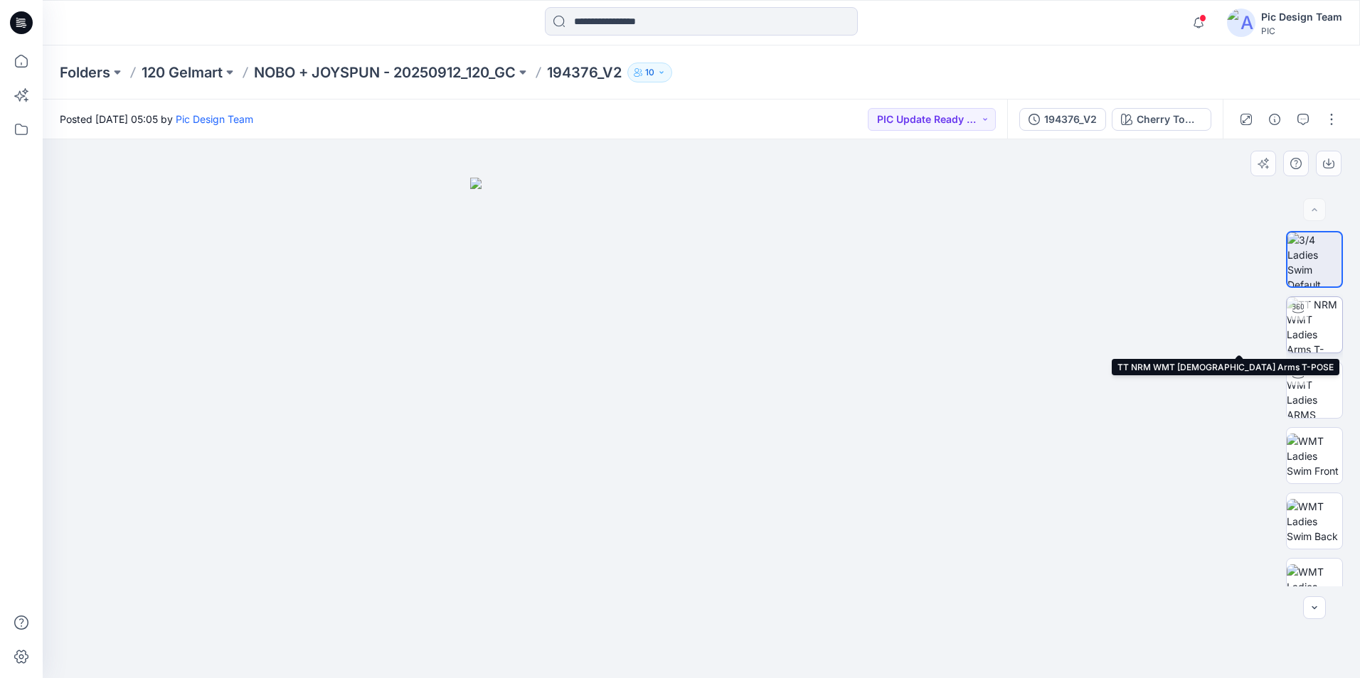
click at [1308, 326] on img at bounding box center [1313, 324] width 55 height 55
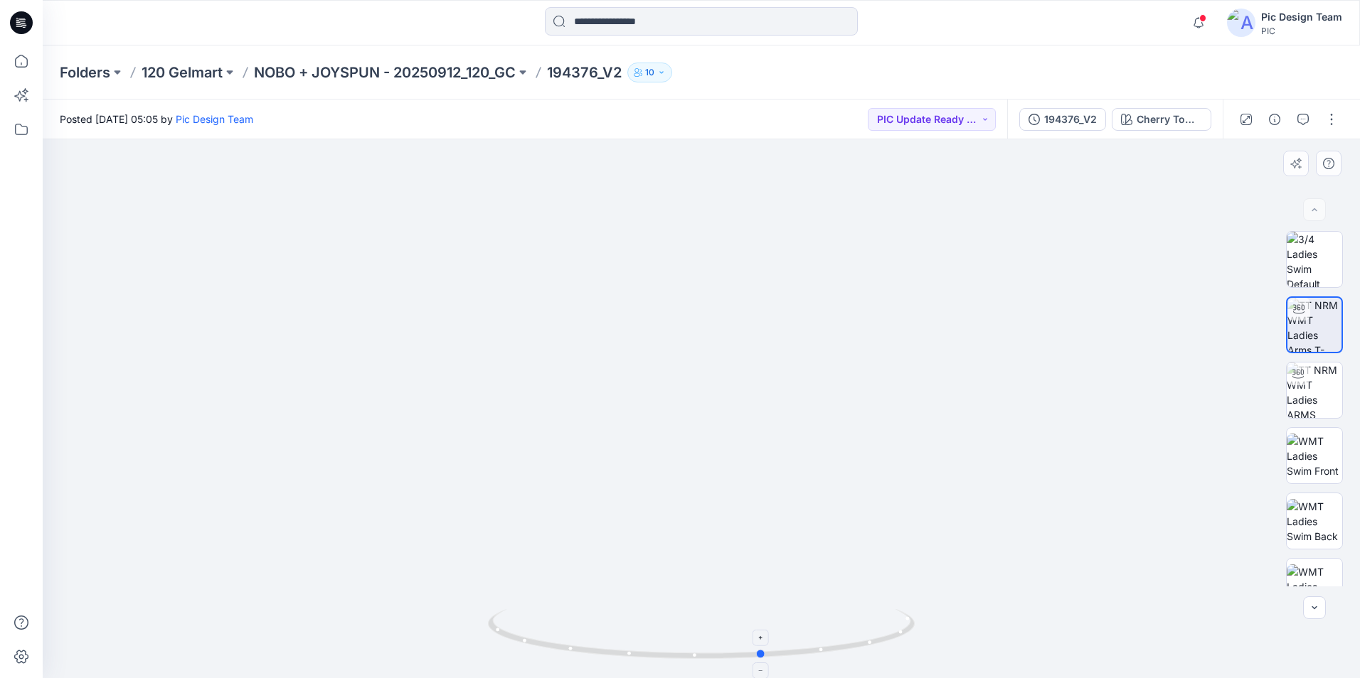
drag, startPoint x: 829, startPoint y: 655, endPoint x: 888, endPoint y: 624, distance: 66.8
click at [888, 624] on icon at bounding box center [703, 635] width 430 height 53
click at [1294, 448] on img at bounding box center [1313, 456] width 55 height 45
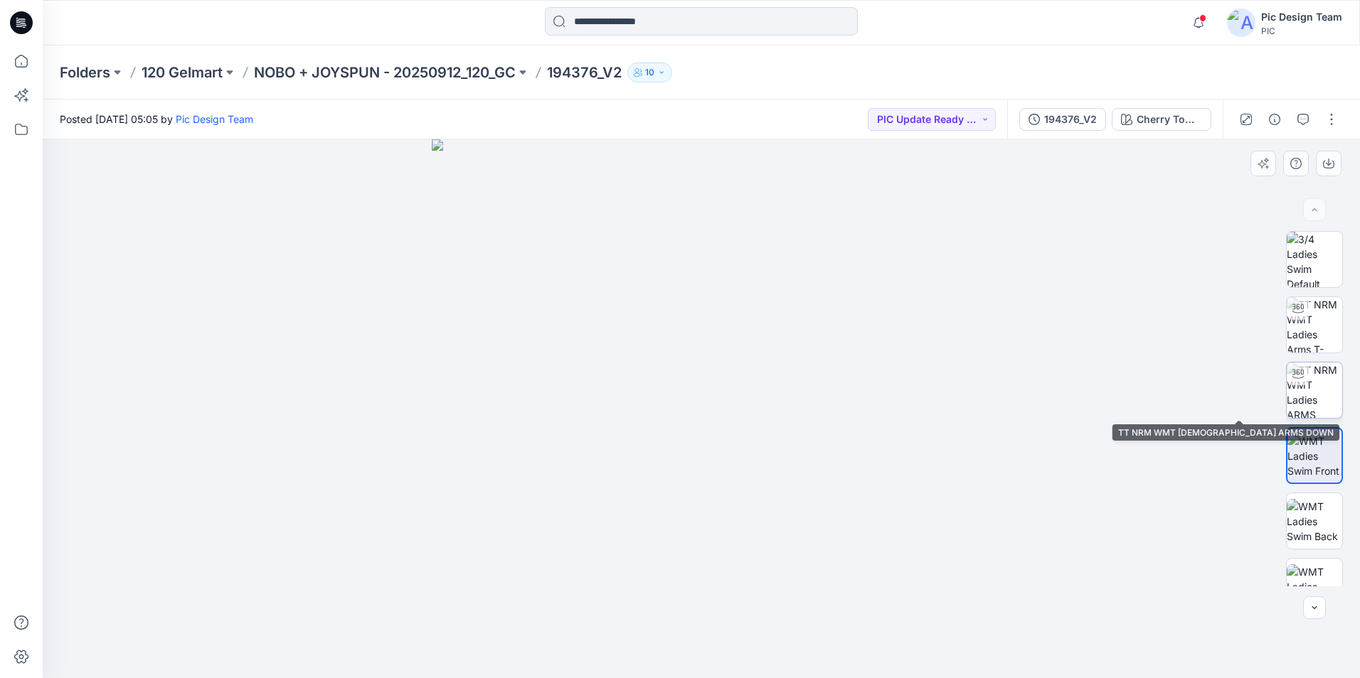
click at [1286, 395] on img at bounding box center [1313, 390] width 55 height 55
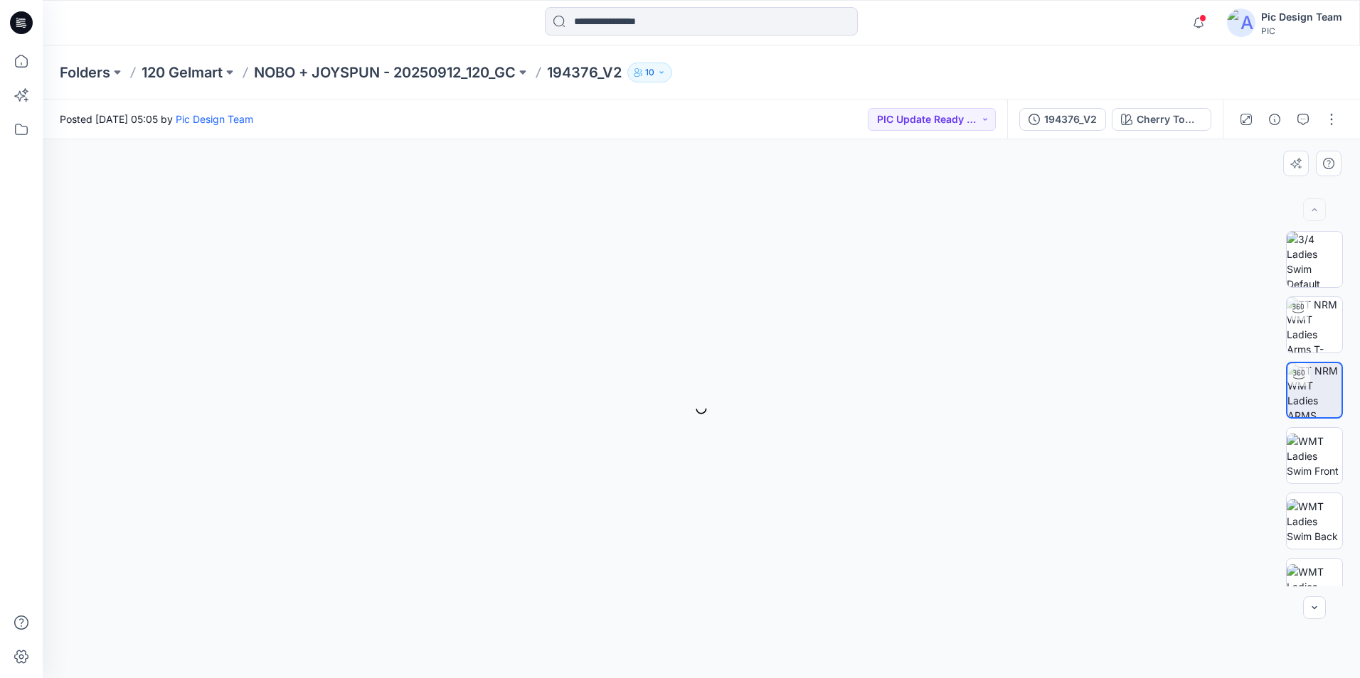
click at [1301, 388] on img at bounding box center [1314, 390] width 54 height 54
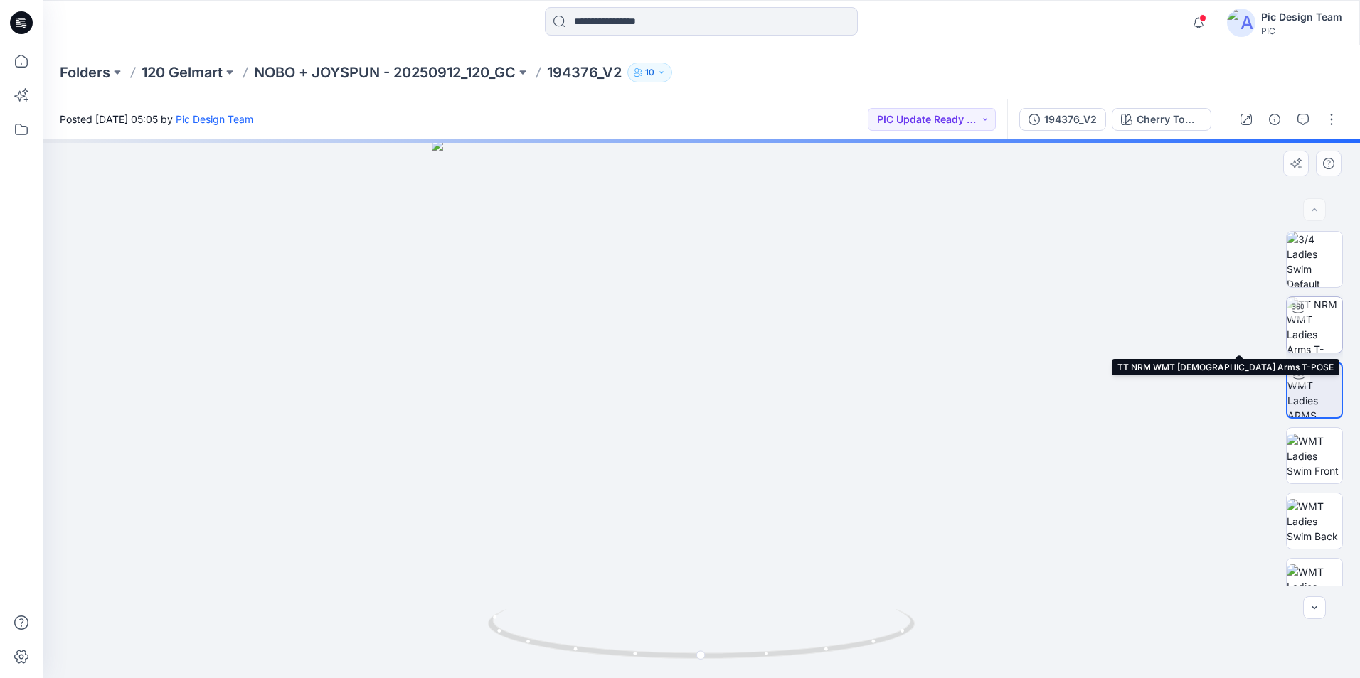
click at [1312, 336] on img at bounding box center [1313, 324] width 55 height 55
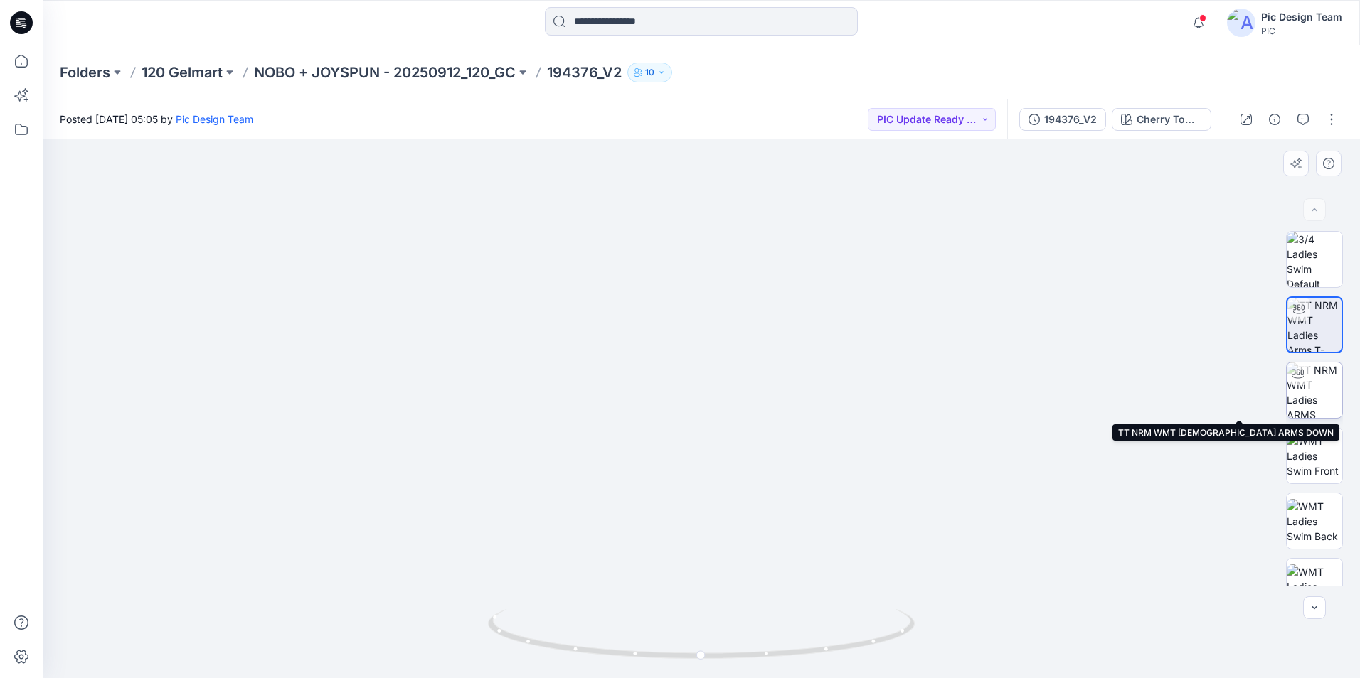
click at [1309, 391] on img at bounding box center [1313, 390] width 55 height 55
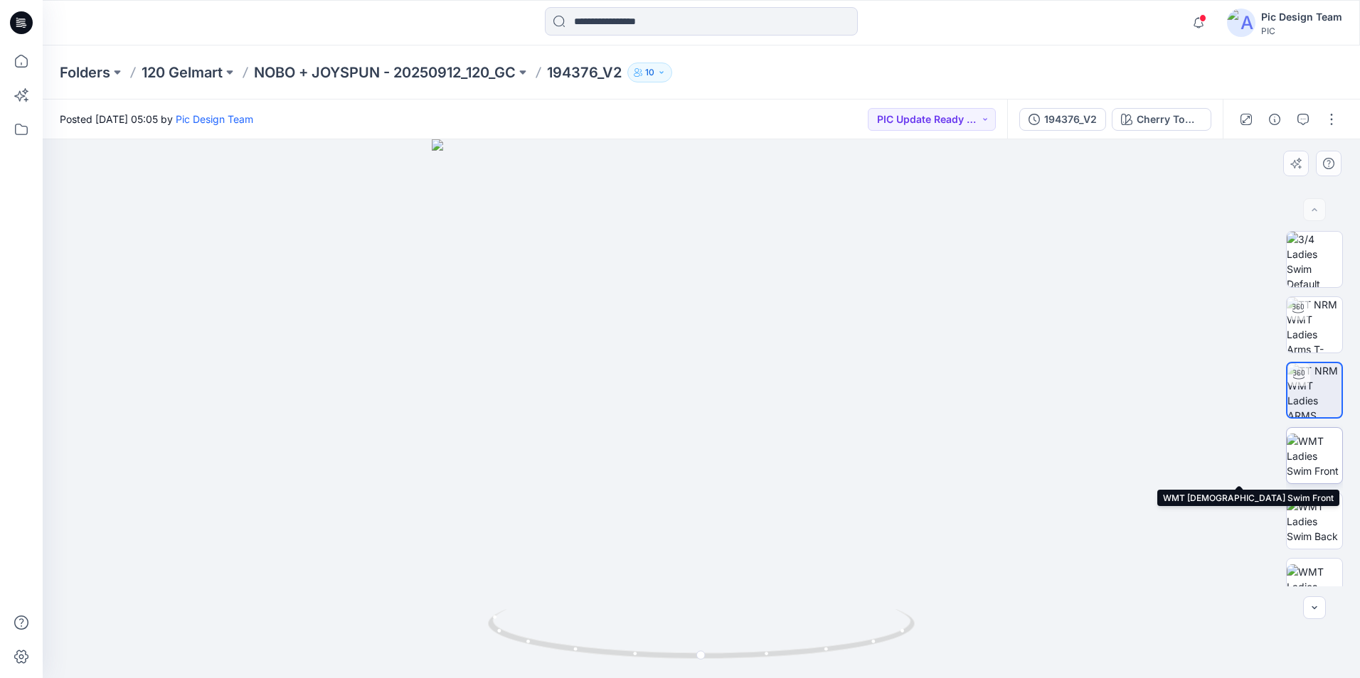
click at [1303, 458] on img at bounding box center [1313, 456] width 55 height 45
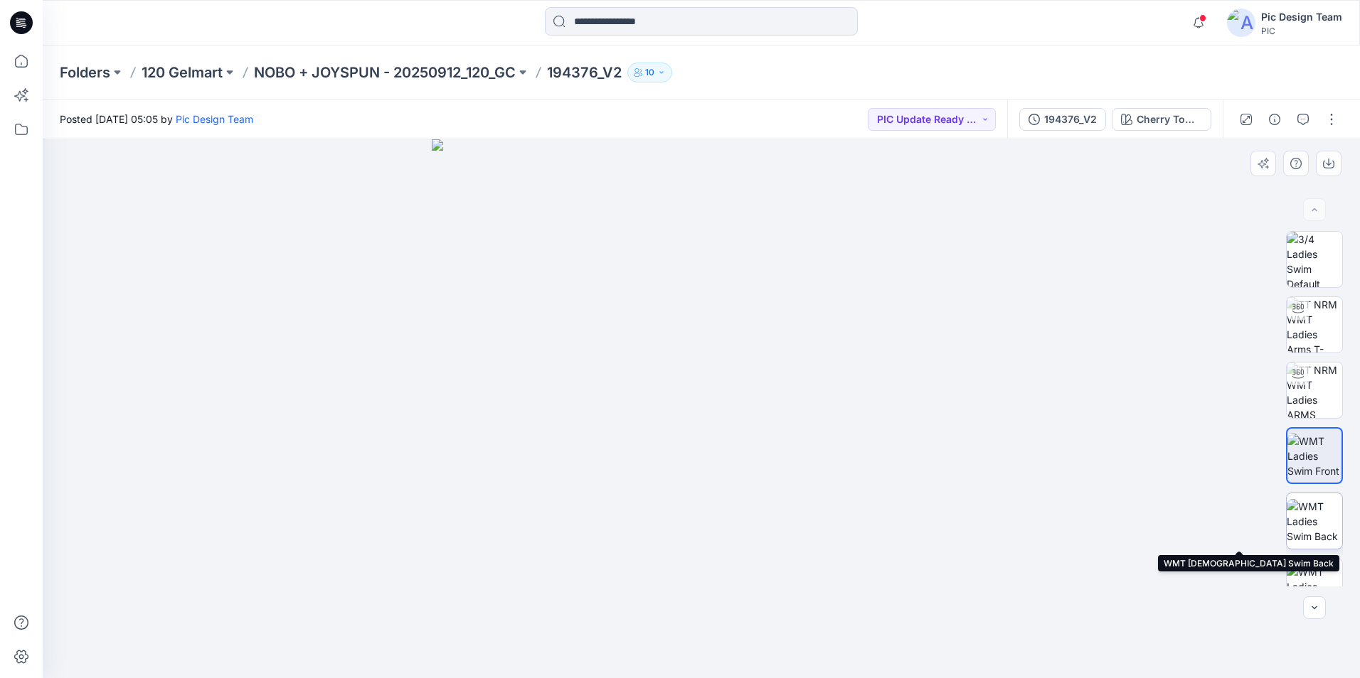
click at [1310, 514] on img at bounding box center [1313, 521] width 55 height 45
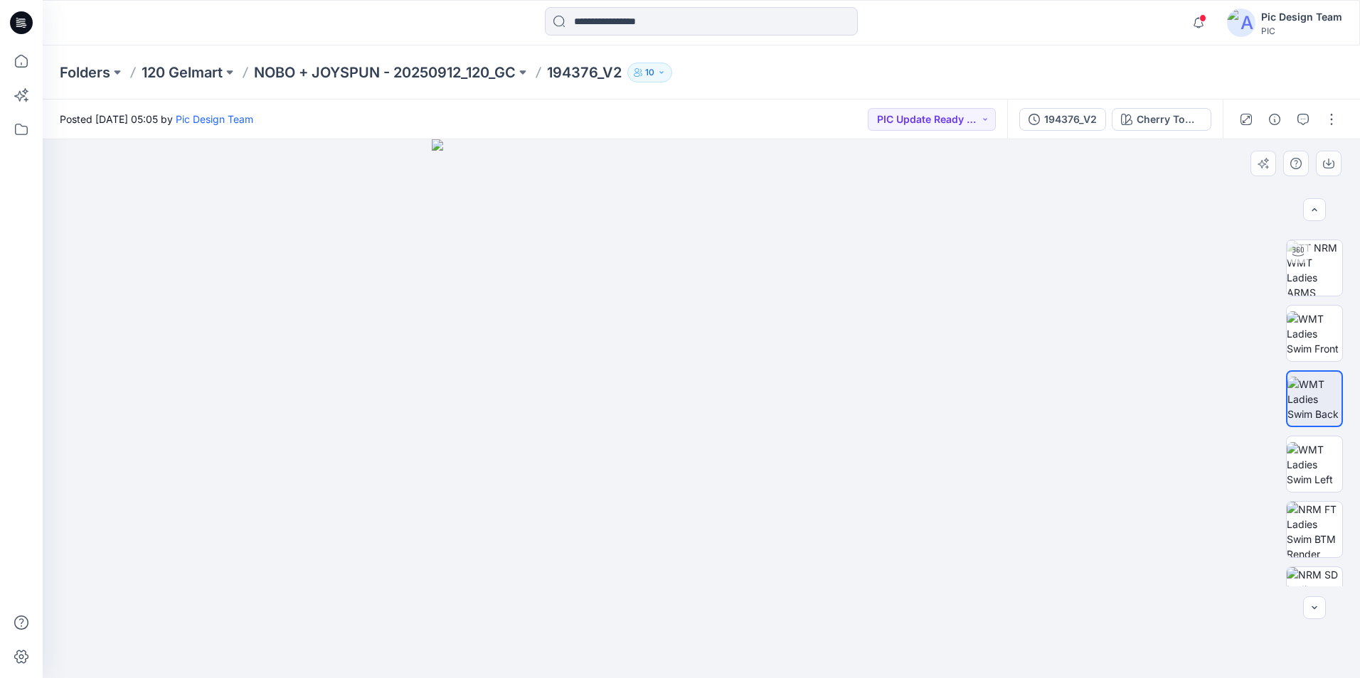
scroll to position [127, 0]
click at [1304, 465] on img at bounding box center [1313, 460] width 55 height 45
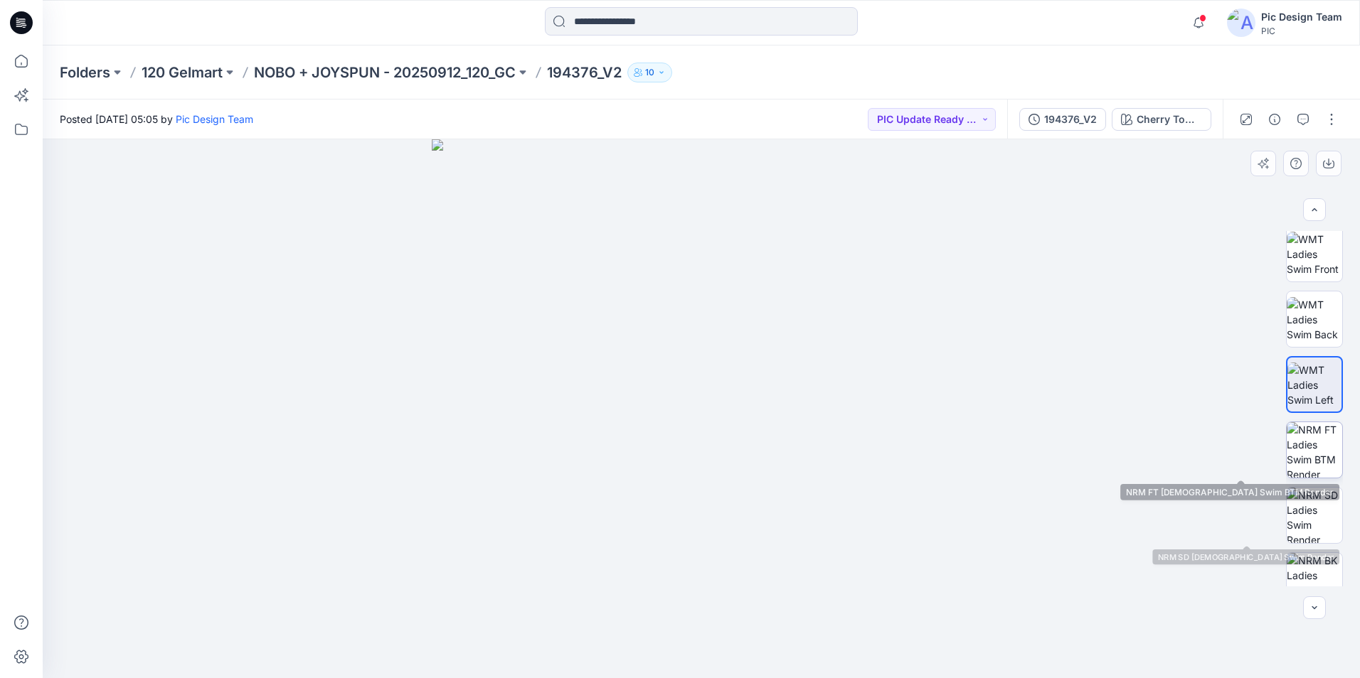
click at [1322, 449] on img at bounding box center [1313, 449] width 55 height 55
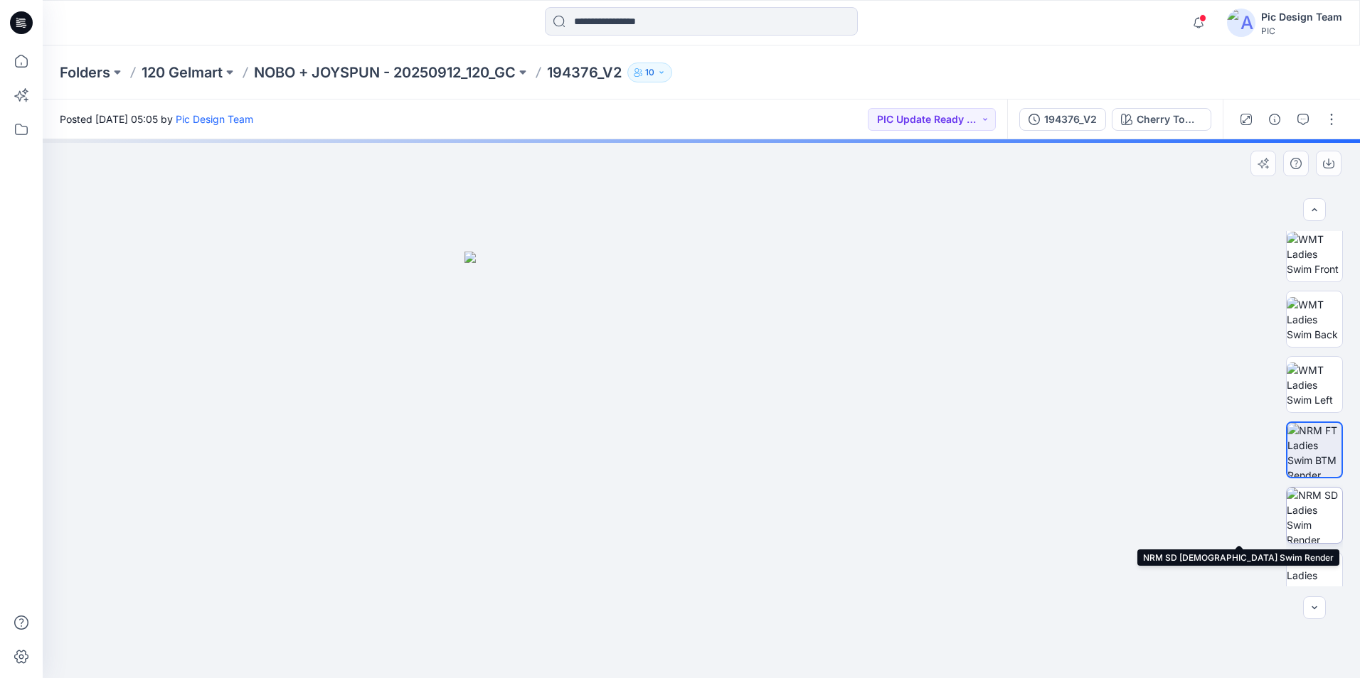
click at [1311, 519] on img at bounding box center [1313, 515] width 55 height 55
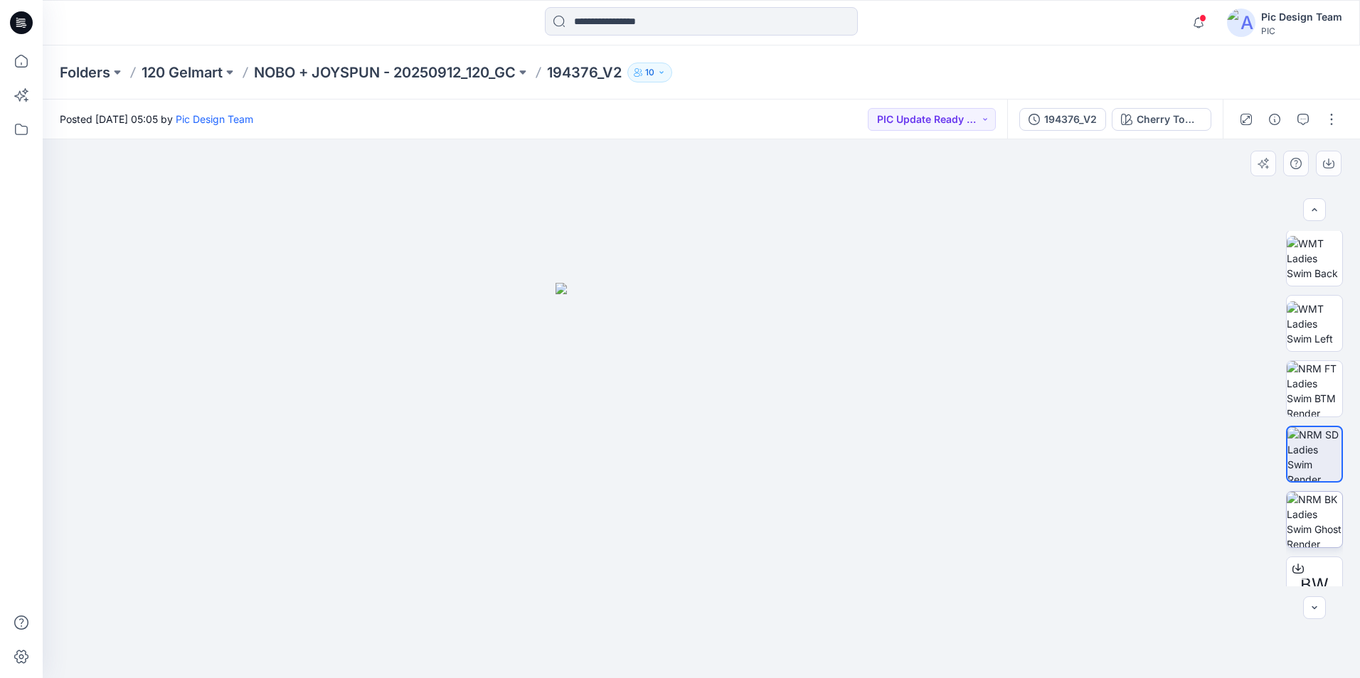
scroll to position [290, 0]
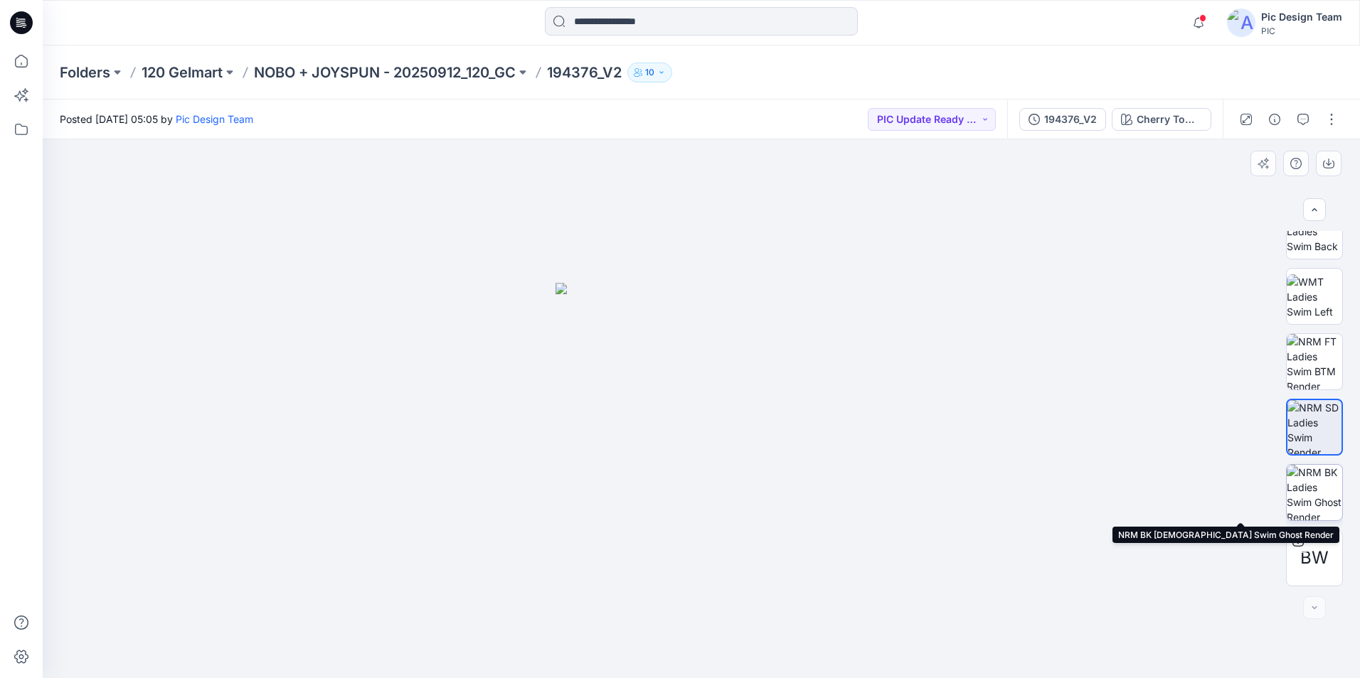
click at [1309, 486] on img at bounding box center [1313, 492] width 55 height 55
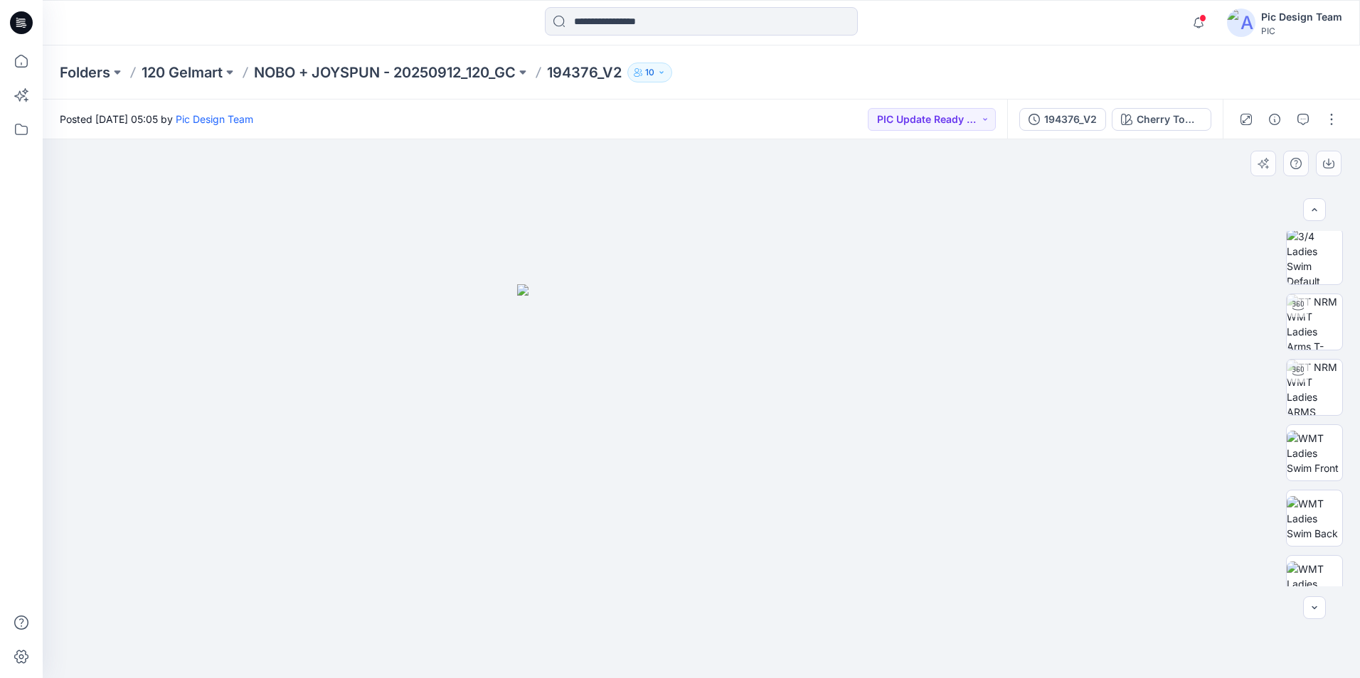
scroll to position [0, 0]
